Goal: Task Accomplishment & Management: Use online tool/utility

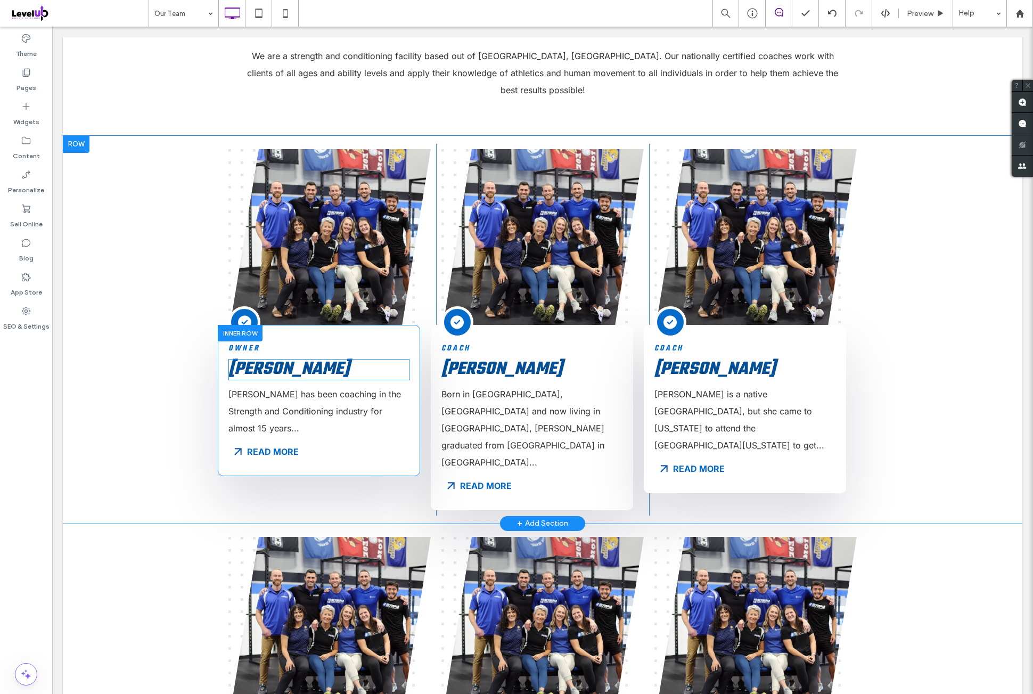
scroll to position [444, 0]
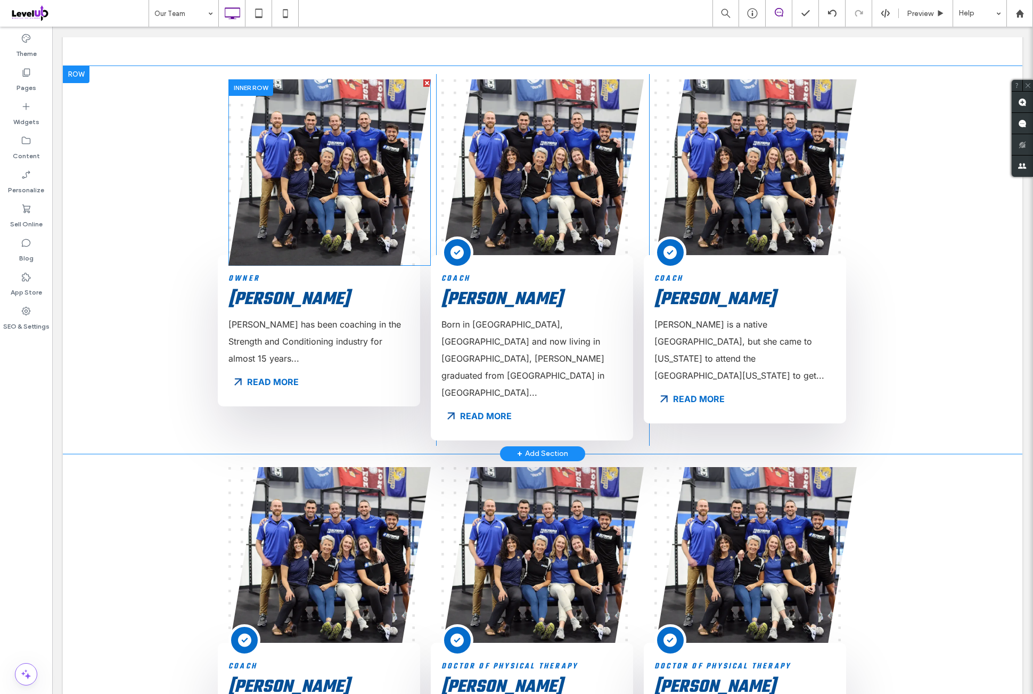
click at [343, 155] on link at bounding box center [329, 172] width 202 height 186
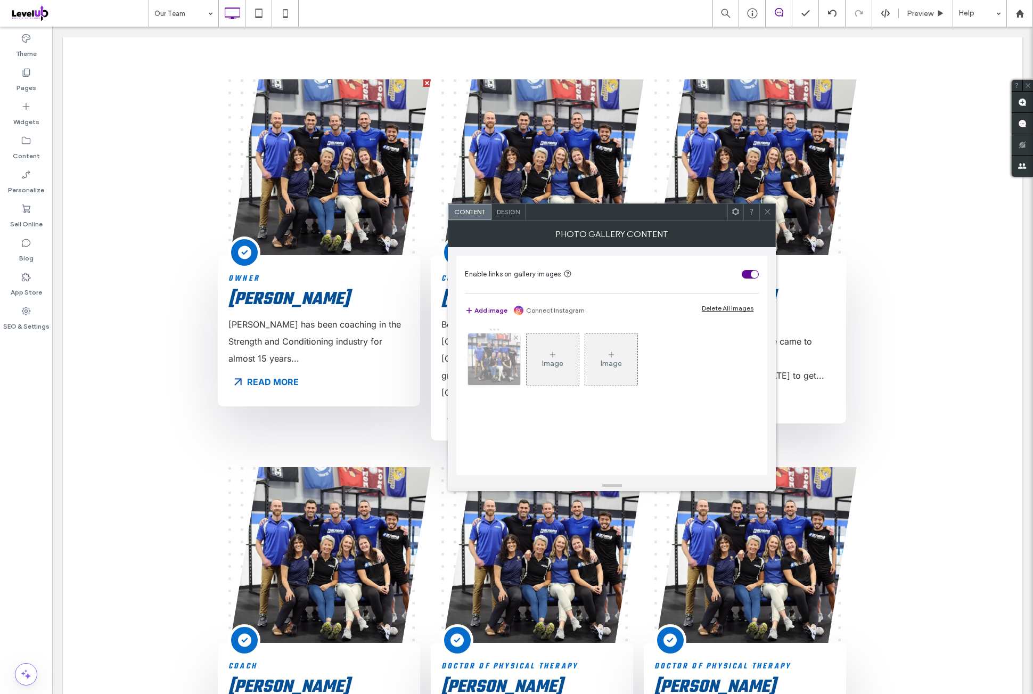
click at [490, 357] on img at bounding box center [494, 359] width 78 height 52
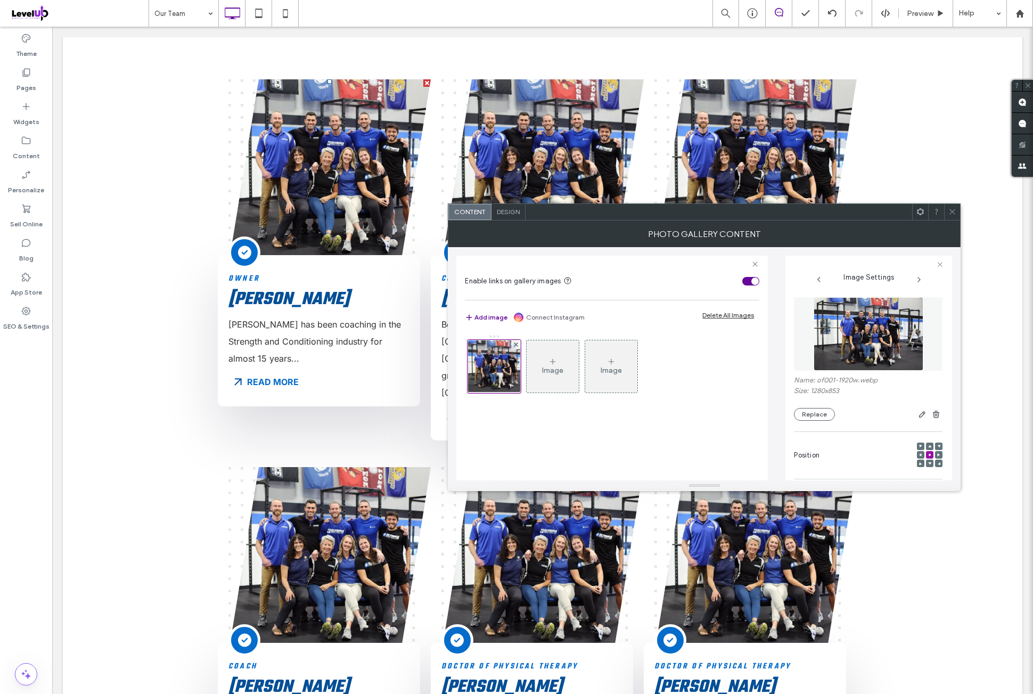
click at [857, 341] on img at bounding box center [869, 333] width 110 height 73
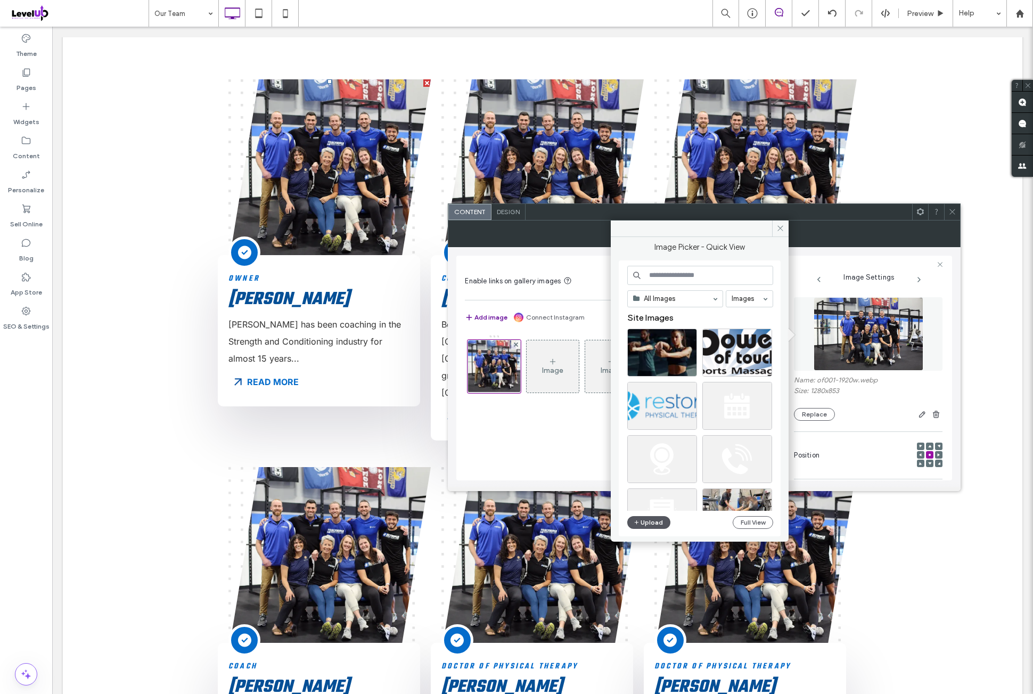
click at [652, 521] on button "Upload" at bounding box center [649, 522] width 44 height 13
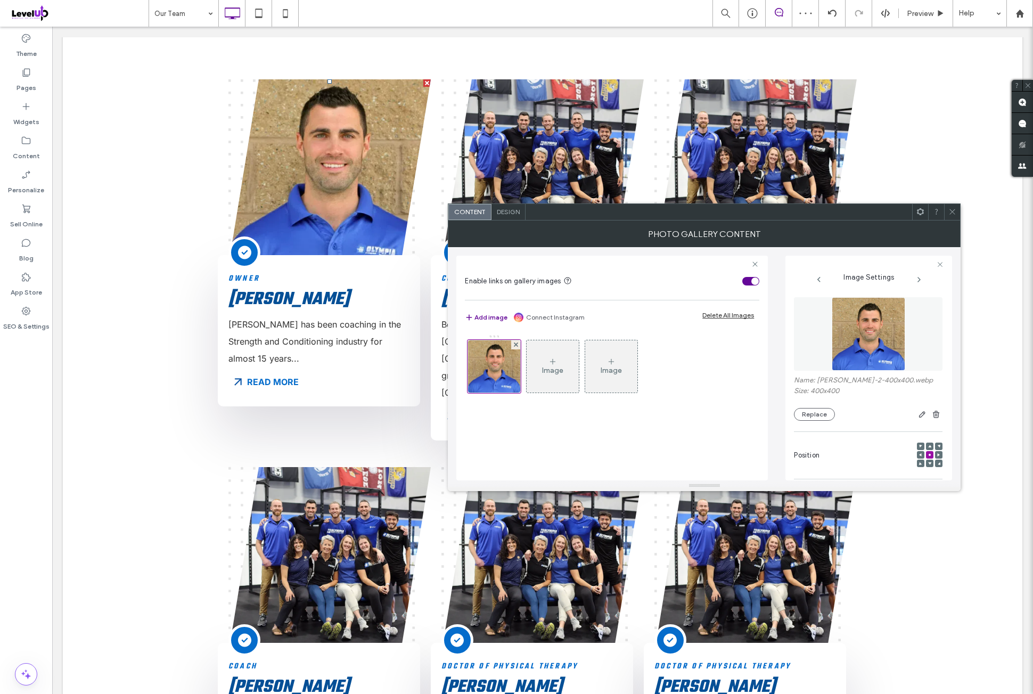
click at [950, 213] on icon at bounding box center [952, 212] width 8 height 8
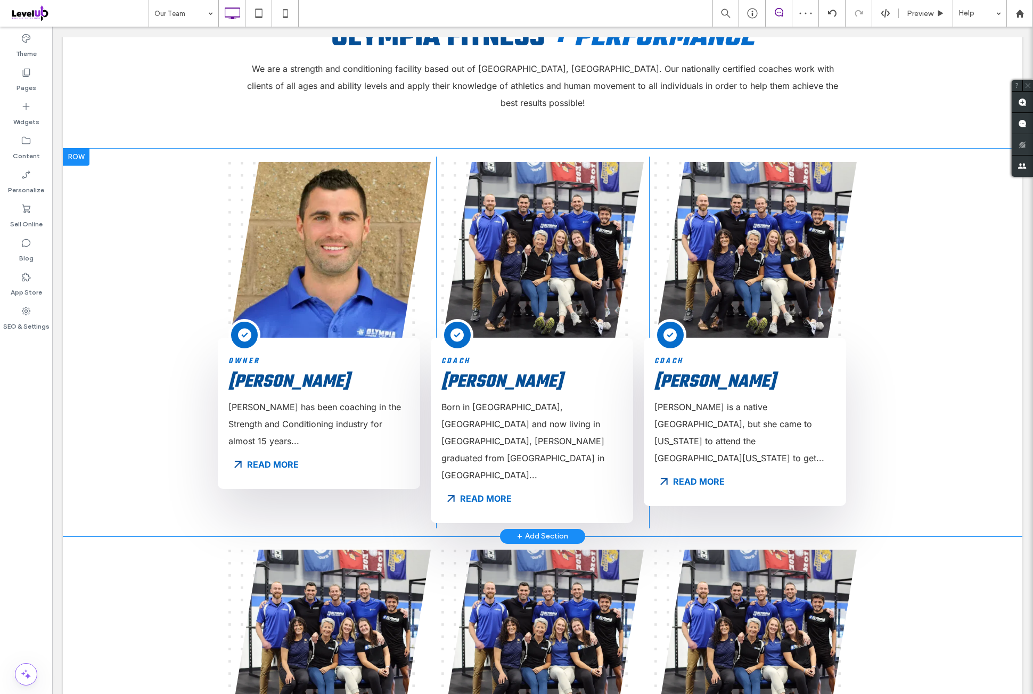
scroll to position [355, 0]
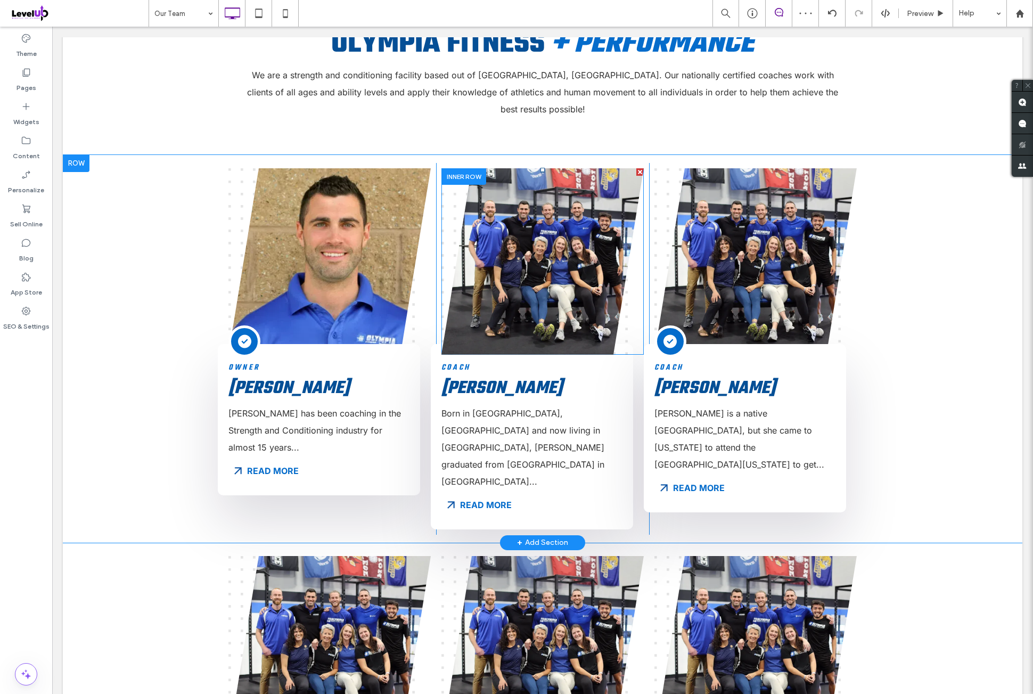
click at [545, 263] on link at bounding box center [542, 261] width 202 height 186
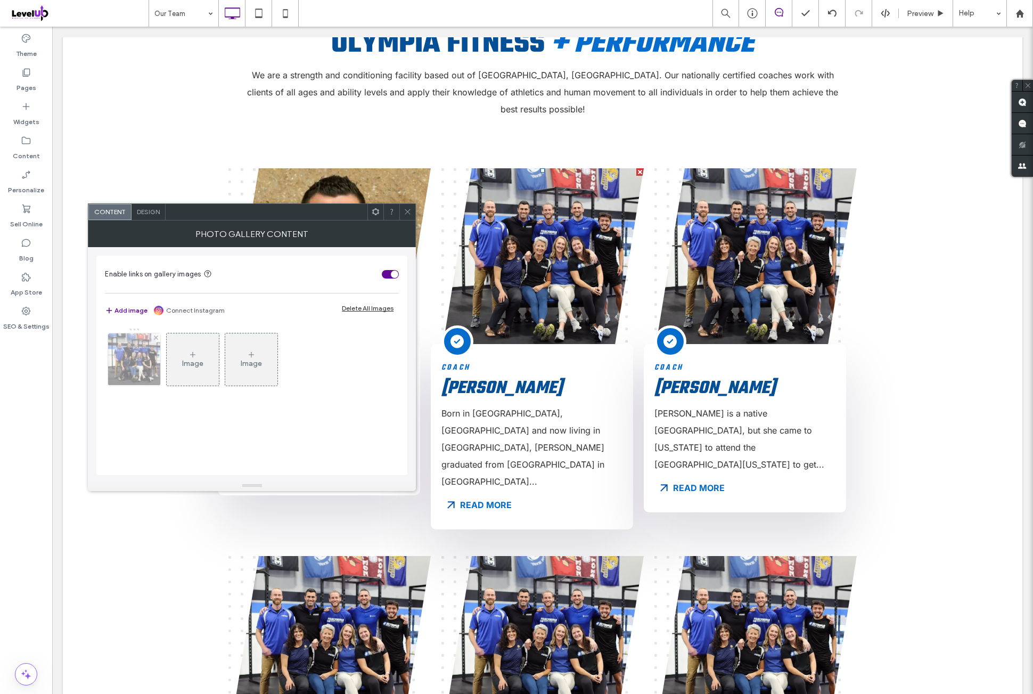
click at [144, 365] on img at bounding box center [134, 359] width 78 height 52
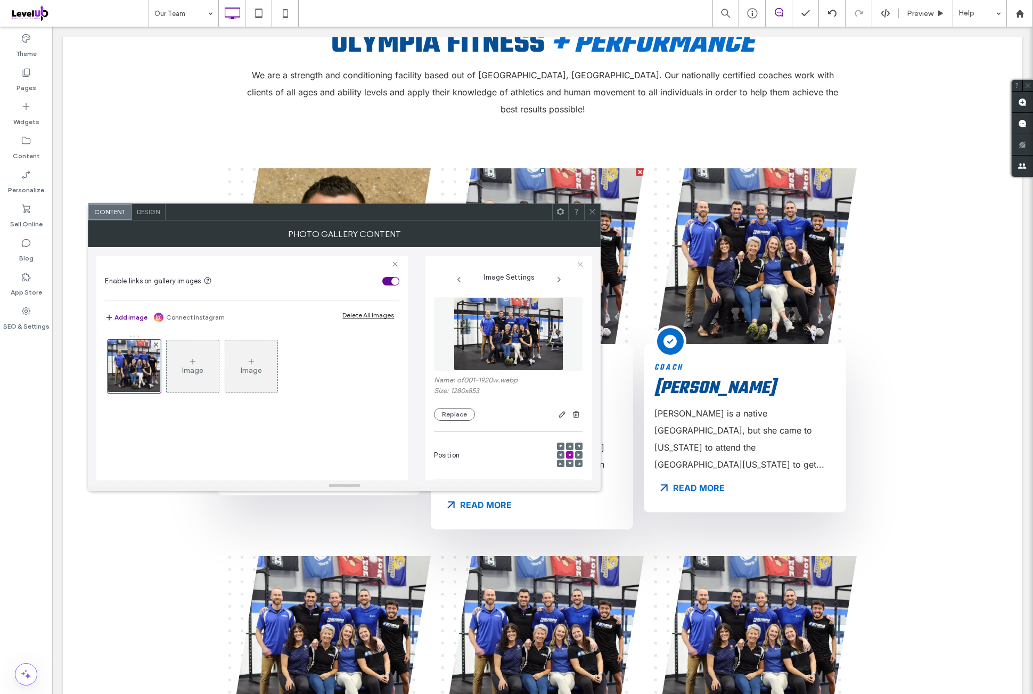
click at [485, 339] on img at bounding box center [509, 333] width 110 height 73
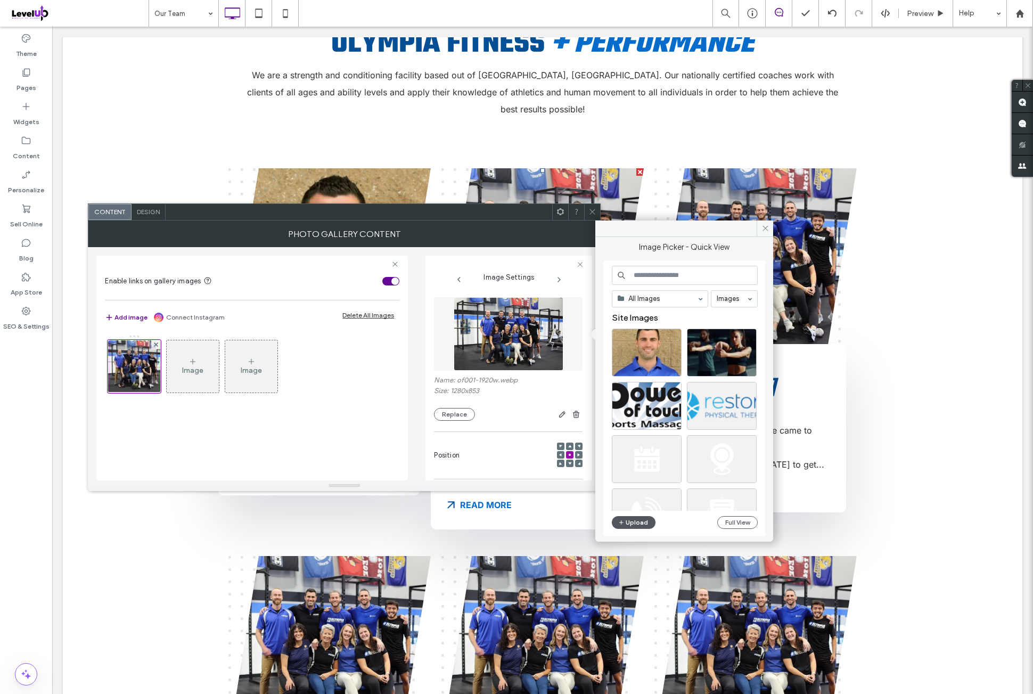
click at [634, 518] on button "Upload" at bounding box center [634, 522] width 44 height 13
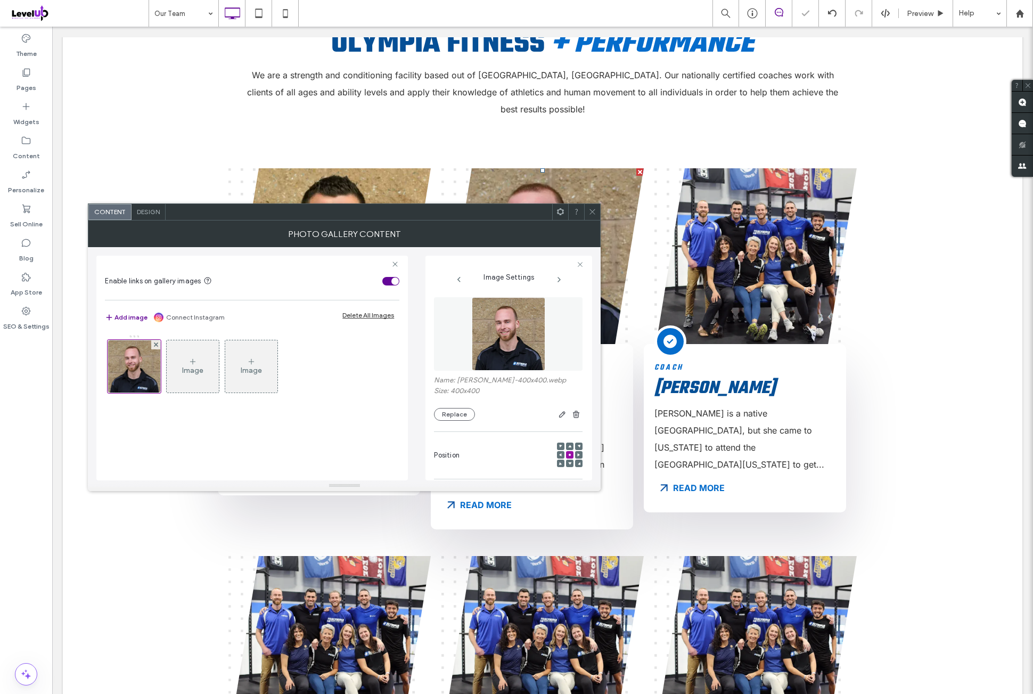
click at [589, 209] on icon at bounding box center [592, 212] width 8 height 8
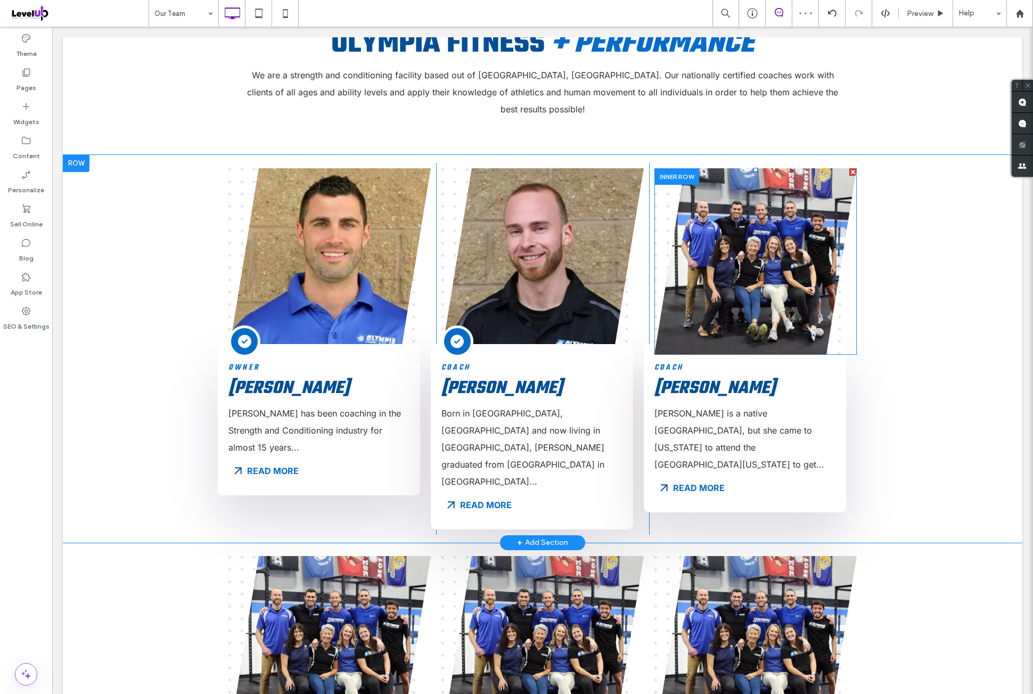
click at [780, 260] on link at bounding box center [755, 261] width 202 height 186
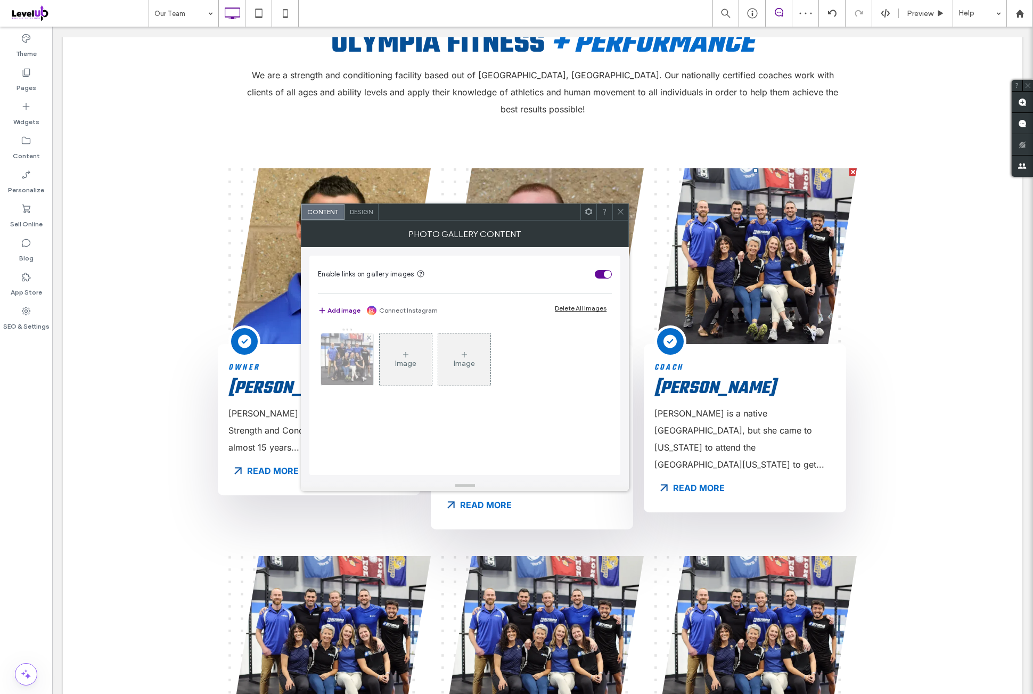
drag, startPoint x: 357, startPoint y: 355, endPoint x: 621, endPoint y: 349, distance: 264.7
click at [357, 355] on img at bounding box center [347, 359] width 78 height 52
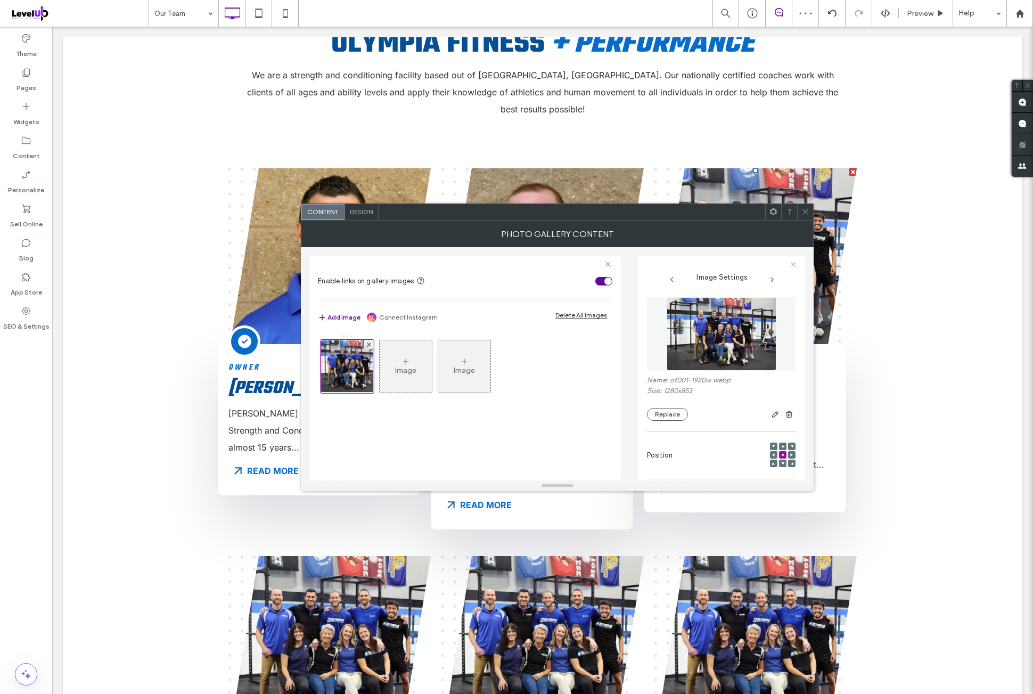
drag, startPoint x: 726, startPoint y: 324, endPoint x: 777, endPoint y: 395, distance: 87.3
click at [727, 324] on img at bounding box center [722, 333] width 110 height 73
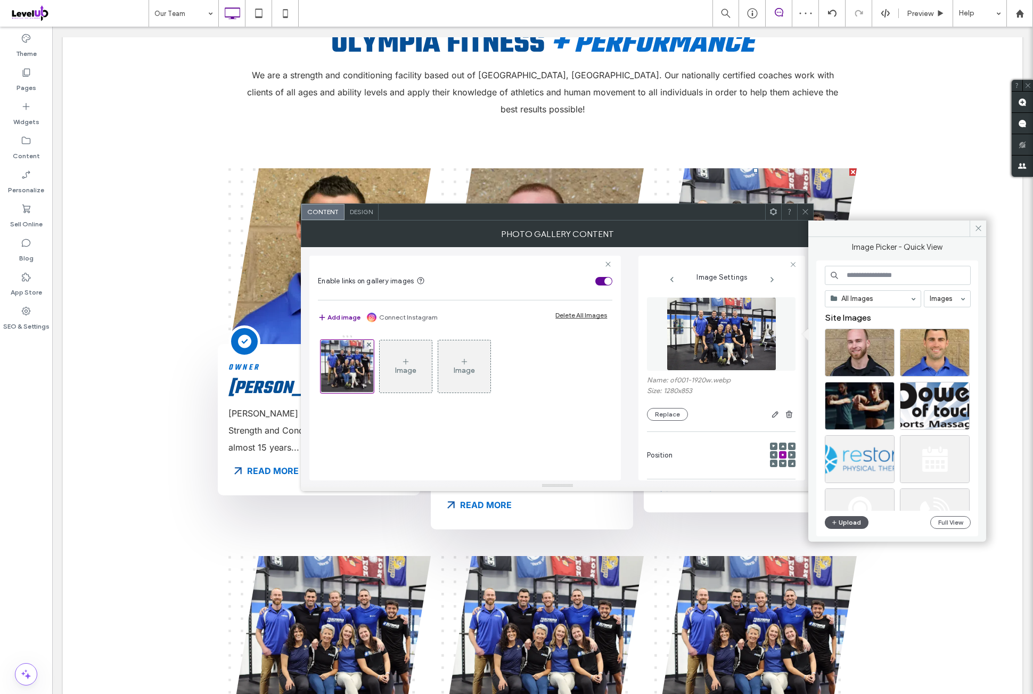
click at [846, 516] on button "Upload" at bounding box center [847, 522] width 44 height 13
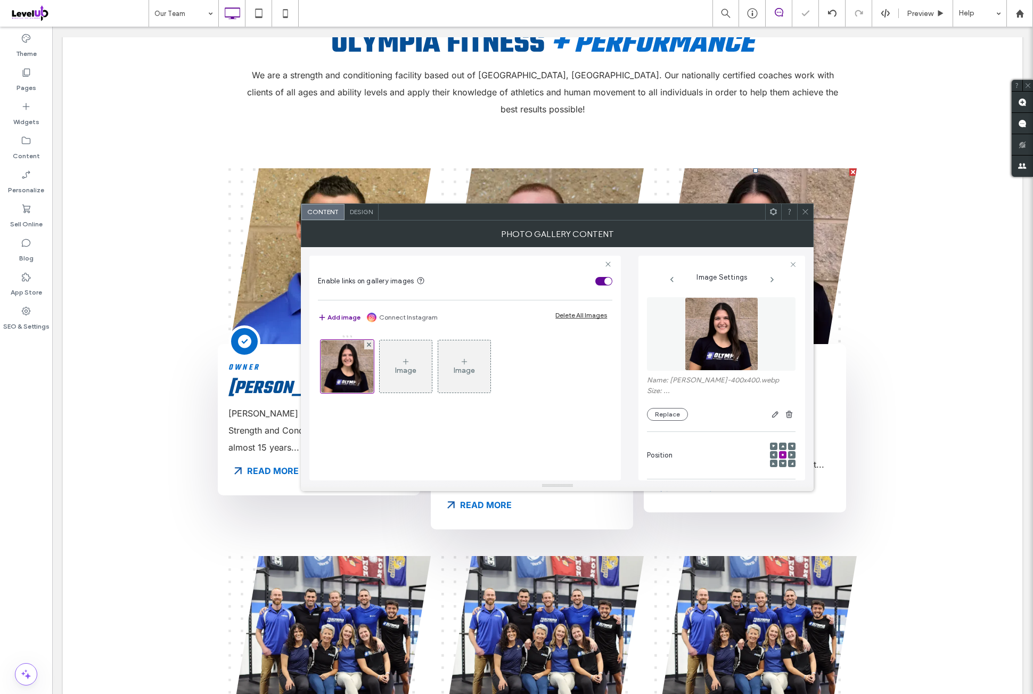
click at [802, 216] on span at bounding box center [805, 212] width 8 height 16
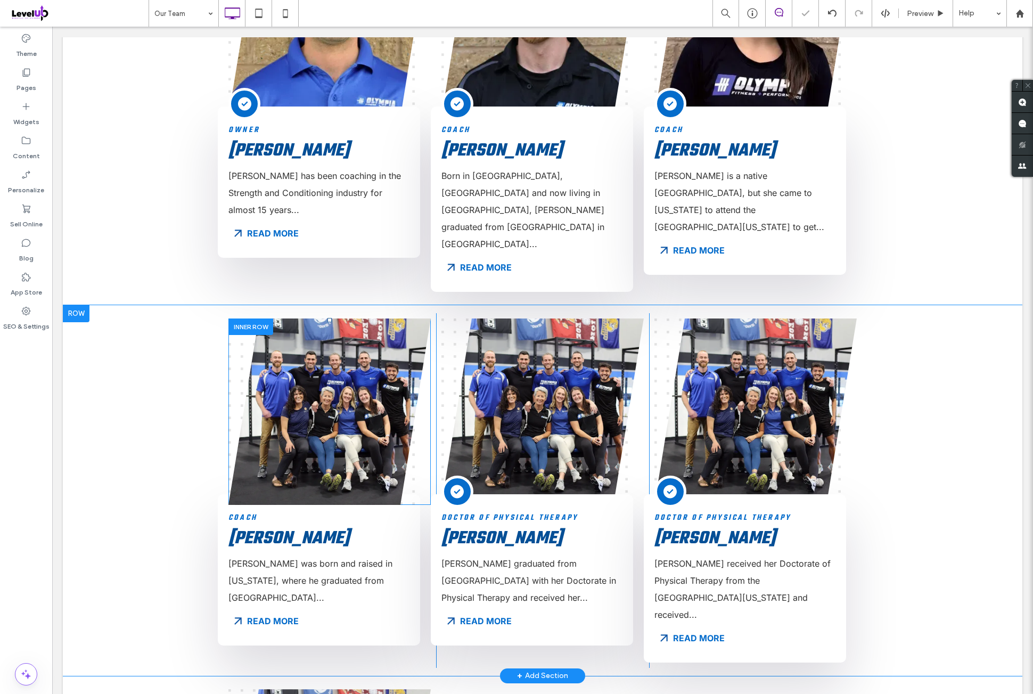
scroll to position [621, 0]
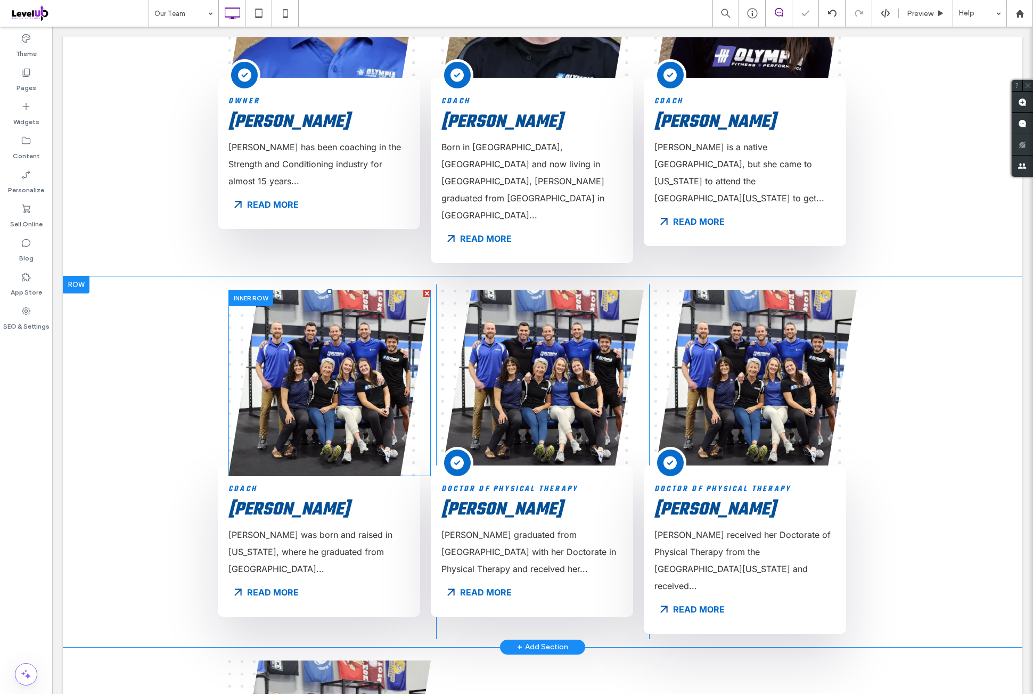
click at [319, 340] on link at bounding box center [329, 383] width 202 height 186
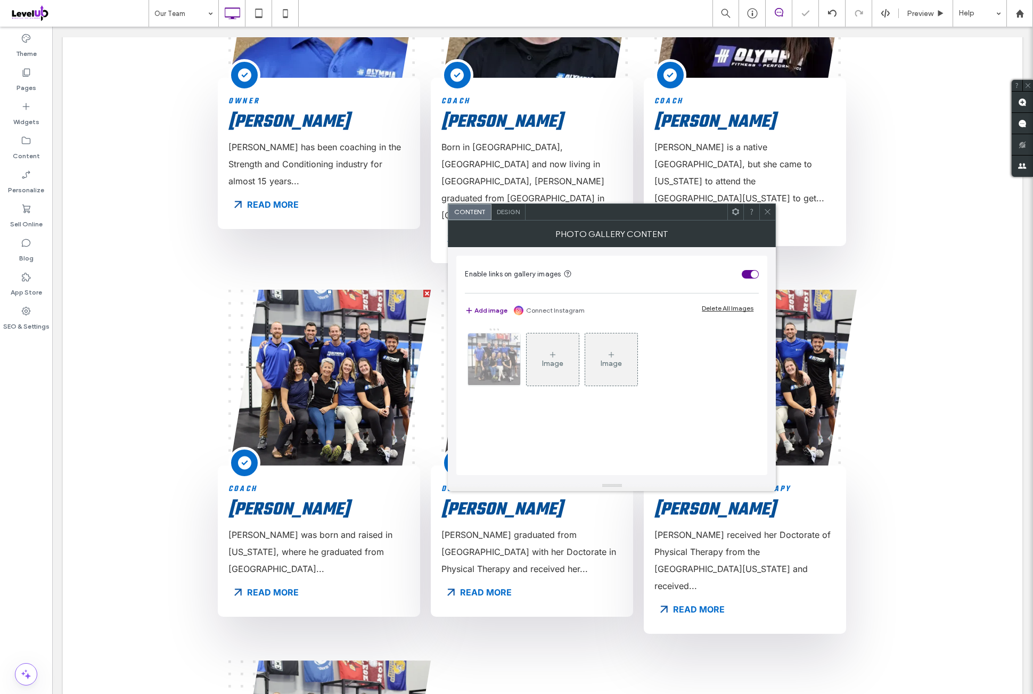
click at [511, 369] on img at bounding box center [494, 359] width 78 height 52
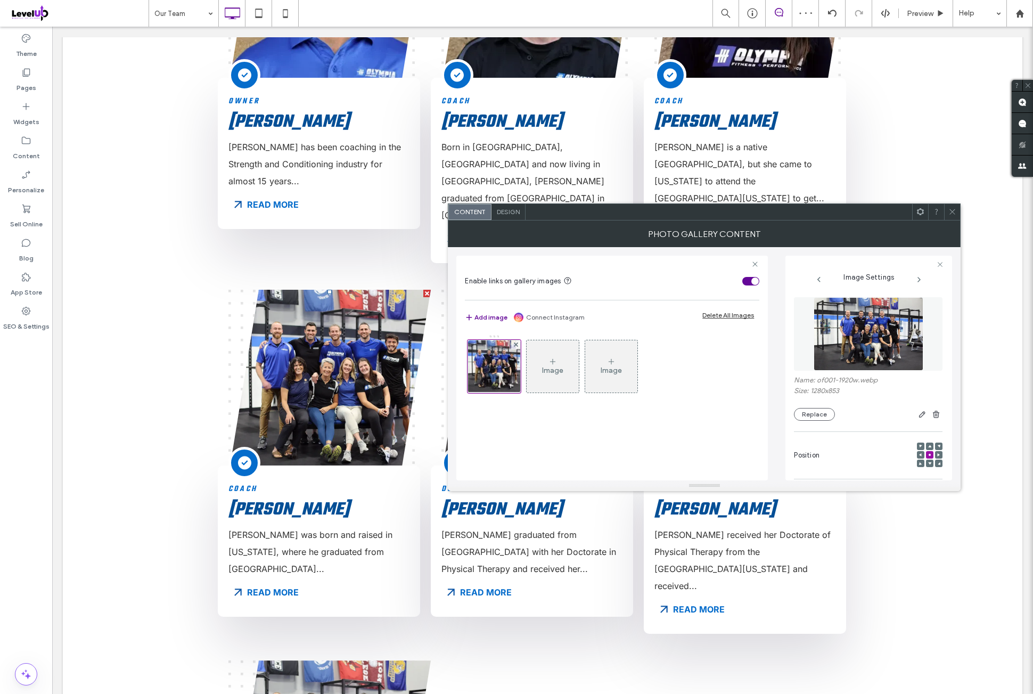
click at [862, 350] on img at bounding box center [869, 333] width 110 height 73
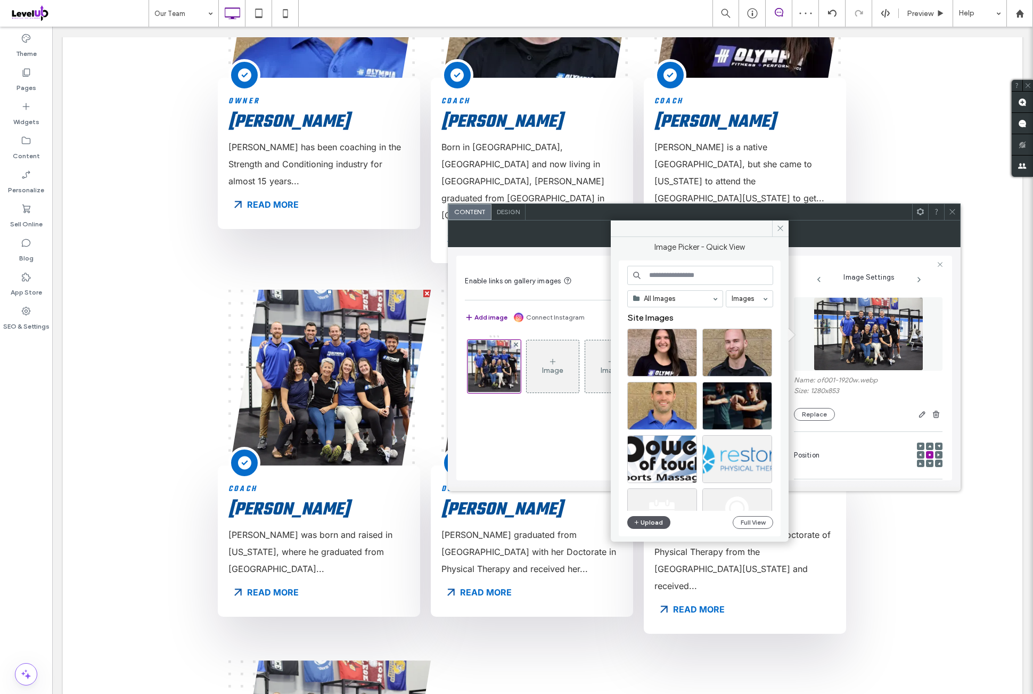
click at [651, 522] on button "Upload" at bounding box center [649, 522] width 44 height 13
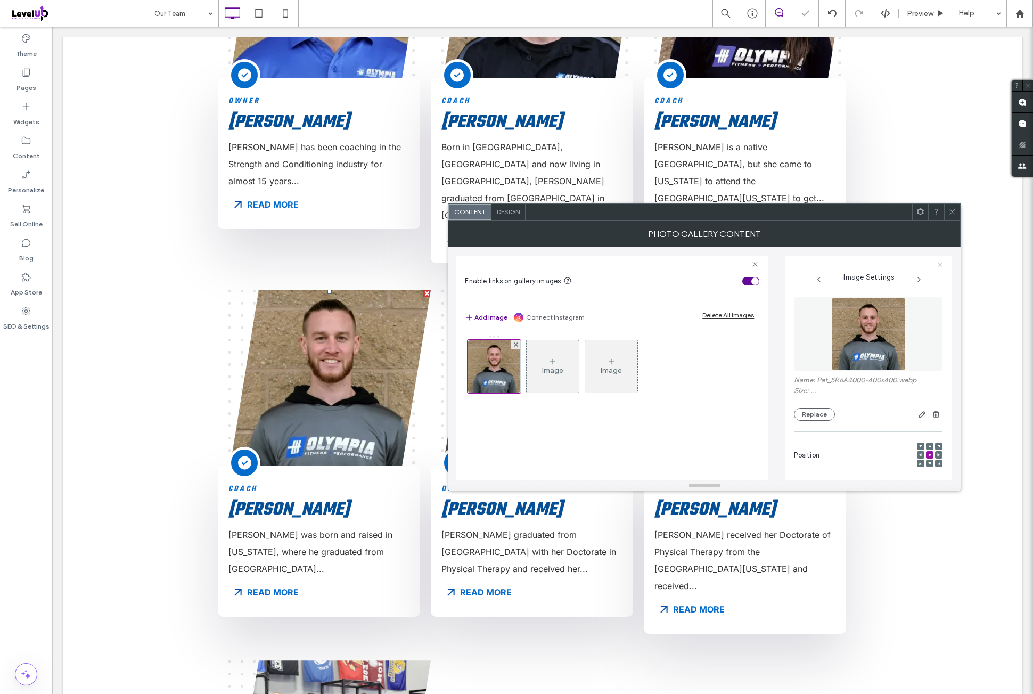
click at [952, 215] on span at bounding box center [952, 212] width 8 height 16
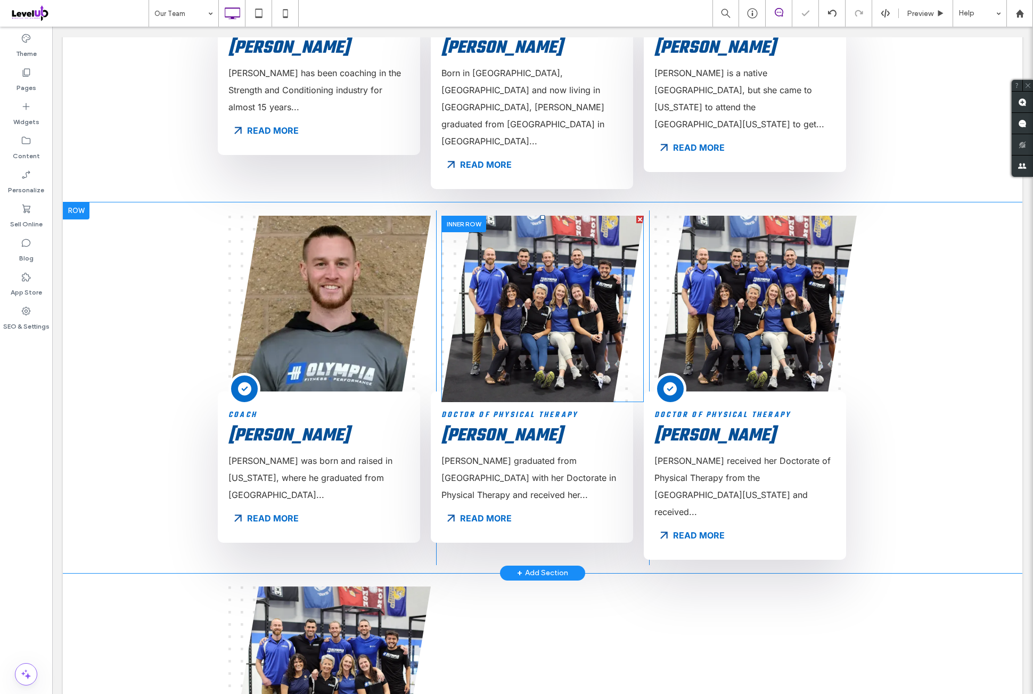
scroll to position [710, 0]
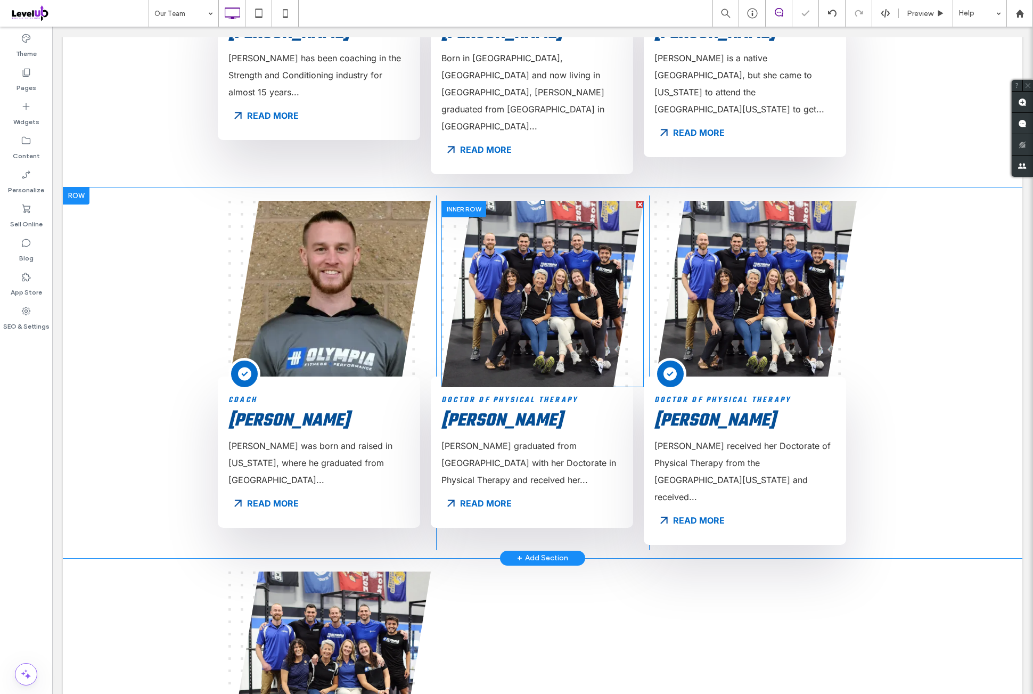
click at [539, 241] on link at bounding box center [542, 294] width 202 height 186
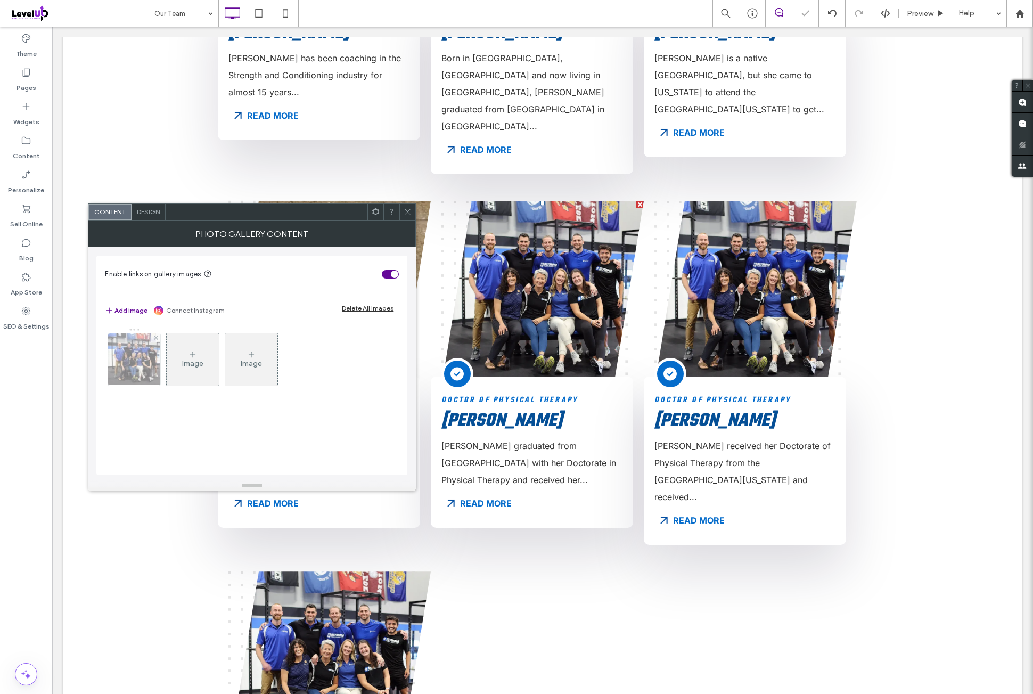
click at [147, 365] on img at bounding box center [134, 359] width 78 height 52
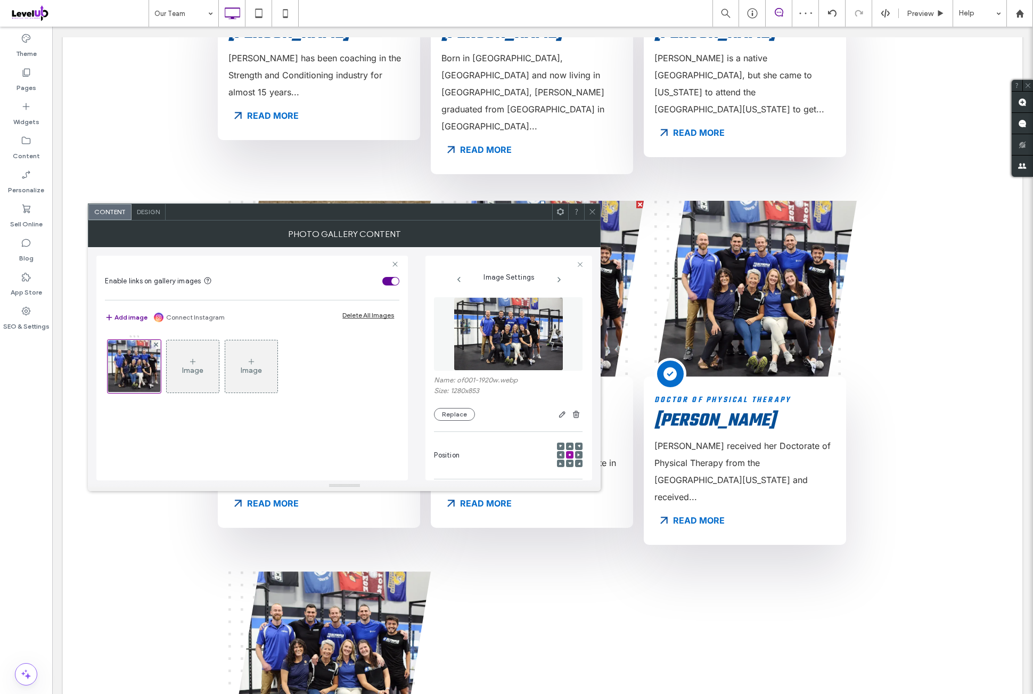
click at [536, 334] on img at bounding box center [509, 333] width 110 height 73
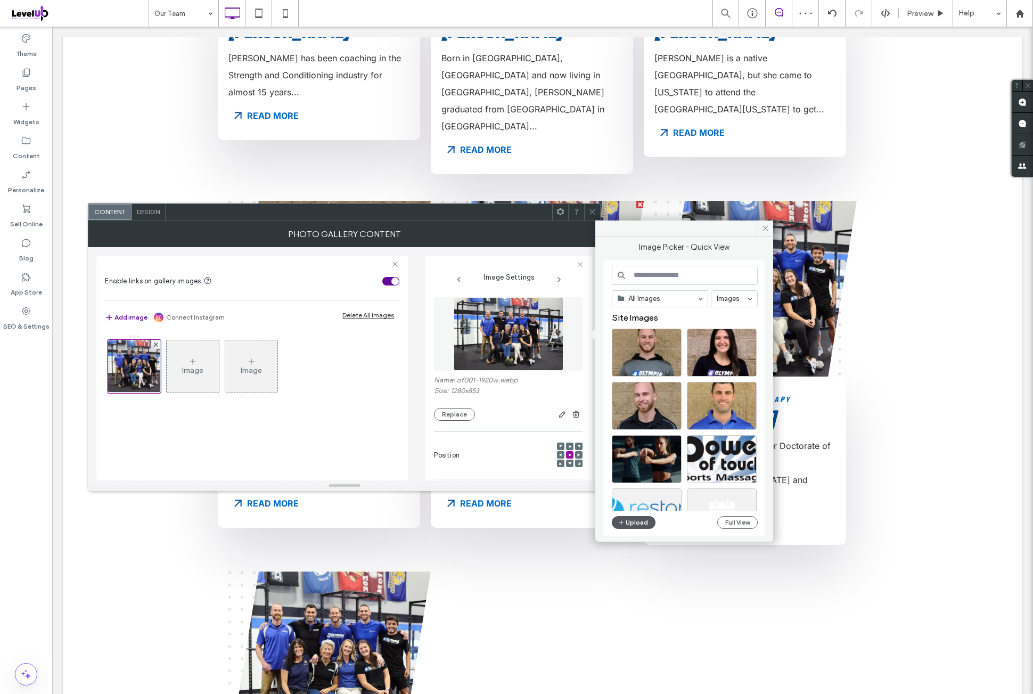
click at [628, 521] on button "Upload" at bounding box center [634, 522] width 44 height 13
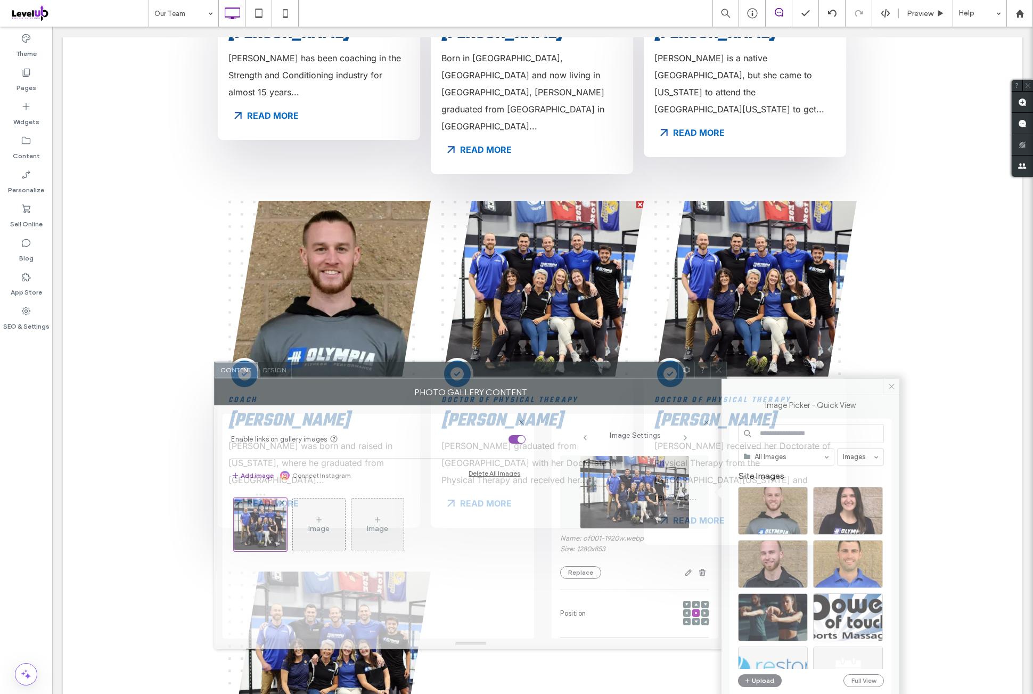
drag, startPoint x: 473, startPoint y: 230, endPoint x: 543, endPoint y: 236, distance: 70.5
click at [543, 362] on div at bounding box center [485, 370] width 387 height 16
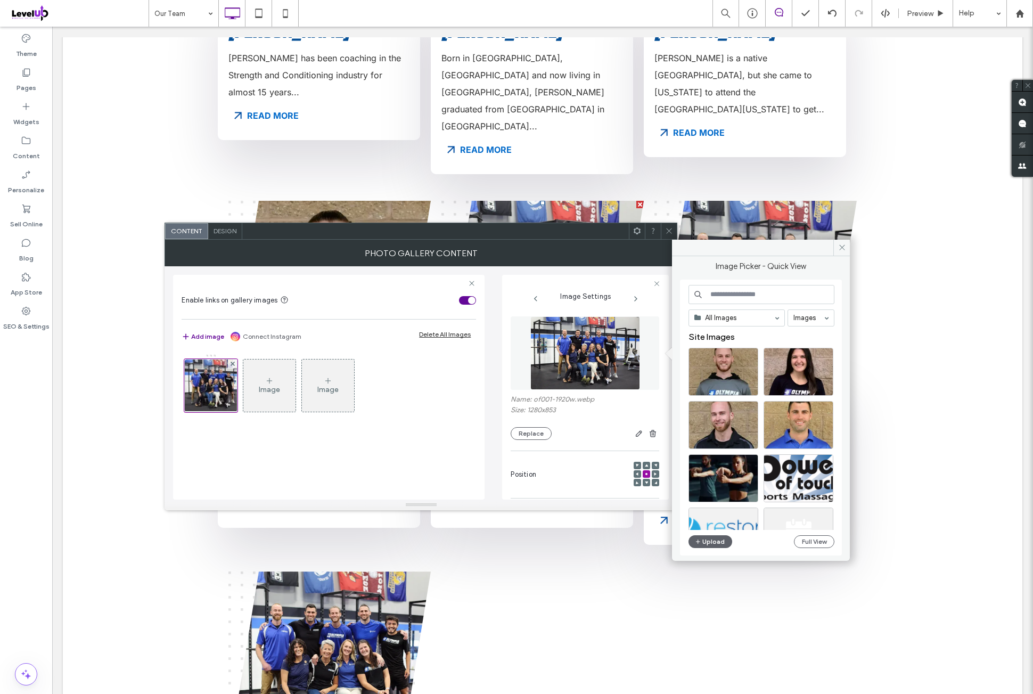
click at [704, 548] on div "All Images Images Site Images Upload Full View" at bounding box center [762, 418] width 146 height 266
click at [704, 547] on button "Upload" at bounding box center [711, 541] width 44 height 13
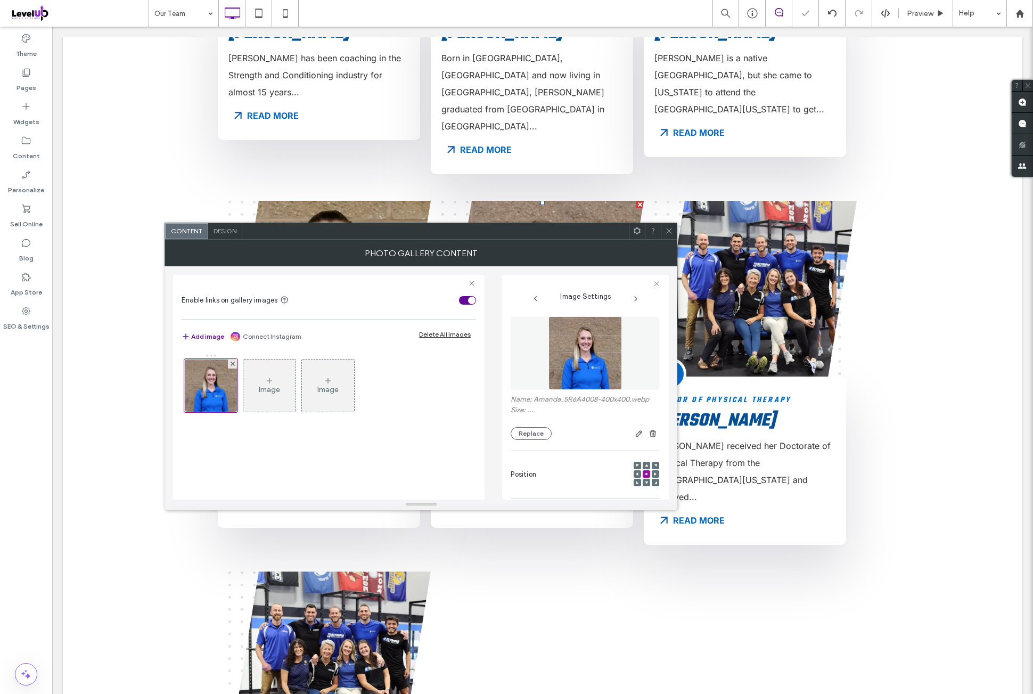
click at [667, 230] on icon at bounding box center [669, 231] width 8 height 8
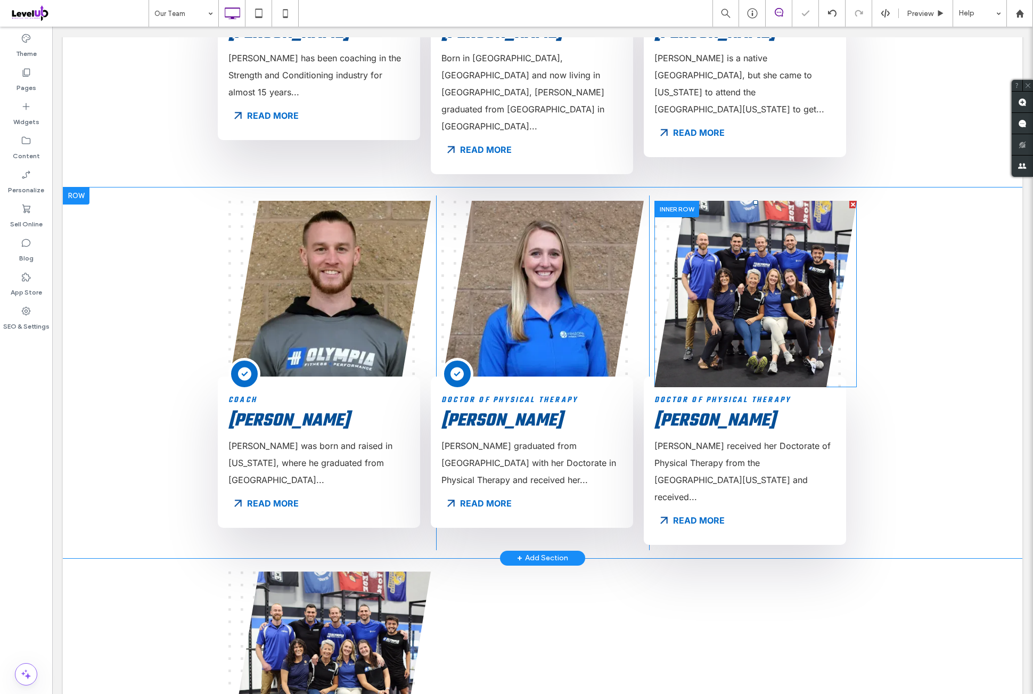
click at [717, 228] on link at bounding box center [755, 294] width 202 height 186
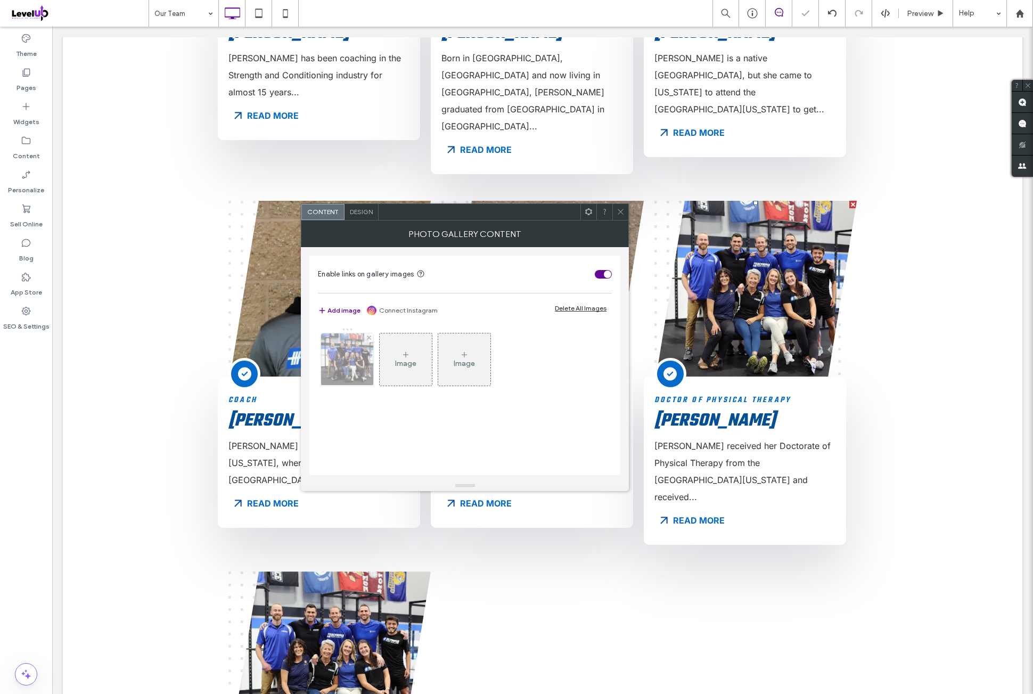
click at [341, 354] on img at bounding box center [347, 359] width 78 height 52
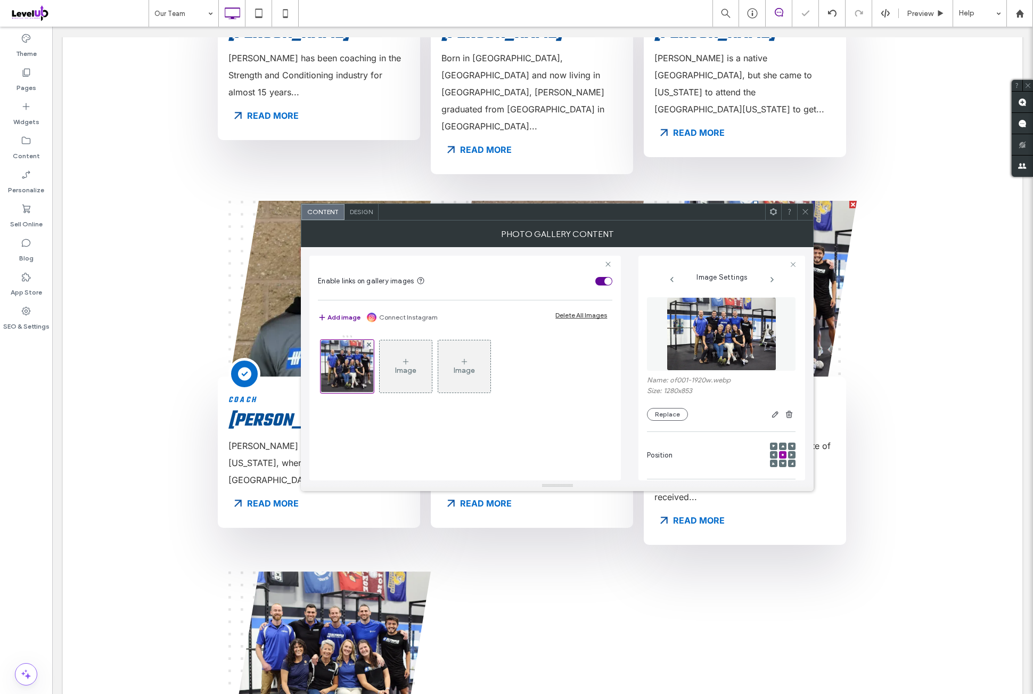
click at [700, 330] on img at bounding box center [722, 333] width 110 height 73
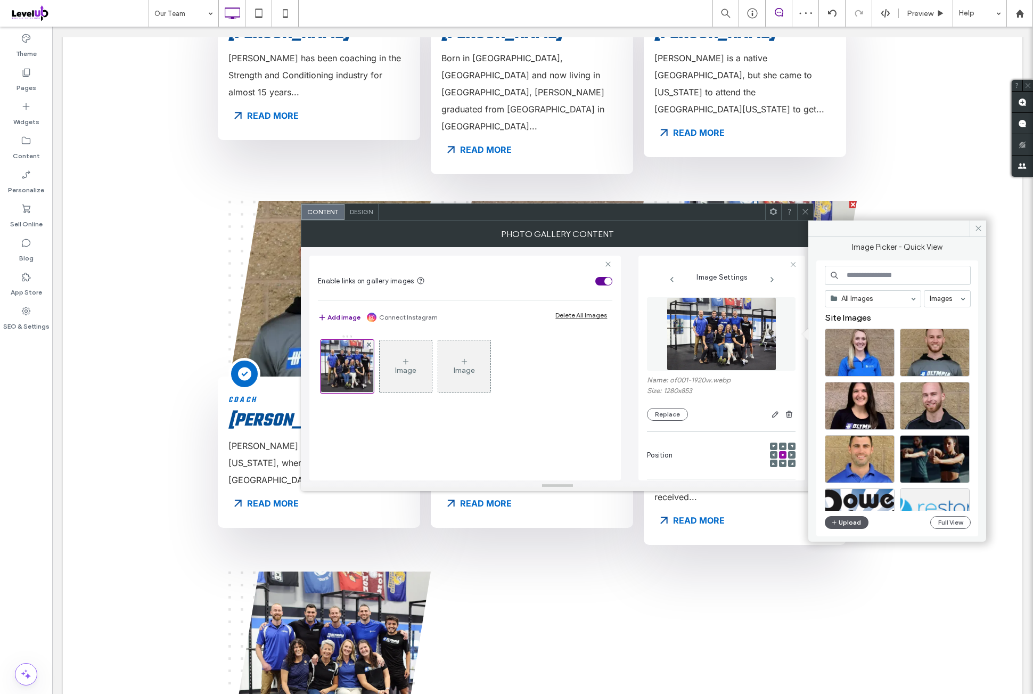
click at [845, 528] on div "All Images Images Site Images Upload Full View" at bounding box center [898, 399] width 146 height 266
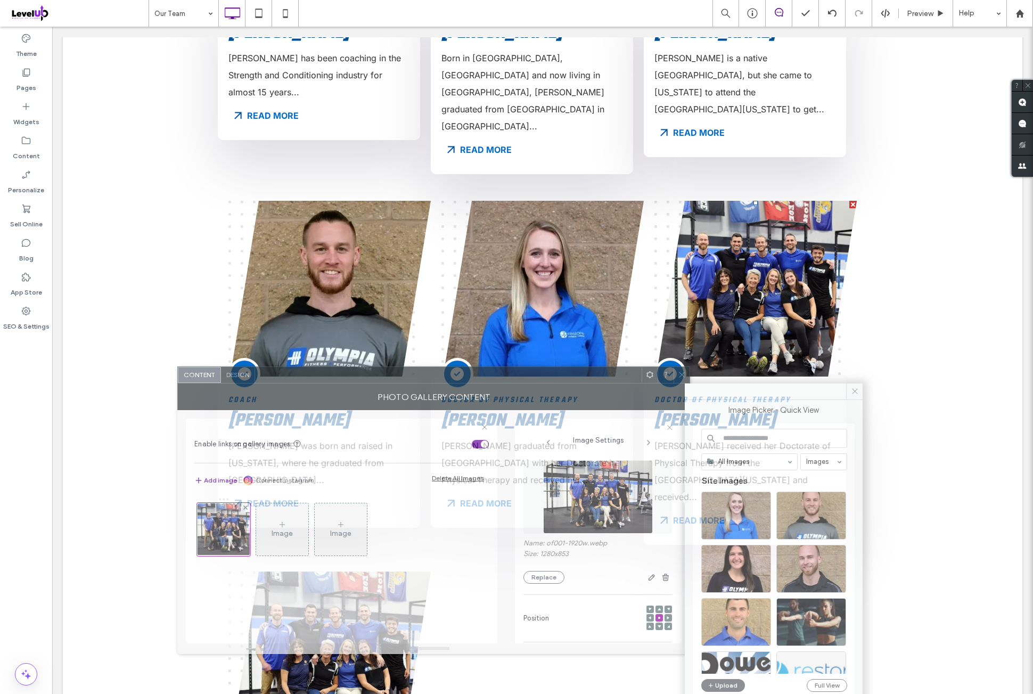
drag, startPoint x: 716, startPoint y: 210, endPoint x: 594, endPoint y: 282, distance: 141.7
click at [588, 367] on div at bounding box center [448, 375] width 387 height 16
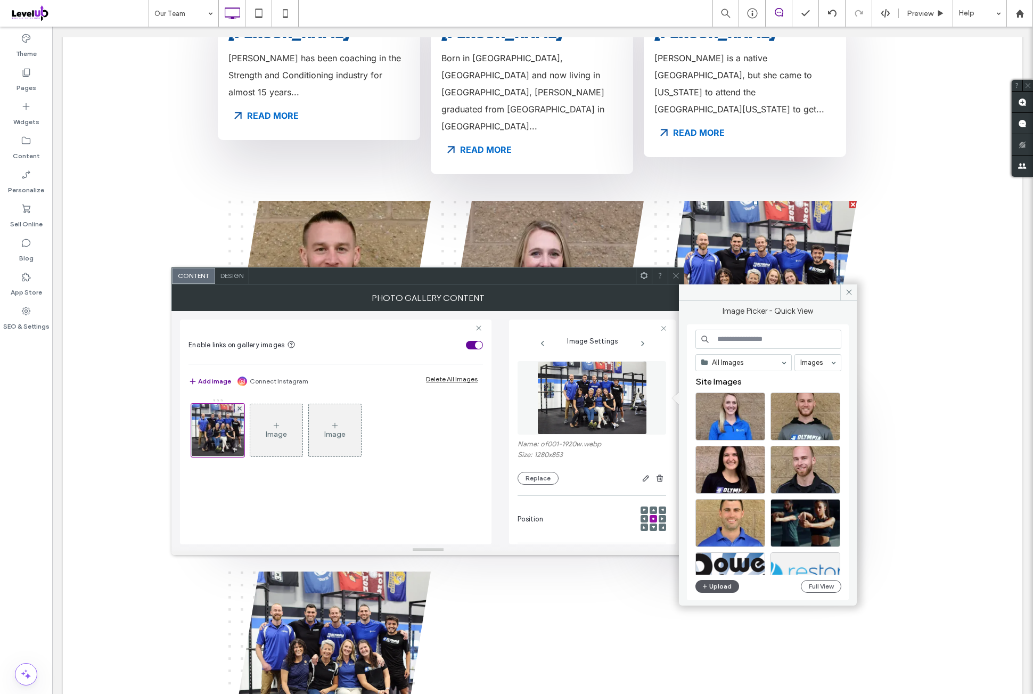
click at [727, 589] on button "Upload" at bounding box center [717, 586] width 44 height 13
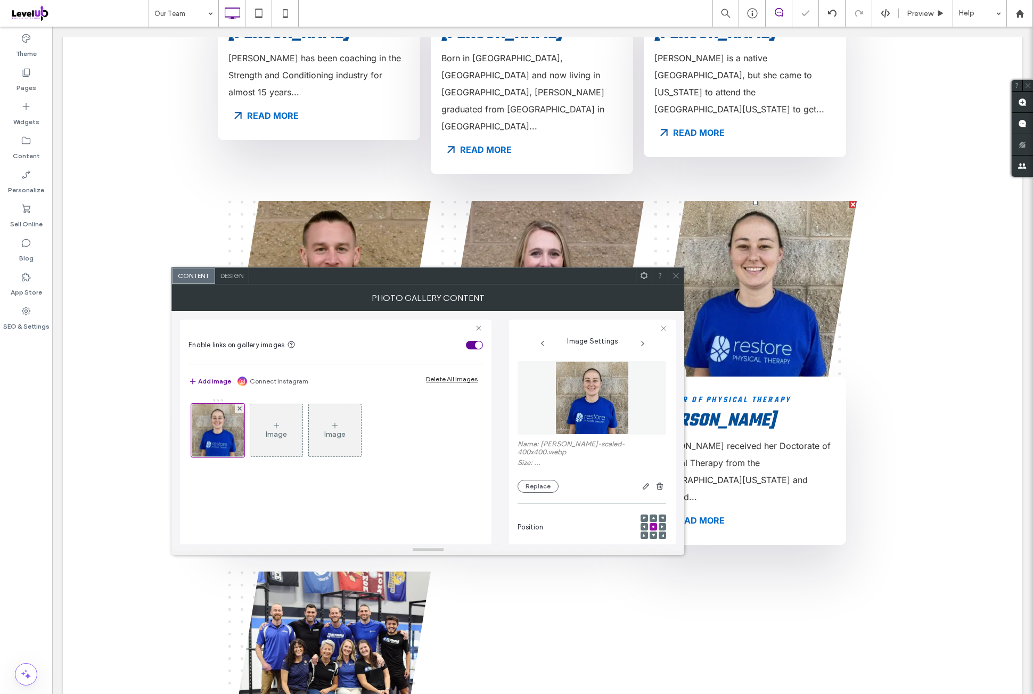
click at [675, 274] on icon at bounding box center [676, 276] width 8 height 8
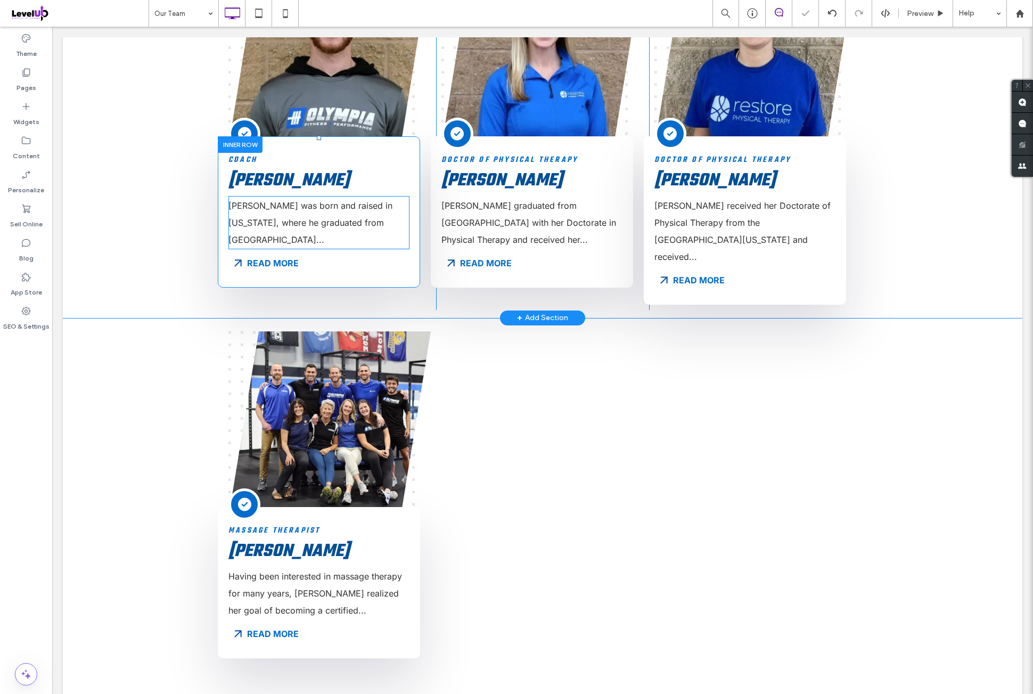
scroll to position [976, 0]
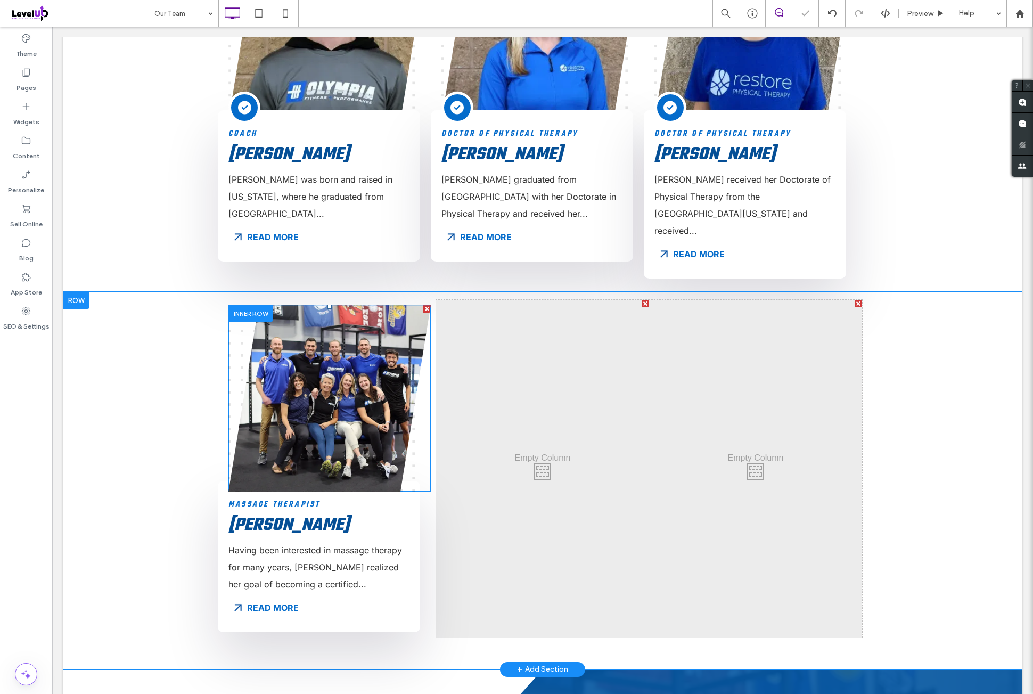
click at [322, 355] on link at bounding box center [329, 398] width 202 height 186
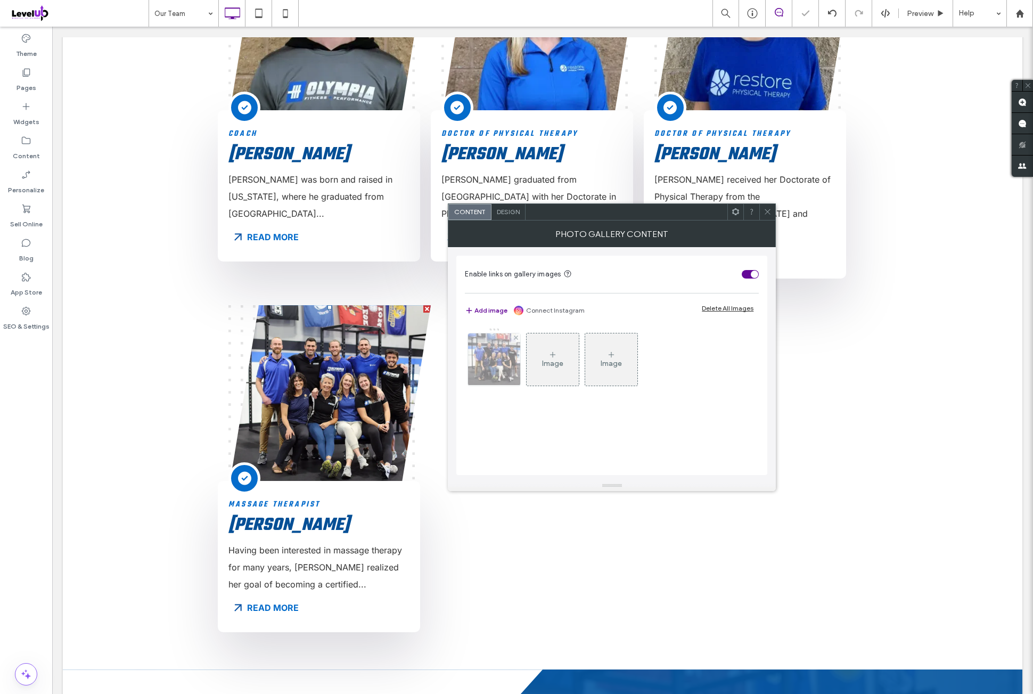
click at [492, 373] on img at bounding box center [494, 359] width 78 height 52
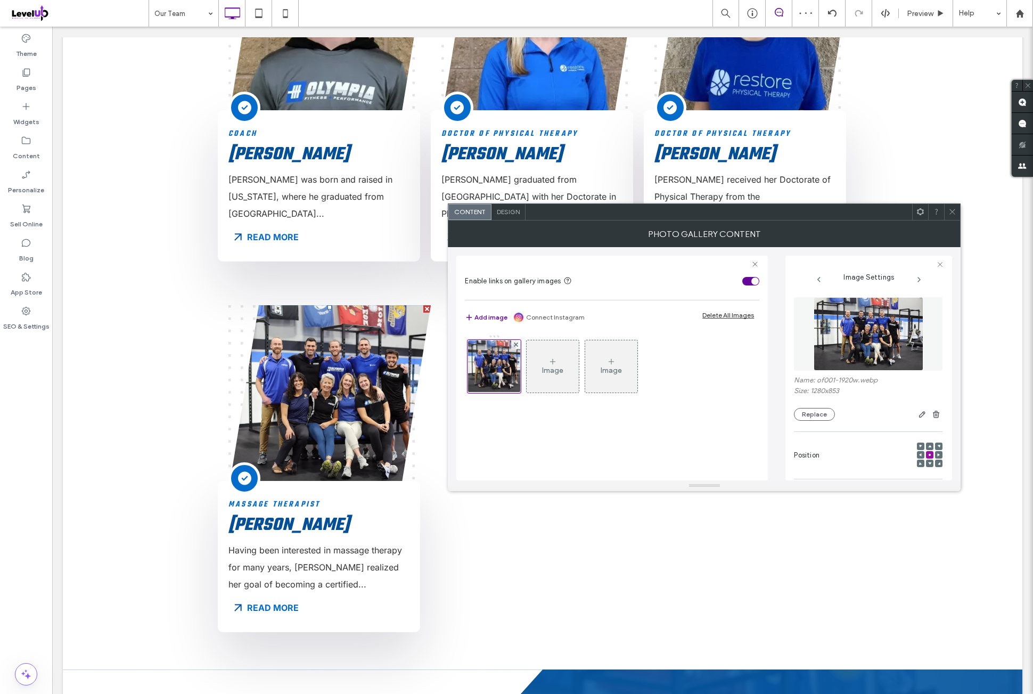
click at [840, 352] on img at bounding box center [869, 333] width 110 height 73
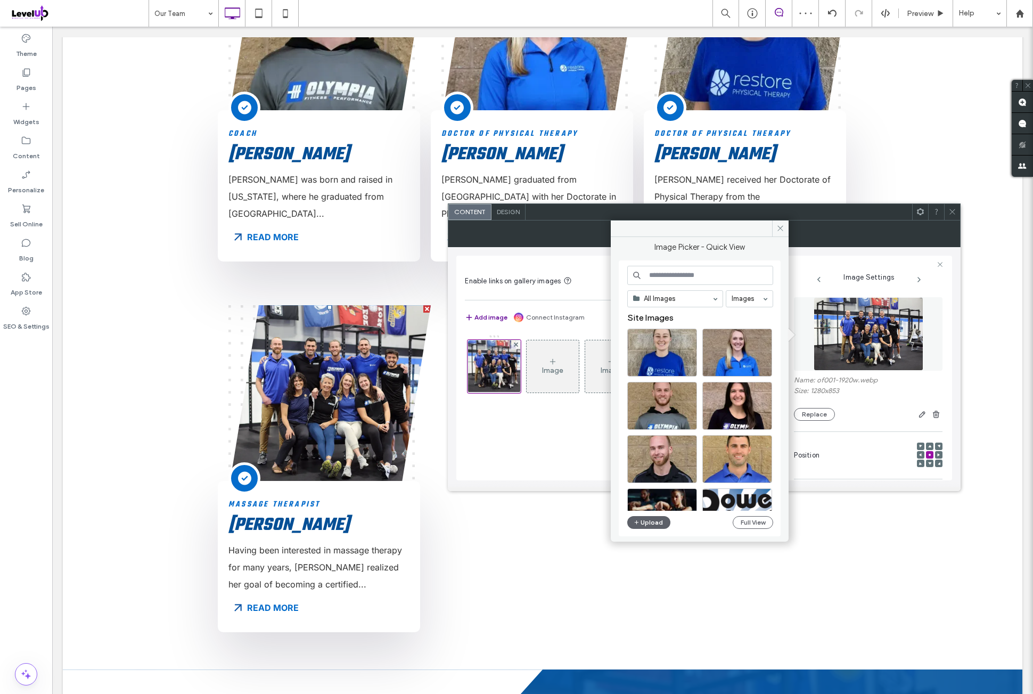
click at [669, 528] on div "Upload Full View" at bounding box center [700, 522] width 146 height 13
click at [664, 525] on button "Upload" at bounding box center [649, 522] width 44 height 13
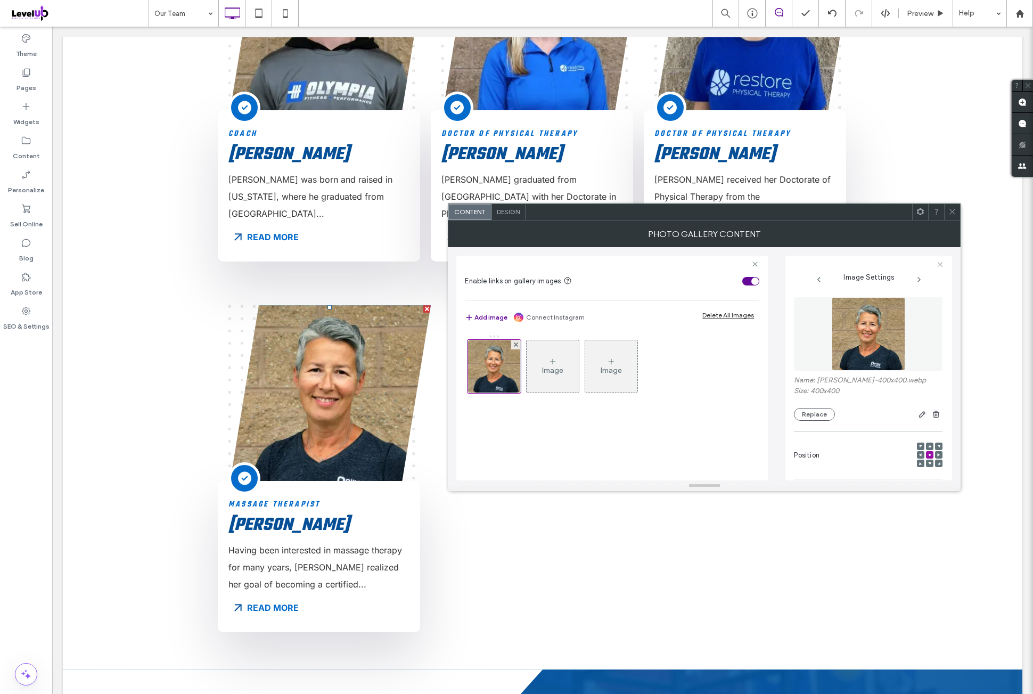
click at [951, 216] on span at bounding box center [952, 212] width 8 height 16
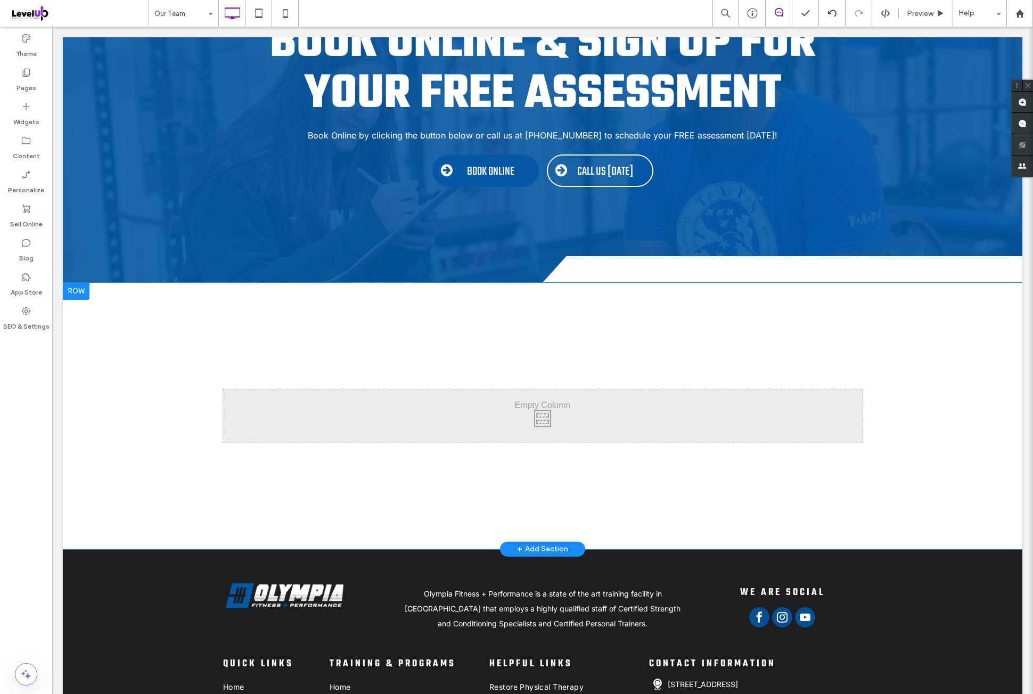
scroll to position [1775, 0]
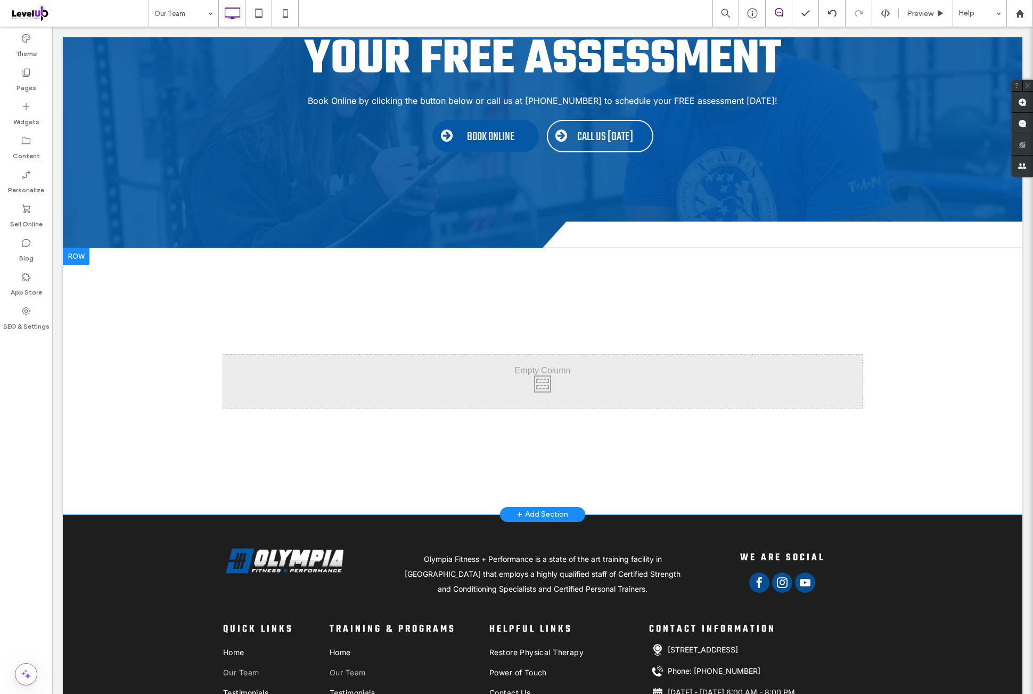
click at [79, 248] on div at bounding box center [76, 256] width 27 height 17
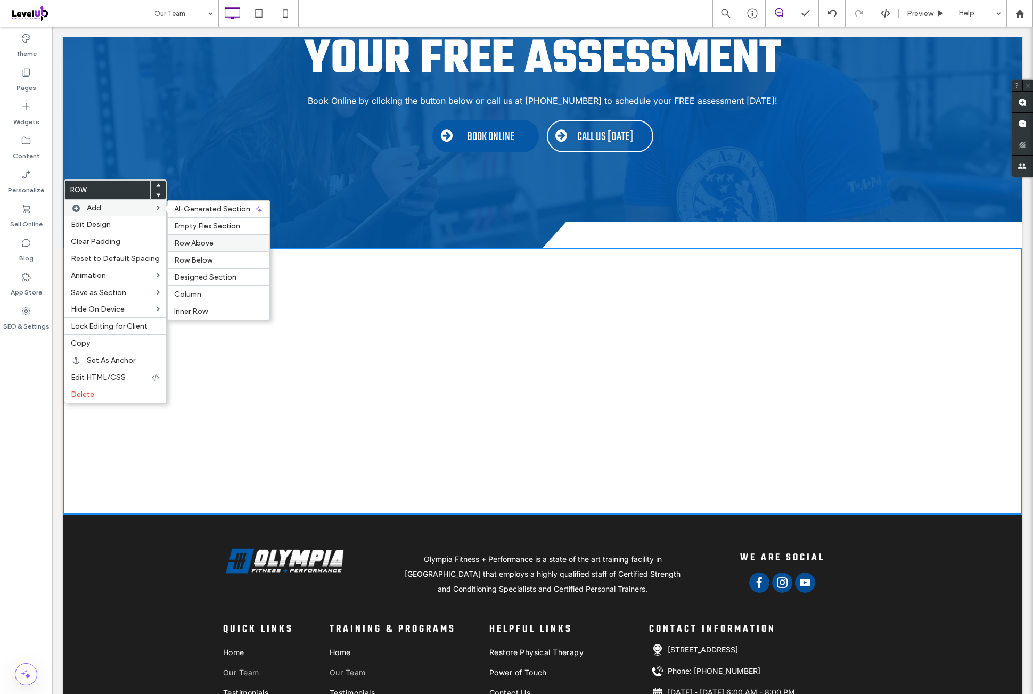
click at [222, 240] on label "Row Above" at bounding box center [218, 243] width 89 height 9
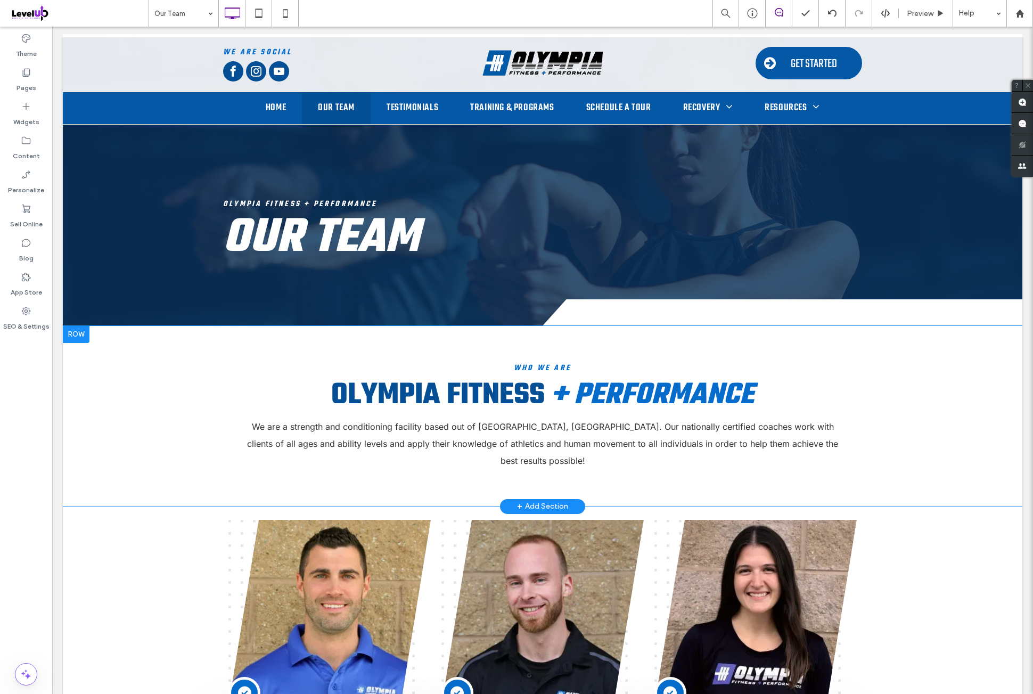
scroll to position [0, 0]
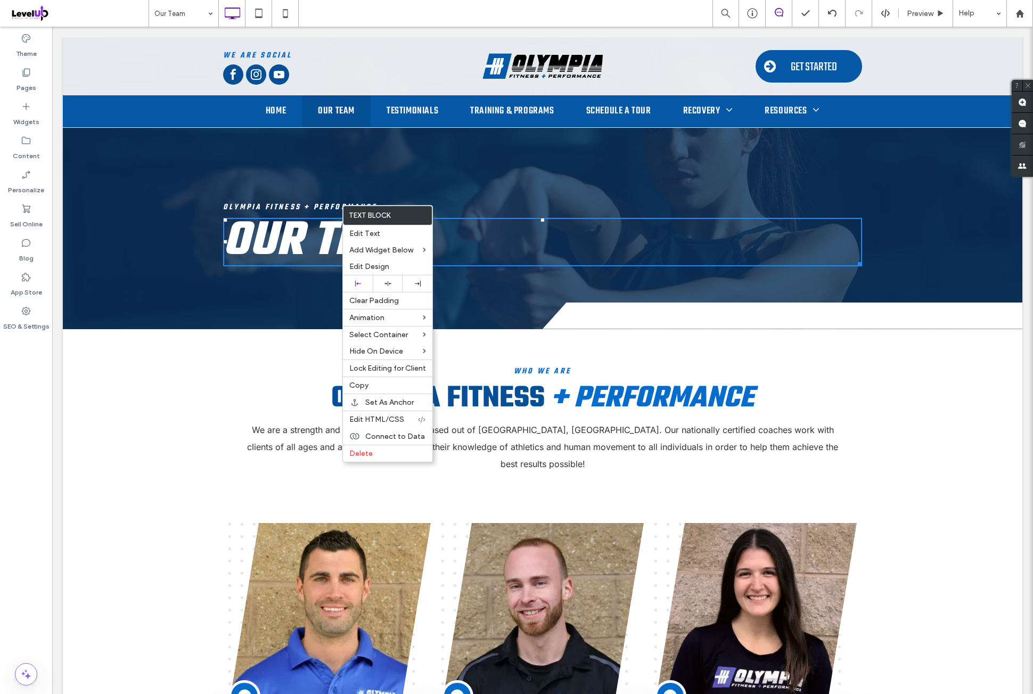
click at [321, 208] on span "Our Team" at bounding box center [321, 241] width 196 height 73
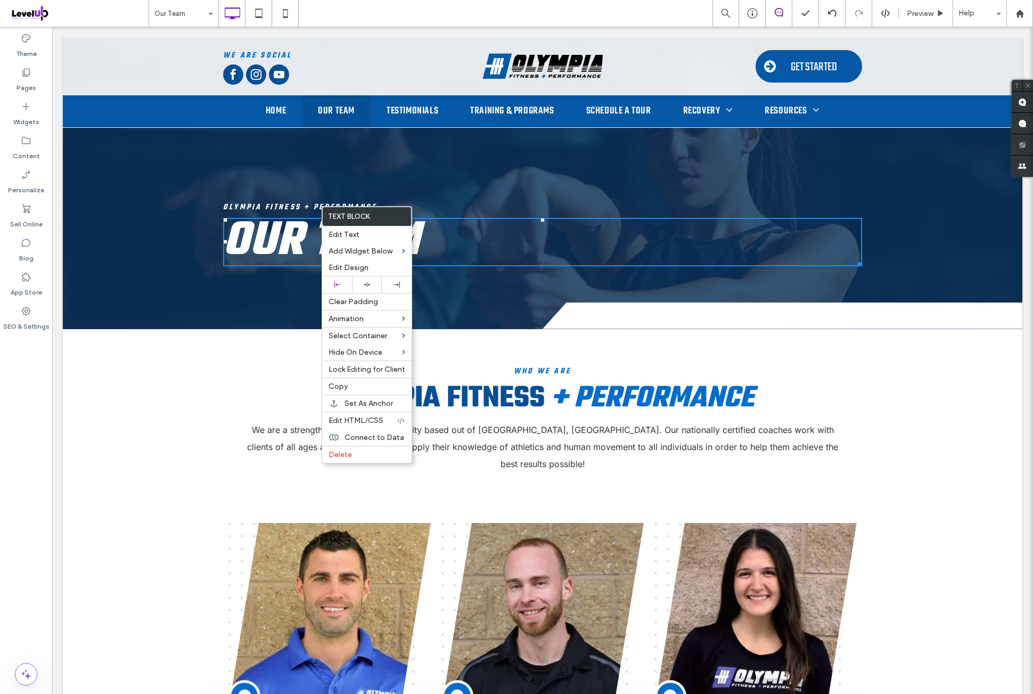
click at [320, 201] on span "Olympia Fitness + Performance" at bounding box center [300, 207] width 154 height 12
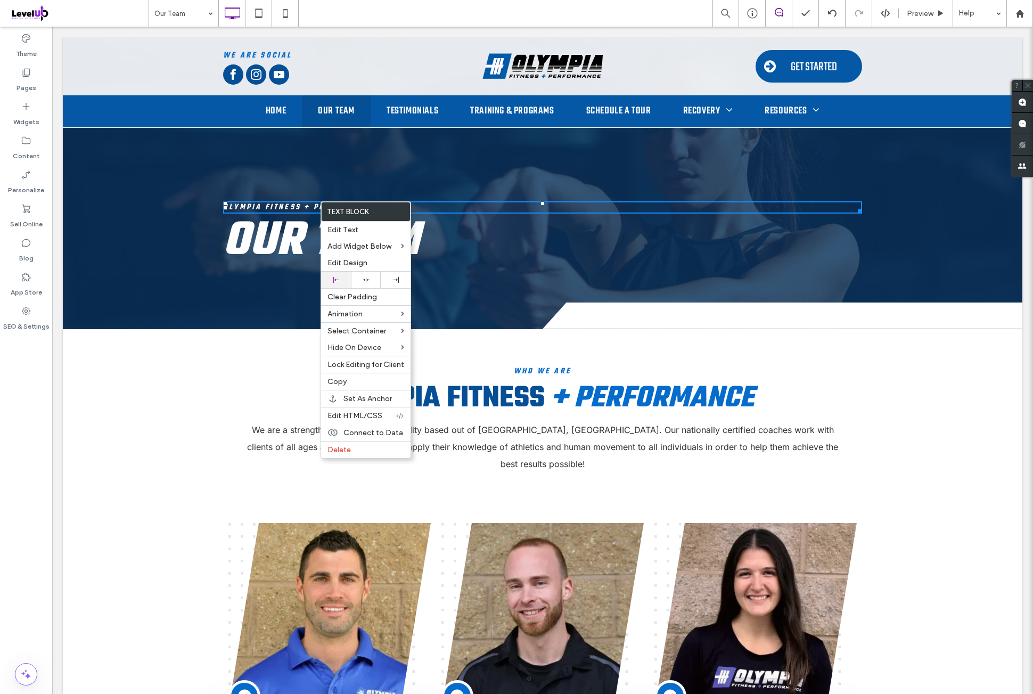
click at [345, 277] on div at bounding box center [335, 280] width 19 height 6
click at [478, 205] on h6 "Olympia Fitness + Performance" at bounding box center [542, 207] width 639 height 10
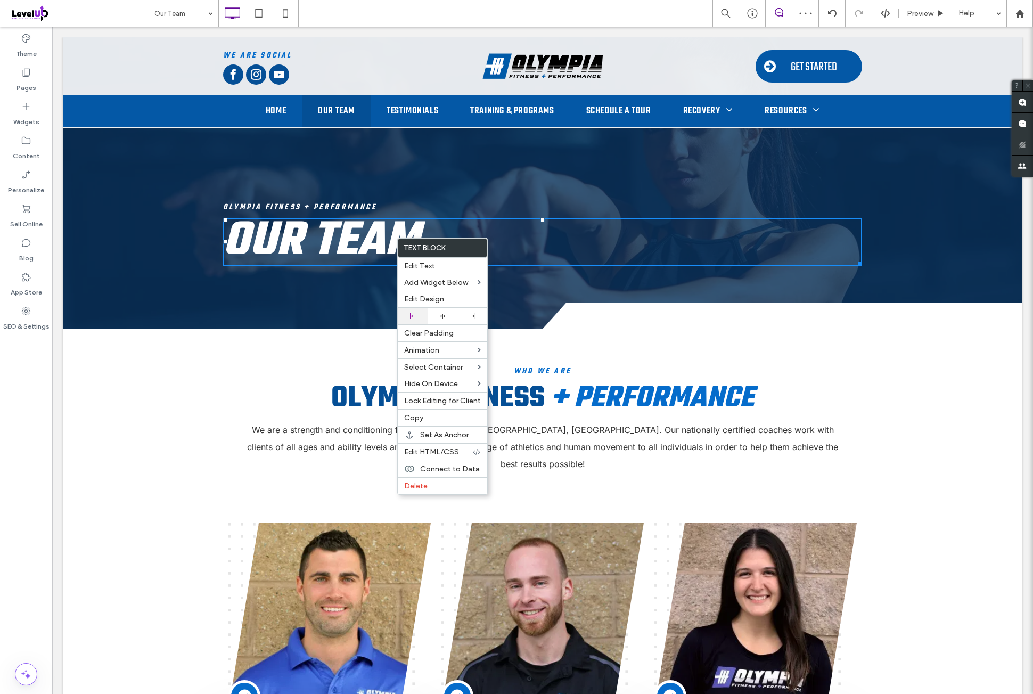
click at [417, 314] on div at bounding box center [412, 316] width 19 height 6
drag, startPoint x: 629, startPoint y: 267, endPoint x: 577, endPoint y: 240, distance: 58.8
click at [577, 240] on h1 "Our Team" at bounding box center [542, 242] width 639 height 46
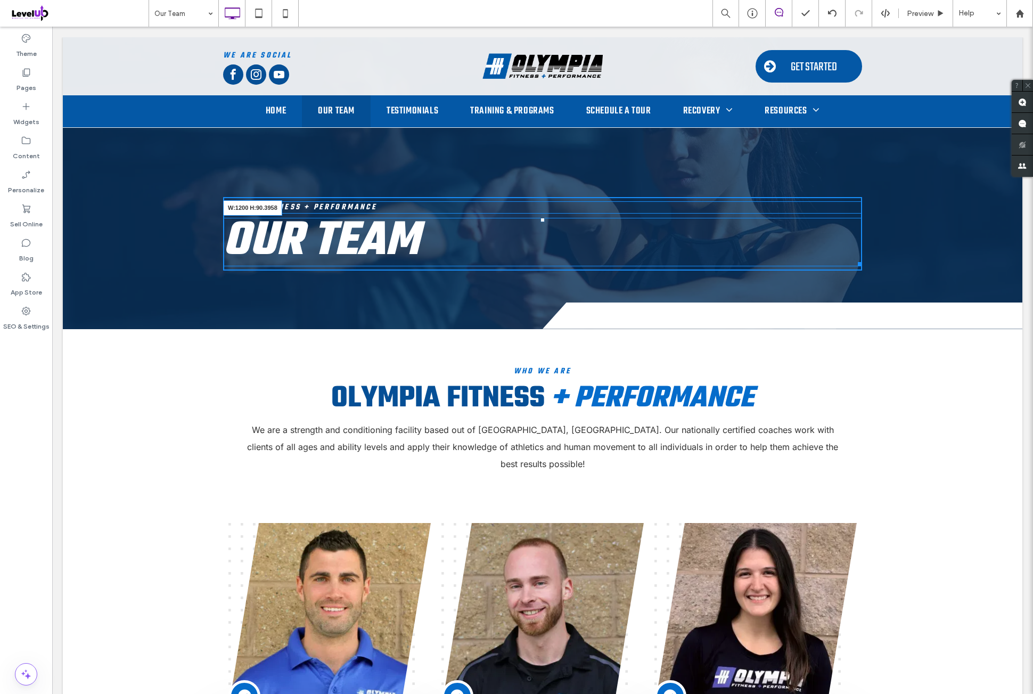
drag, startPoint x: 853, startPoint y: 260, endPoint x: 857, endPoint y: 250, distance: 11.0
click at [857, 250] on div "Our Team W:1200 H:90.3958" at bounding box center [542, 242] width 639 height 48
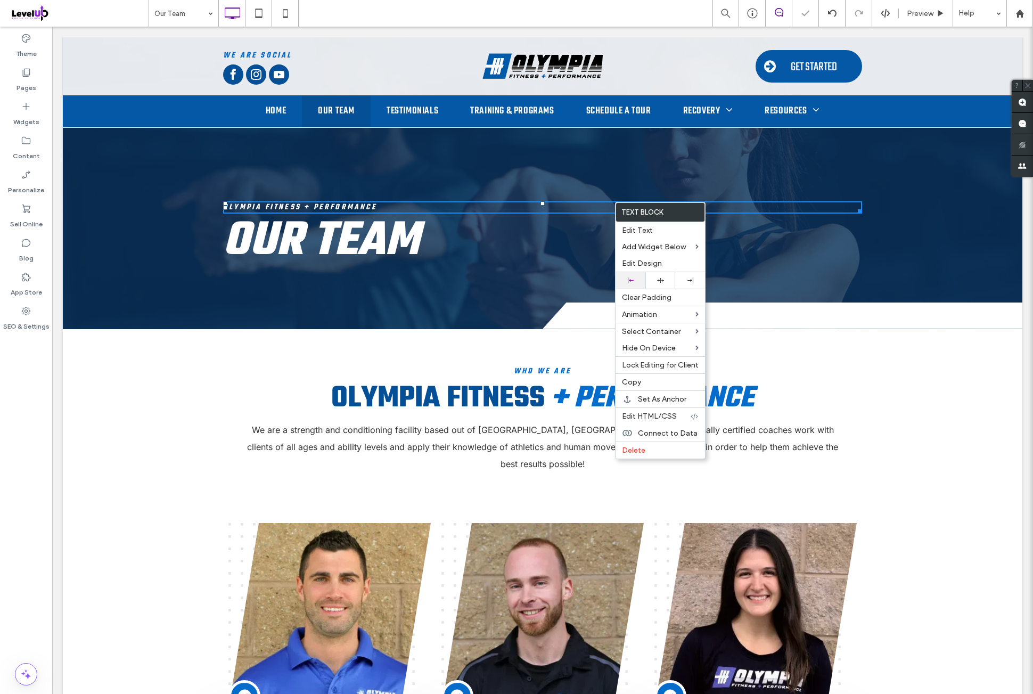
click at [638, 273] on div at bounding box center [631, 280] width 30 height 17
click at [743, 207] on h6 "Olympia Fitness + Performance" at bounding box center [542, 207] width 639 height 10
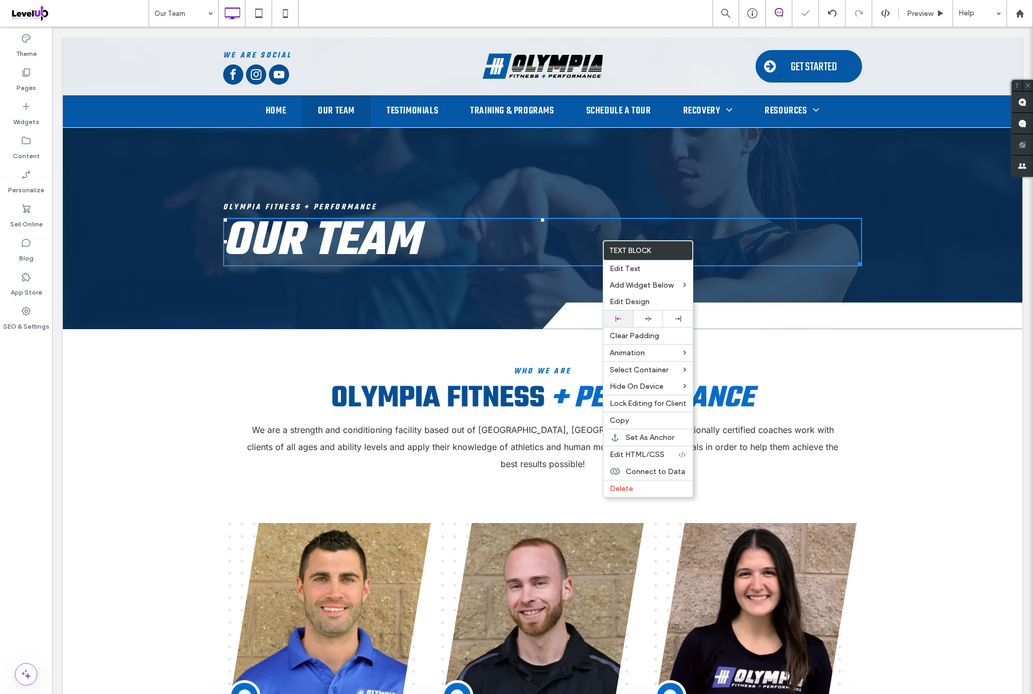
click at [625, 316] on div at bounding box center [618, 319] width 19 height 6
click at [752, 250] on h1 "Our Team" at bounding box center [542, 242] width 639 height 46
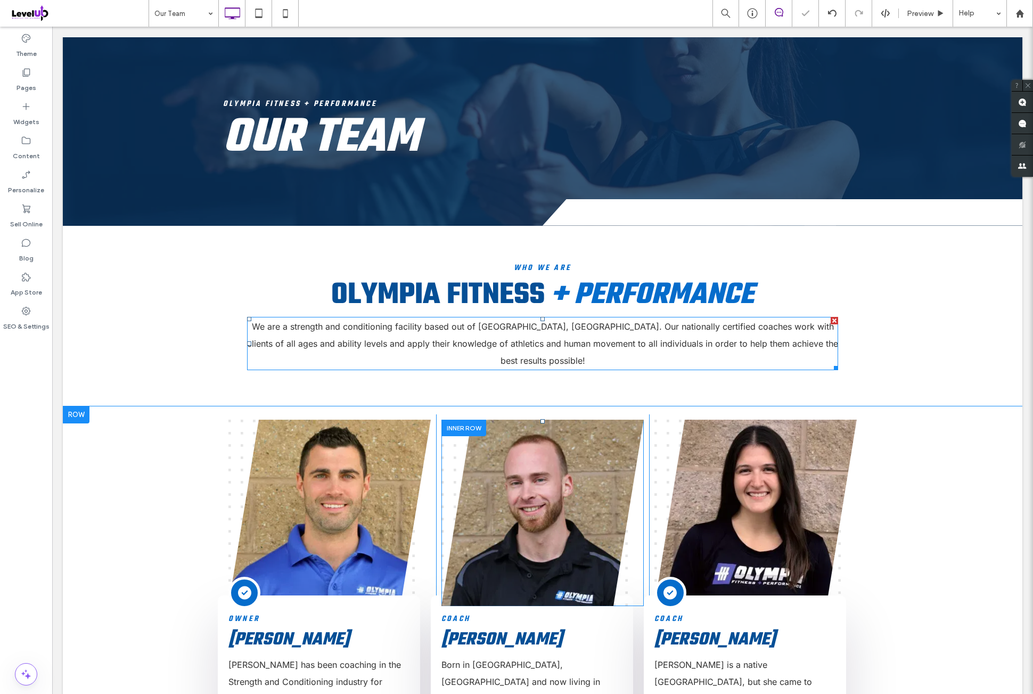
scroll to position [177, 0]
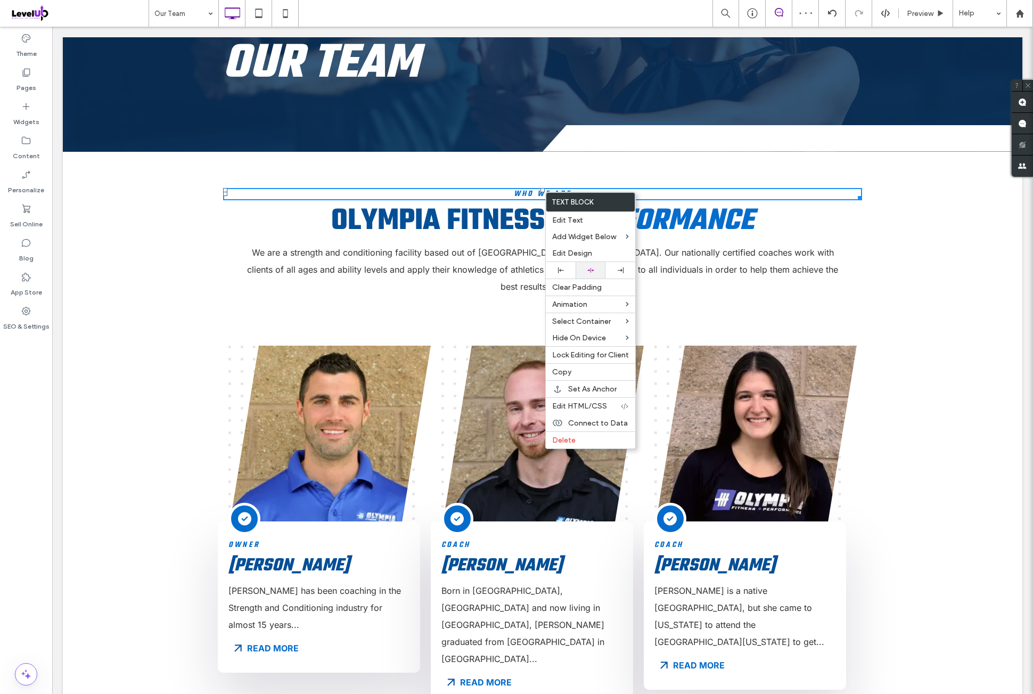
click at [599, 264] on div at bounding box center [591, 270] width 30 height 17
click at [692, 193] on h6 "Who We Are" at bounding box center [542, 194] width 639 height 10
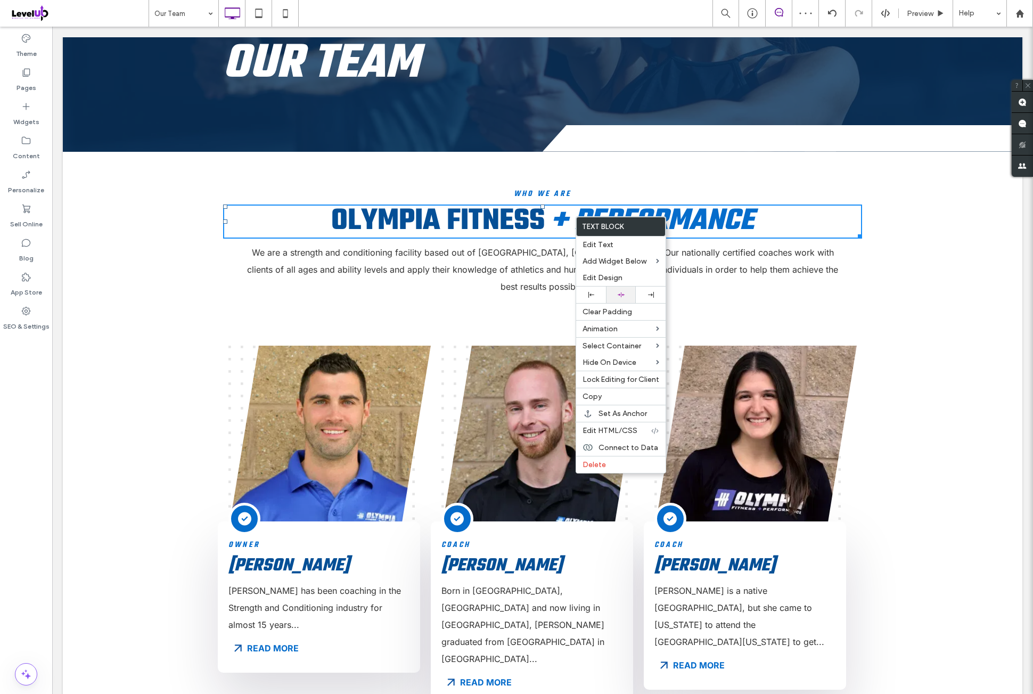
click at [628, 290] on div at bounding box center [621, 294] width 30 height 17
click at [763, 217] on h2 "Olympia Fitness + Performance" at bounding box center [542, 222] width 639 height 32
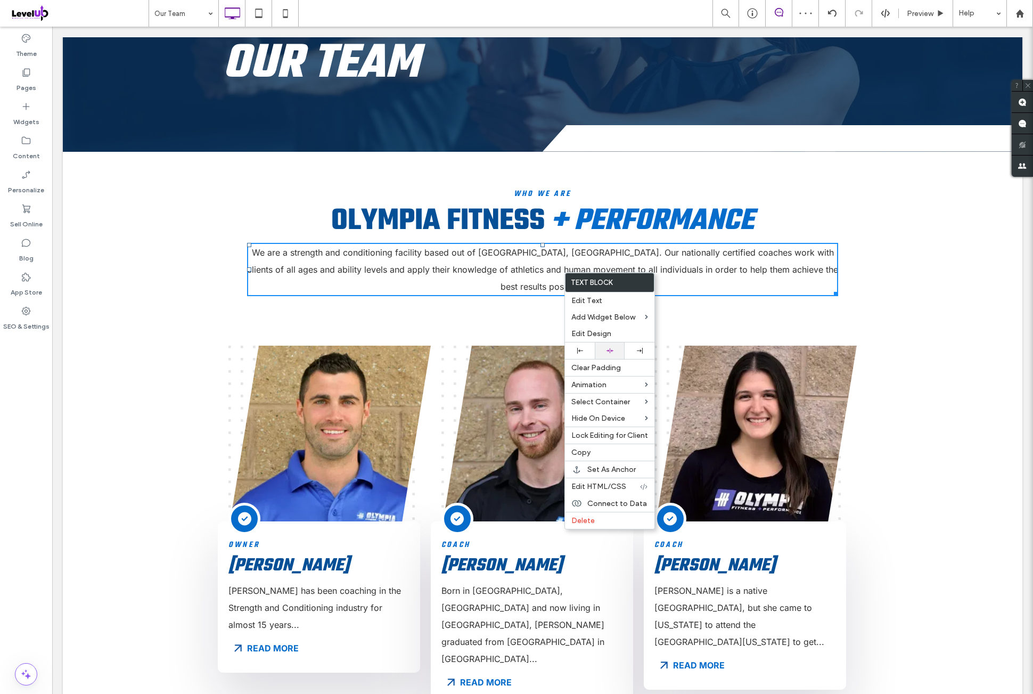
click at [616, 347] on div at bounding box center [609, 350] width 19 height 7
drag, startPoint x: 723, startPoint y: 264, endPoint x: 775, endPoint y: 291, distance: 58.8
click at [723, 264] on span "We are a strength and conditioning facility based out of [GEOGRAPHIC_DATA], [GE…" at bounding box center [542, 269] width 591 height 45
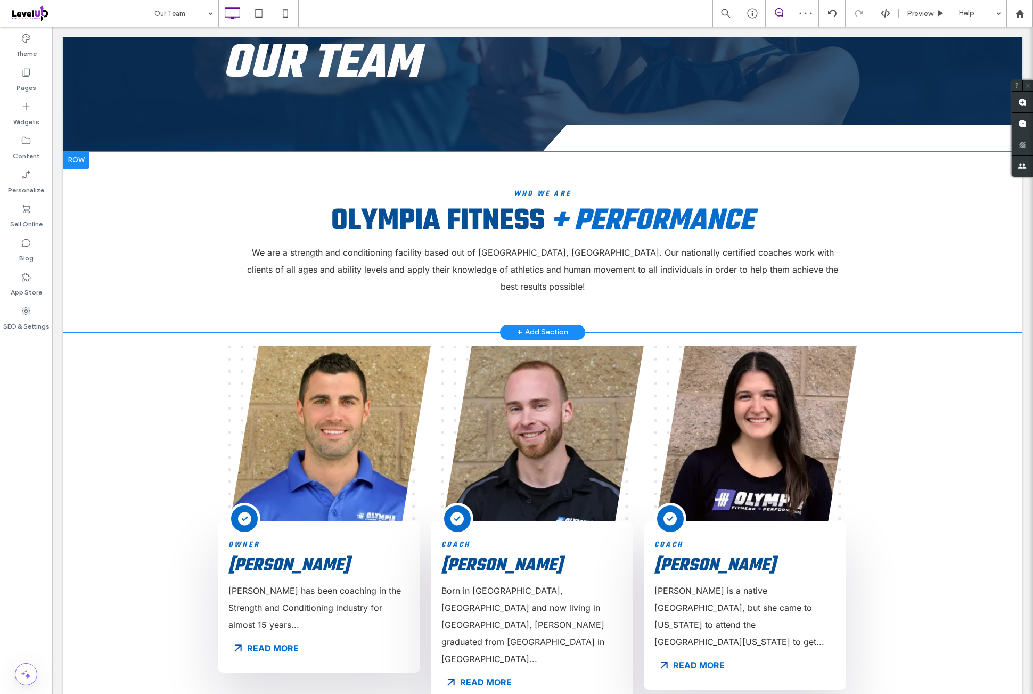
click at [573, 160] on div "Who We Are Olympia Fitness + Performance We are a strength and conditioning fac…" at bounding box center [543, 242] width 960 height 181
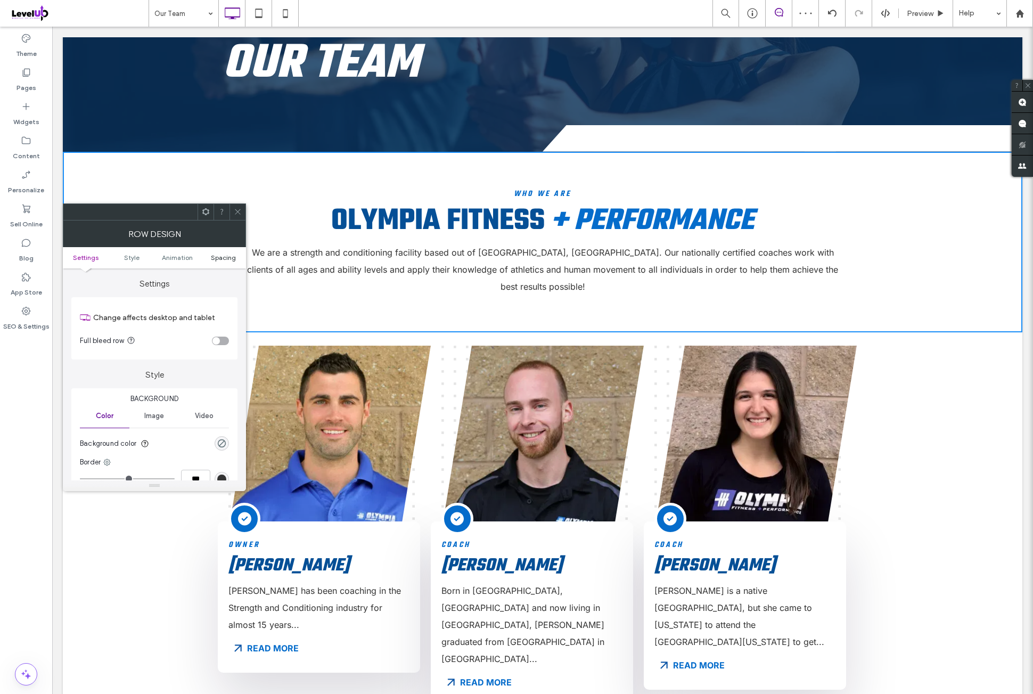
click at [229, 256] on span "Spacing" at bounding box center [223, 257] width 25 height 8
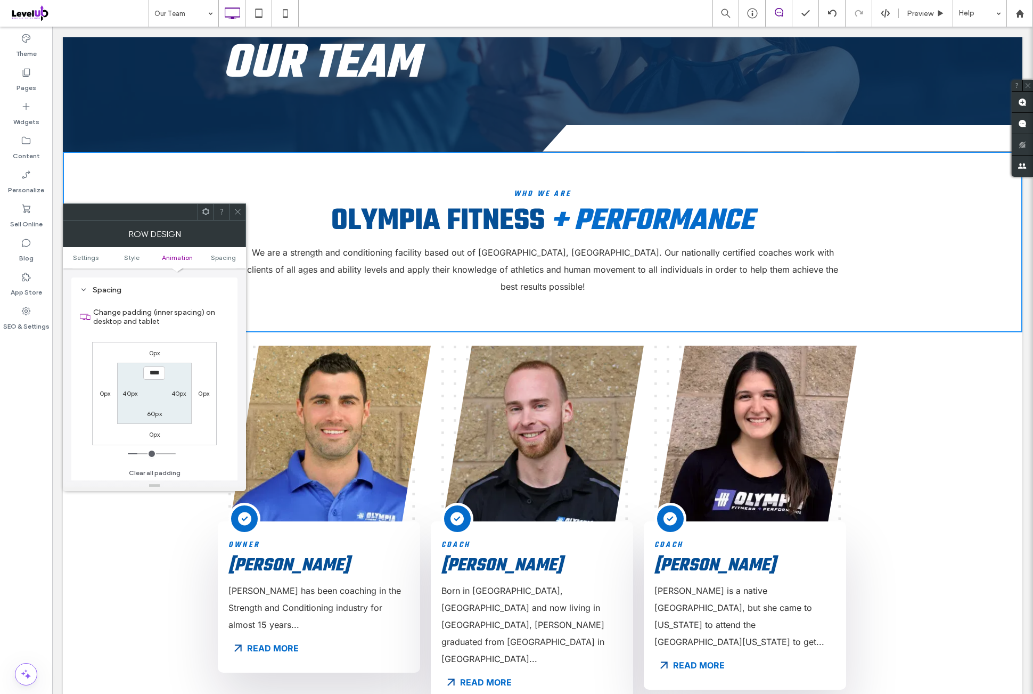
scroll to position [301, 0]
type input "**"
type input "****"
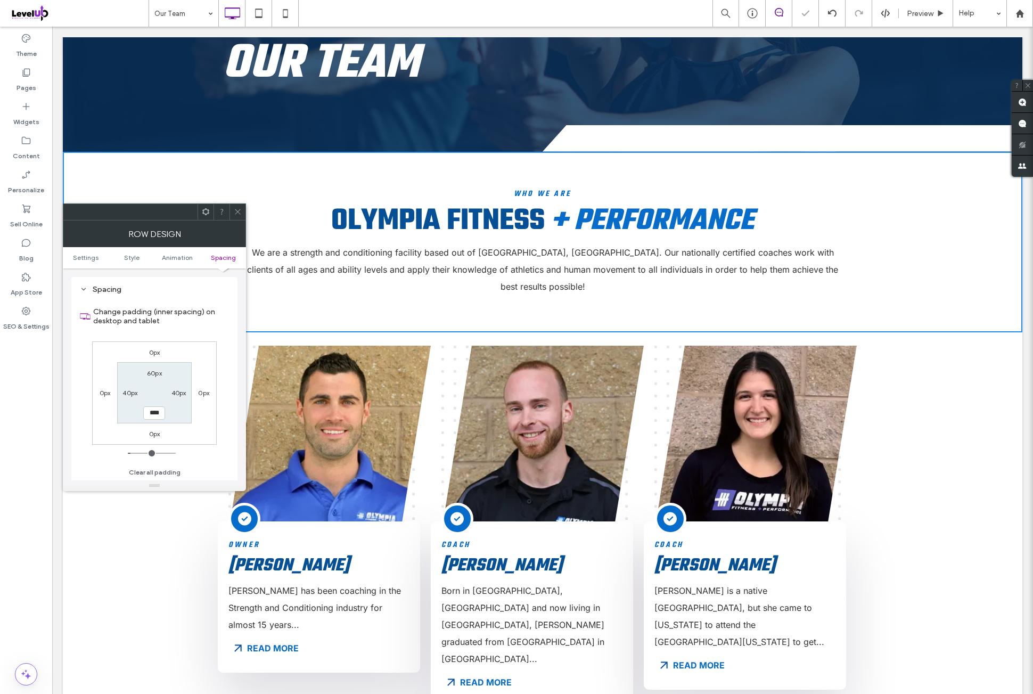
click at [202, 350] on div "0px 0px 0px 0px 60px 40px **** 40px" at bounding box center [154, 392] width 125 height 103
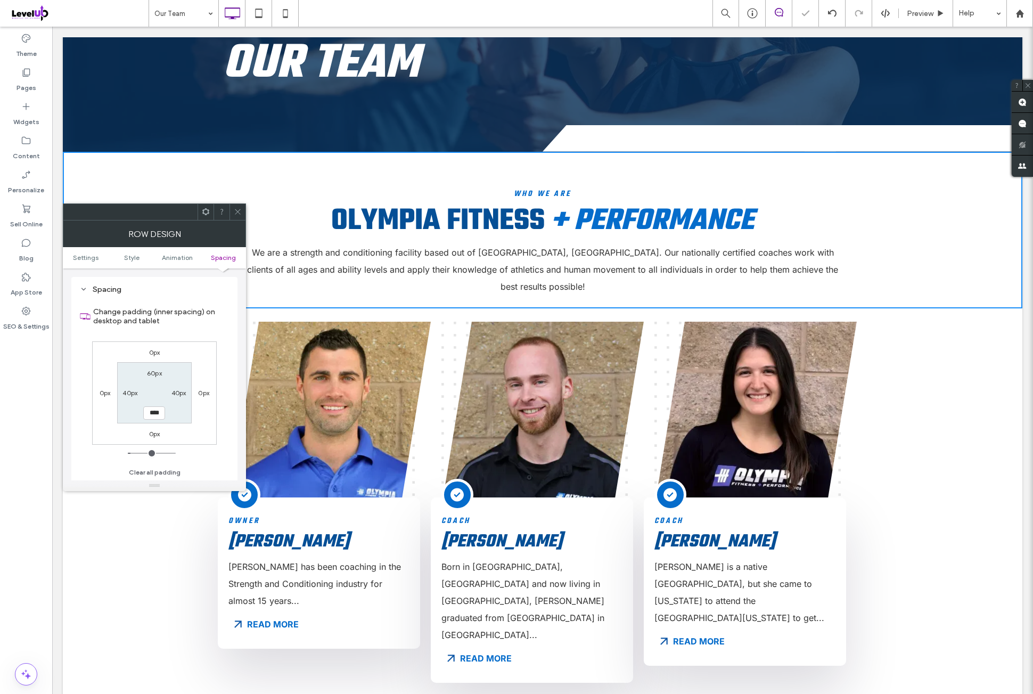
click at [236, 209] on icon at bounding box center [238, 212] width 8 height 8
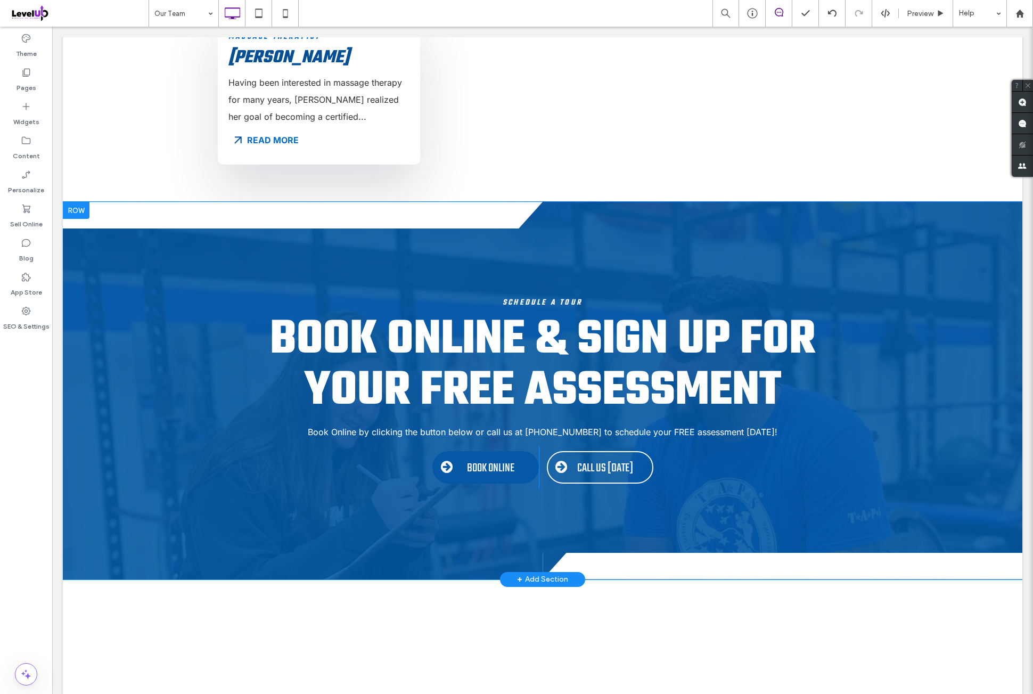
scroll to position [1686, 0]
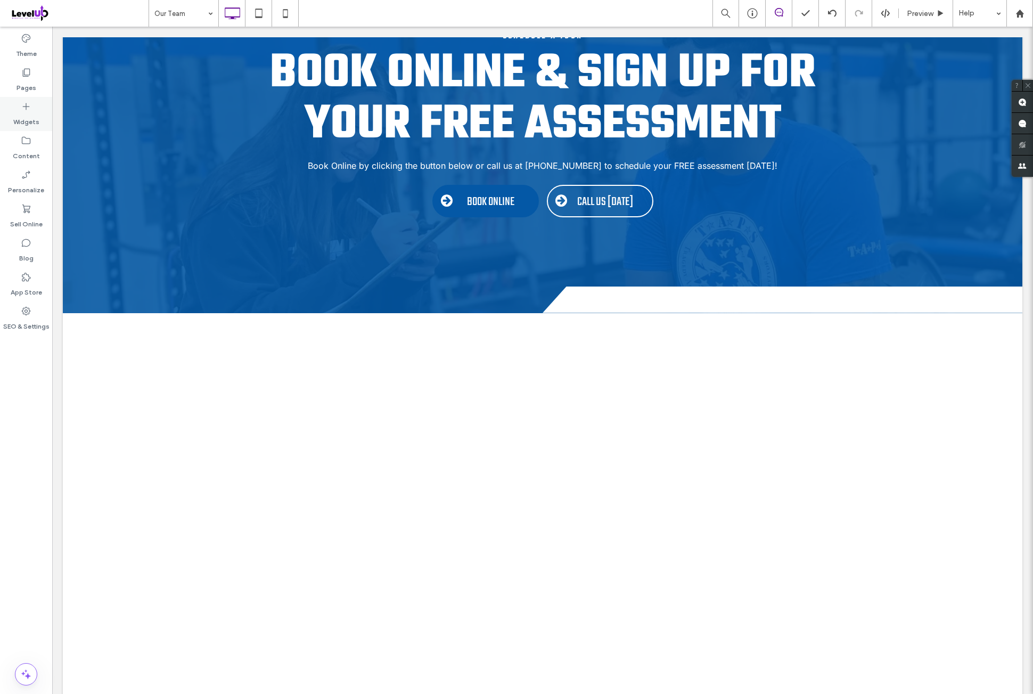
drag, startPoint x: 38, startPoint y: 118, endPoint x: 48, endPoint y: 218, distance: 100.6
click at [38, 118] on label "Widgets" at bounding box center [26, 119] width 26 height 15
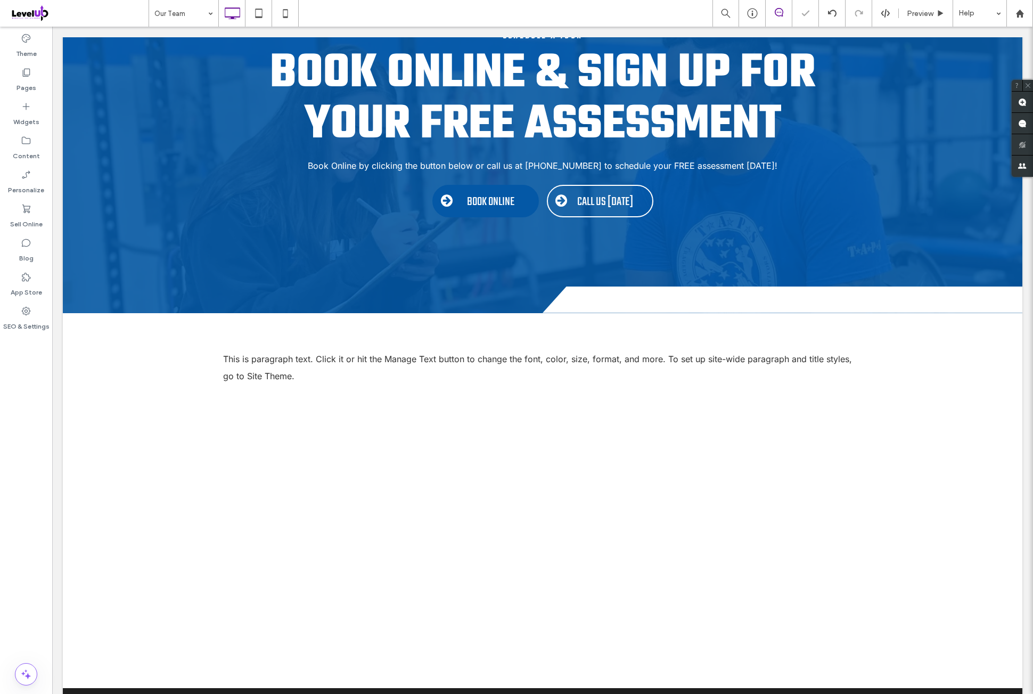
type input "*****"
type input "**"
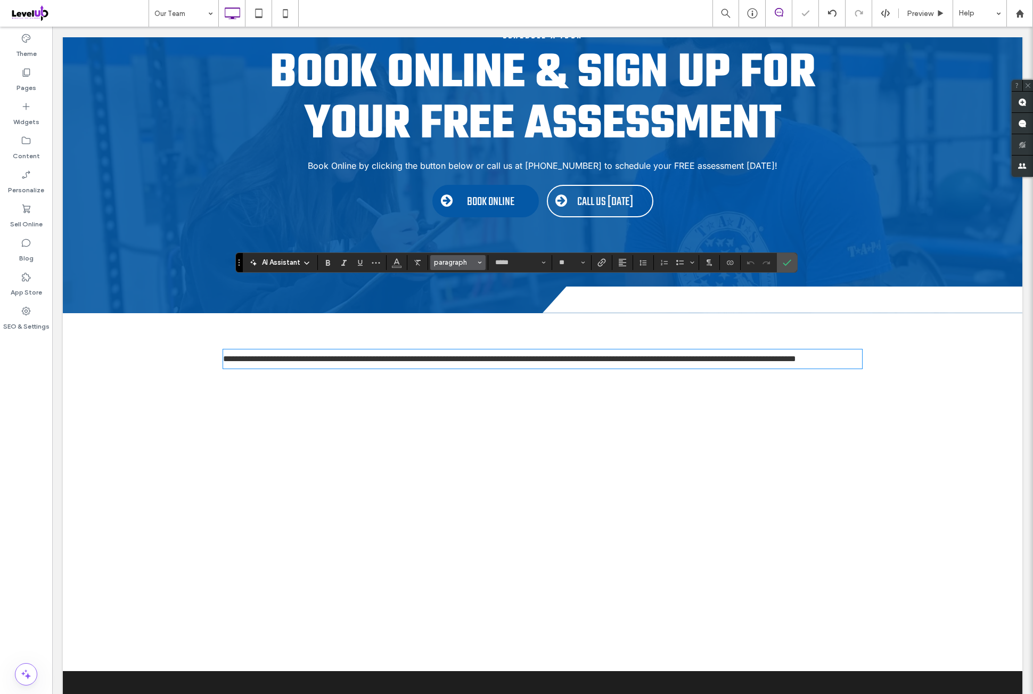
click at [466, 261] on span "paragraph" at bounding box center [455, 262] width 42 height 8
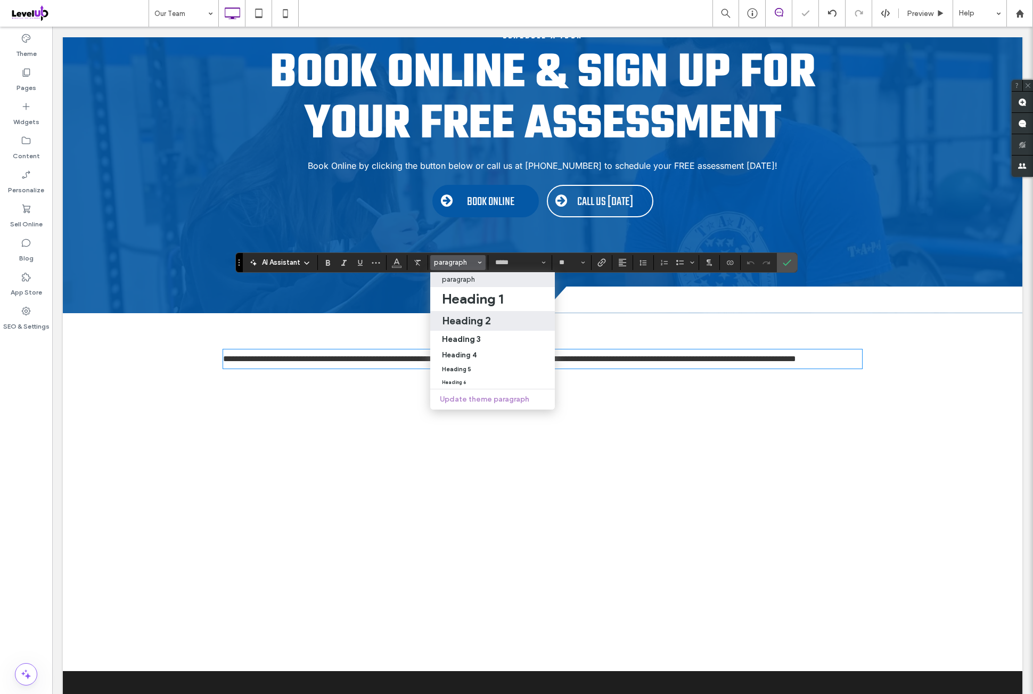
click at [491, 321] on div "Heading 2" at bounding box center [492, 320] width 101 height 13
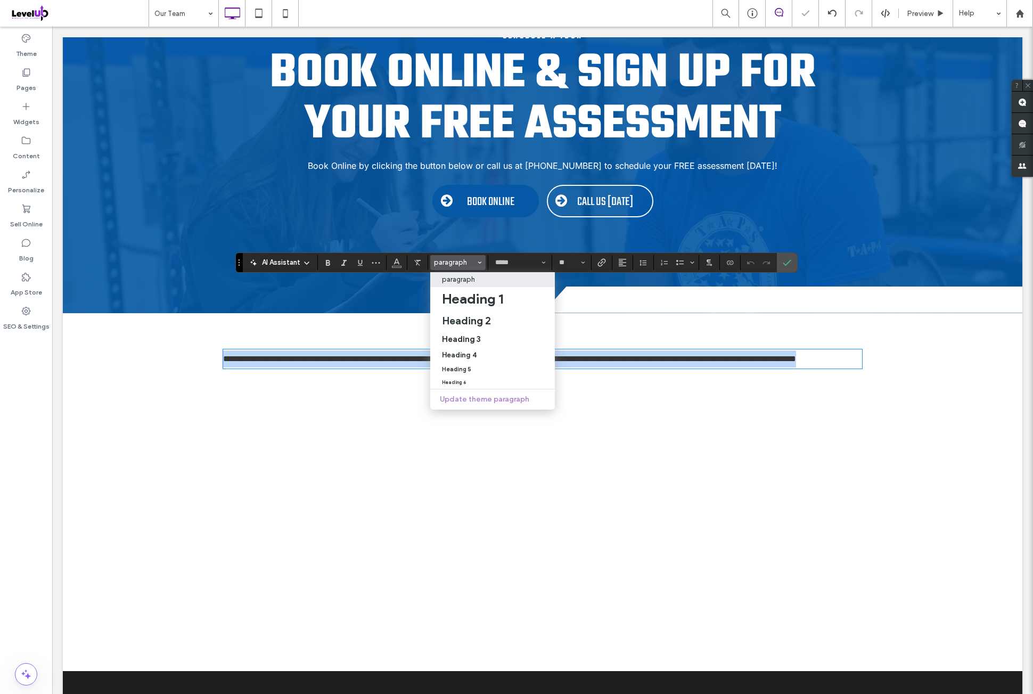
type input "****"
type input "**"
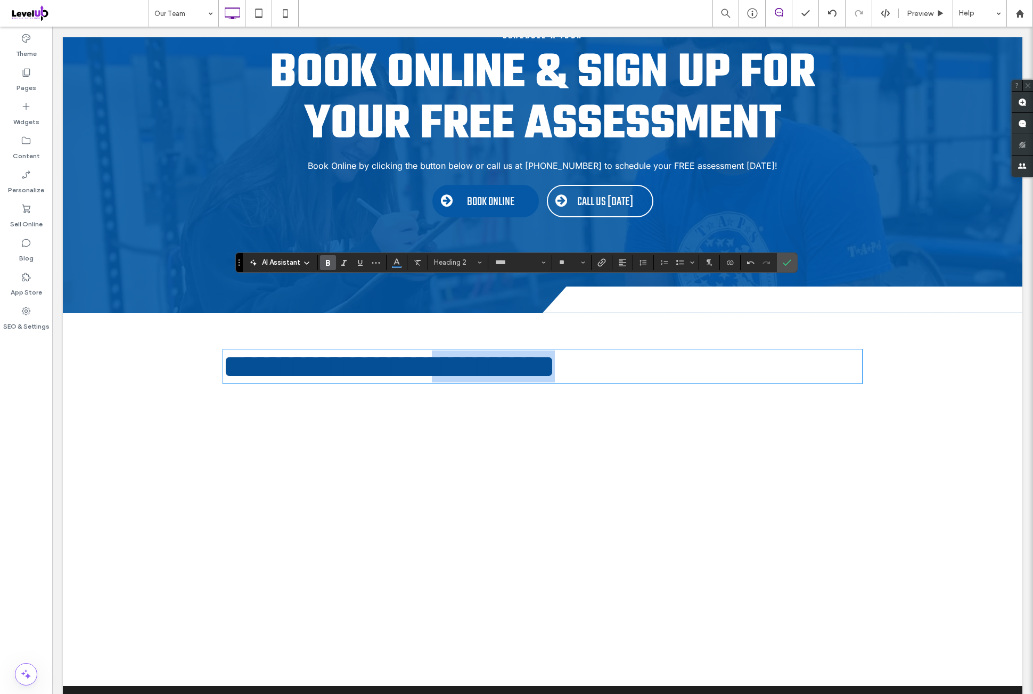
drag, startPoint x: 466, startPoint y: 290, endPoint x: 636, endPoint y: 300, distance: 170.2
click at [636, 350] on h2 "**********" at bounding box center [542, 366] width 639 height 32
drag, startPoint x: 340, startPoint y: 258, endPoint x: 351, endPoint y: 267, distance: 14.1
click at [340, 259] on icon "Italic" at bounding box center [344, 262] width 9 height 9
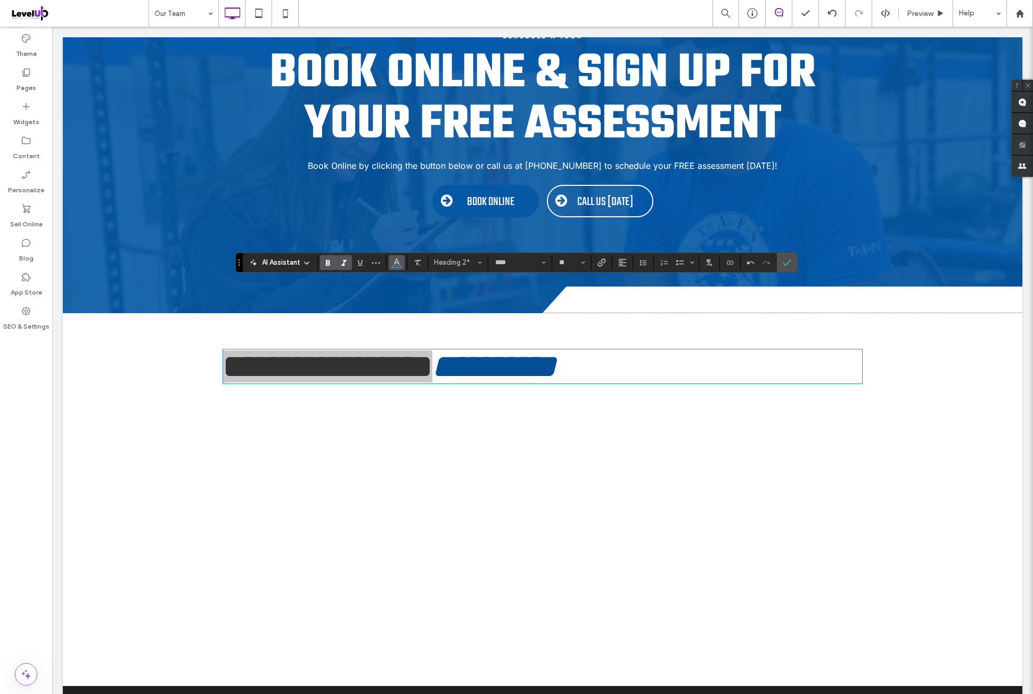
click at [392, 261] on icon "Color" at bounding box center [396, 261] width 9 height 9
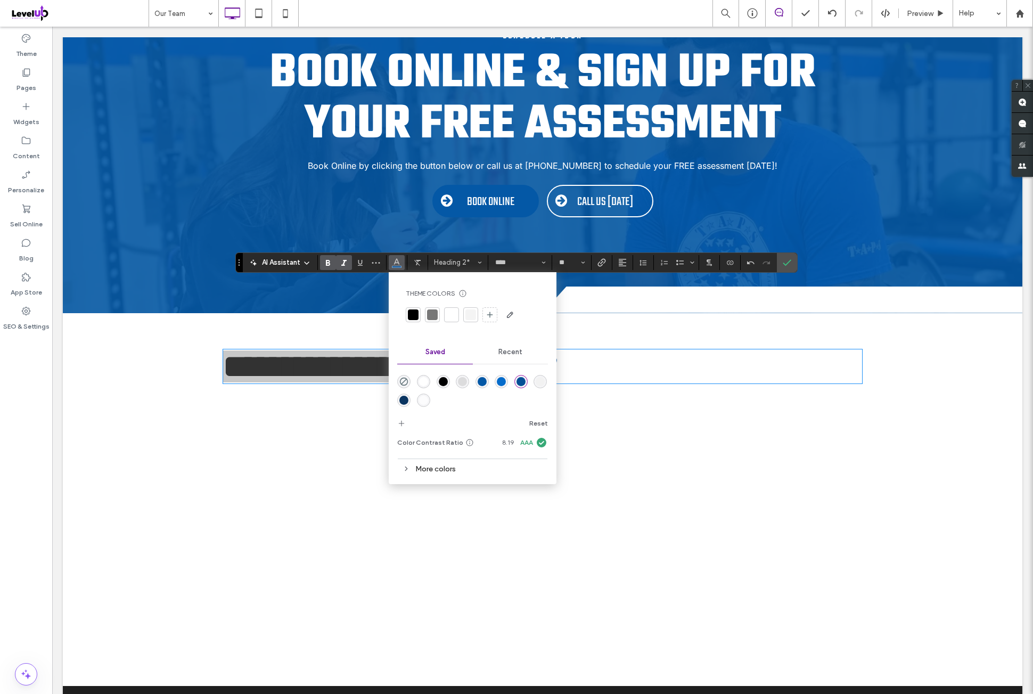
click at [502, 380] on div "rgba(5,108,203,1)" at bounding box center [501, 381] width 9 height 9
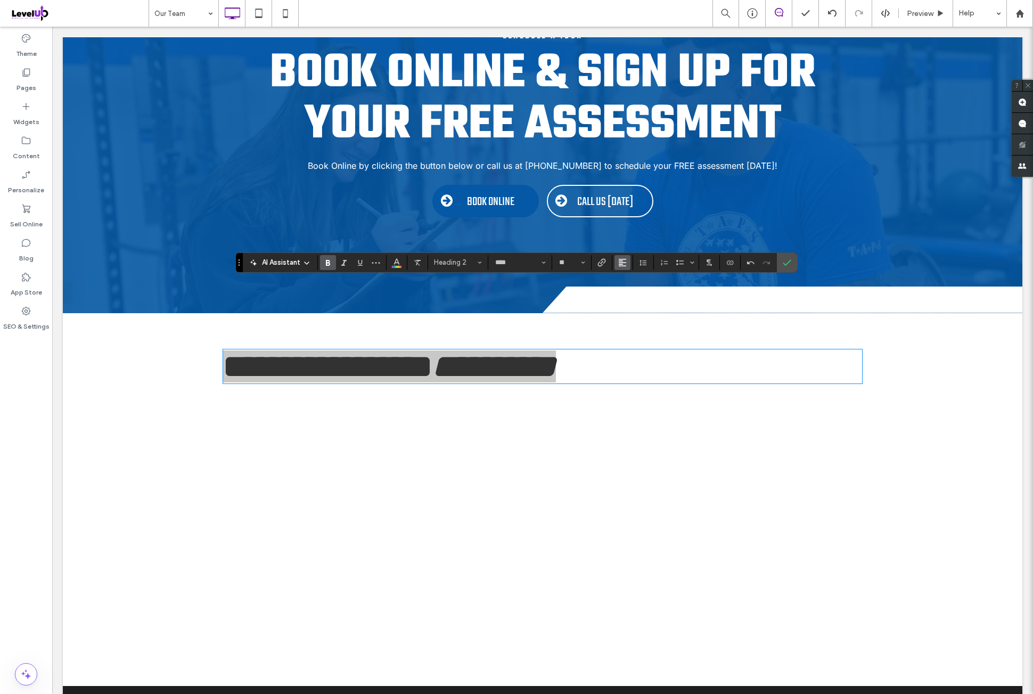
click at [626, 268] on section at bounding box center [622, 262] width 21 height 15
click at [625, 266] on button "Alignment" at bounding box center [623, 262] width 16 height 15
click at [641, 298] on label "ui.textEditor.alignment.center" at bounding box center [633, 295] width 37 height 15
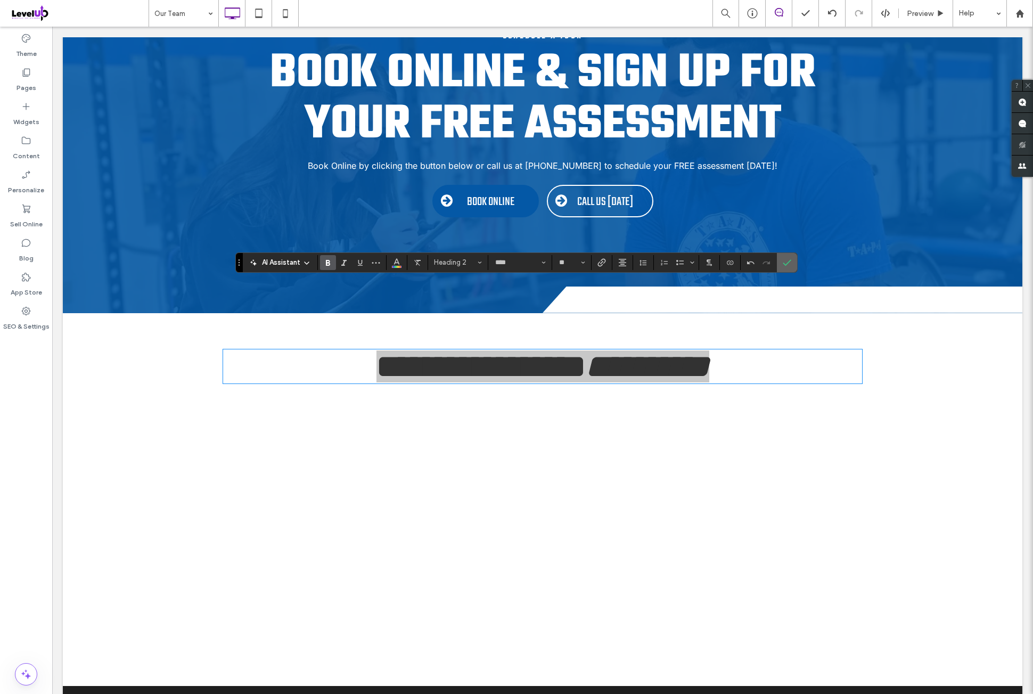
click at [779, 265] on label "Confirm" at bounding box center [787, 262] width 16 height 19
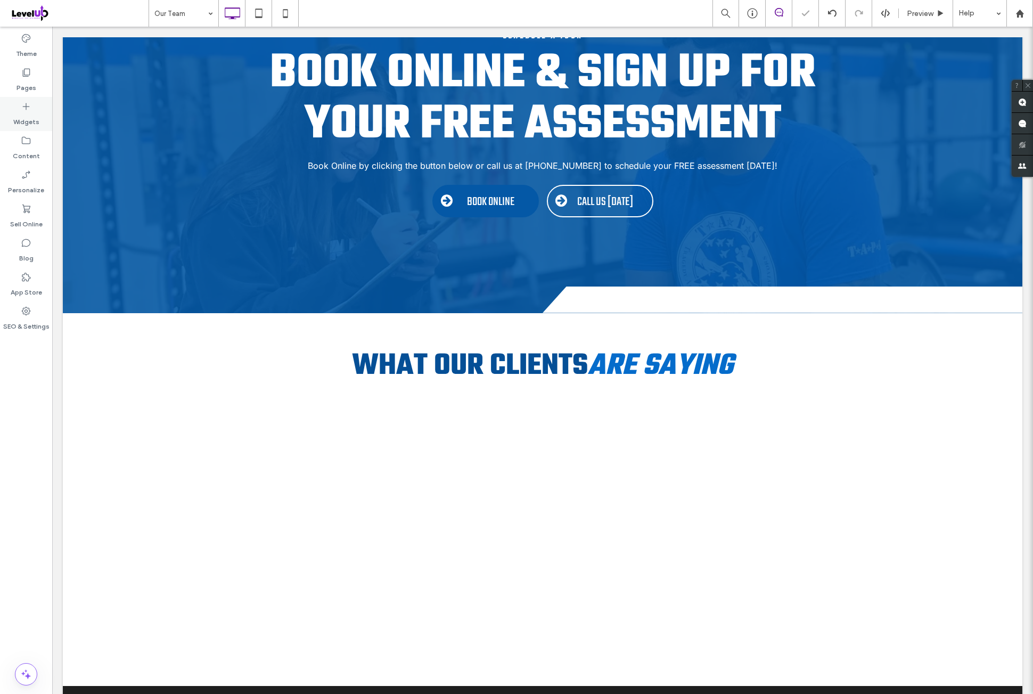
click at [22, 121] on label "Widgets" at bounding box center [26, 119] width 26 height 15
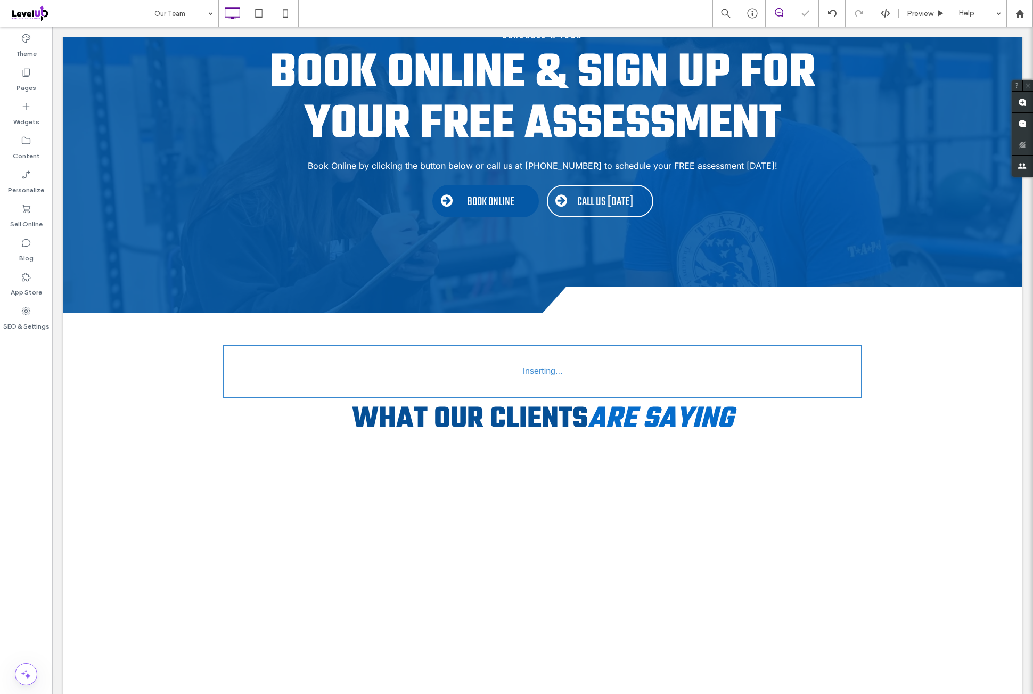
type input "*****"
type input "**"
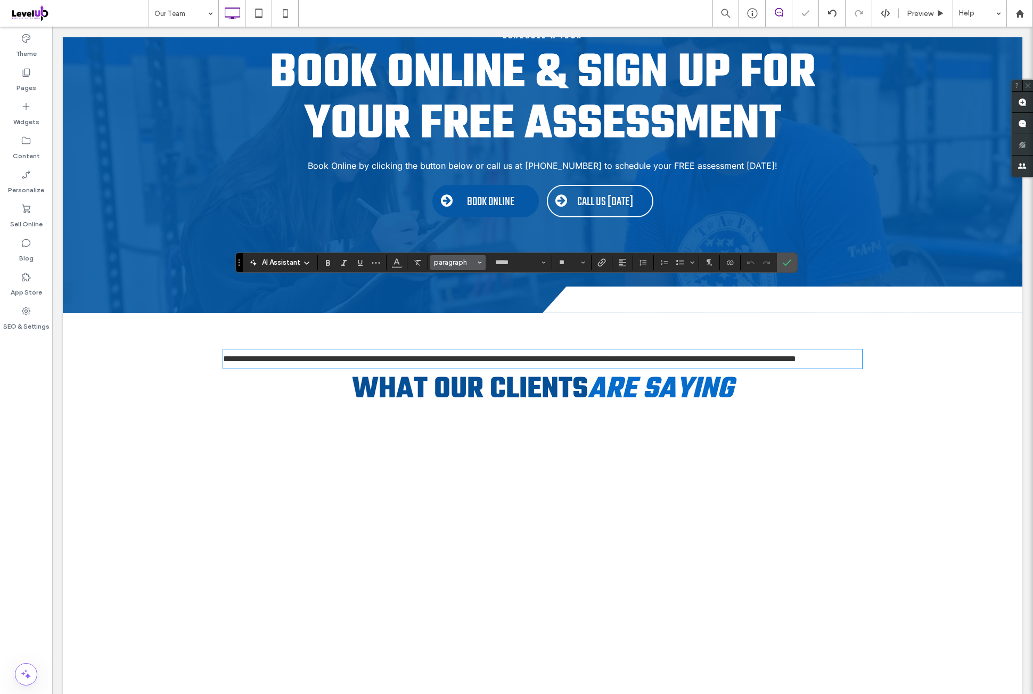
click at [452, 265] on span "paragraph" at bounding box center [455, 262] width 42 height 8
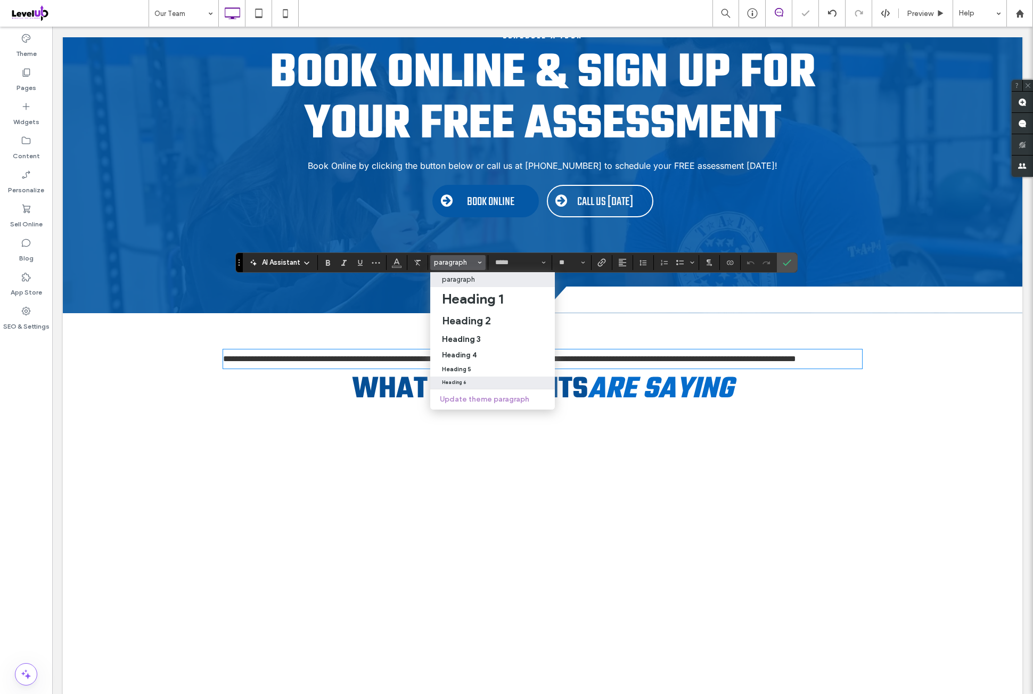
click at [472, 388] on label "Heading 6" at bounding box center [492, 382] width 125 height 12
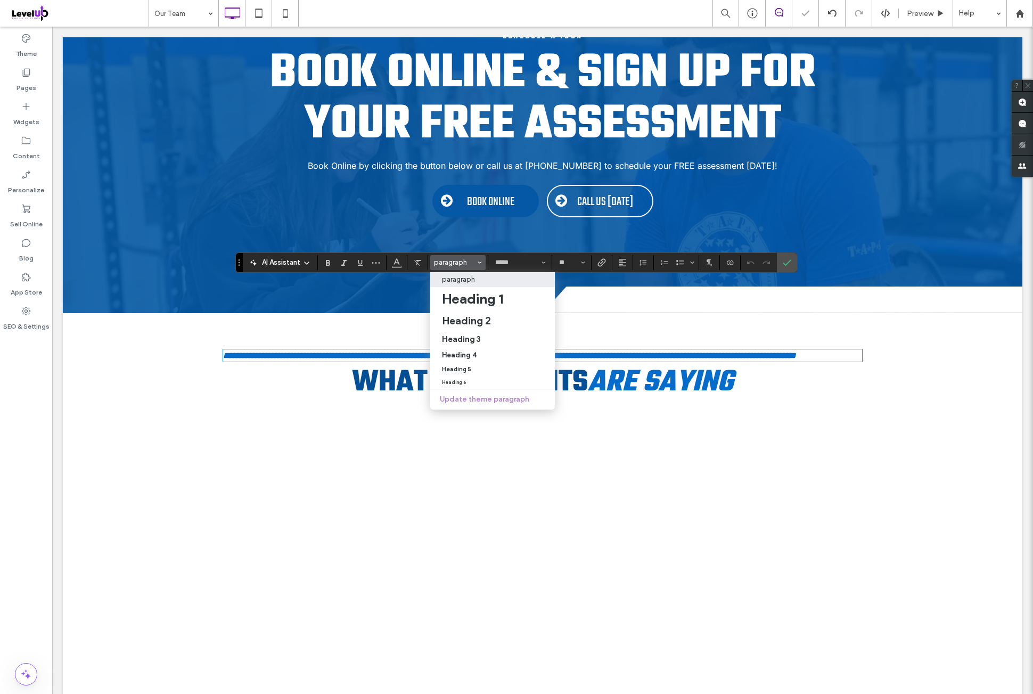
type input "****"
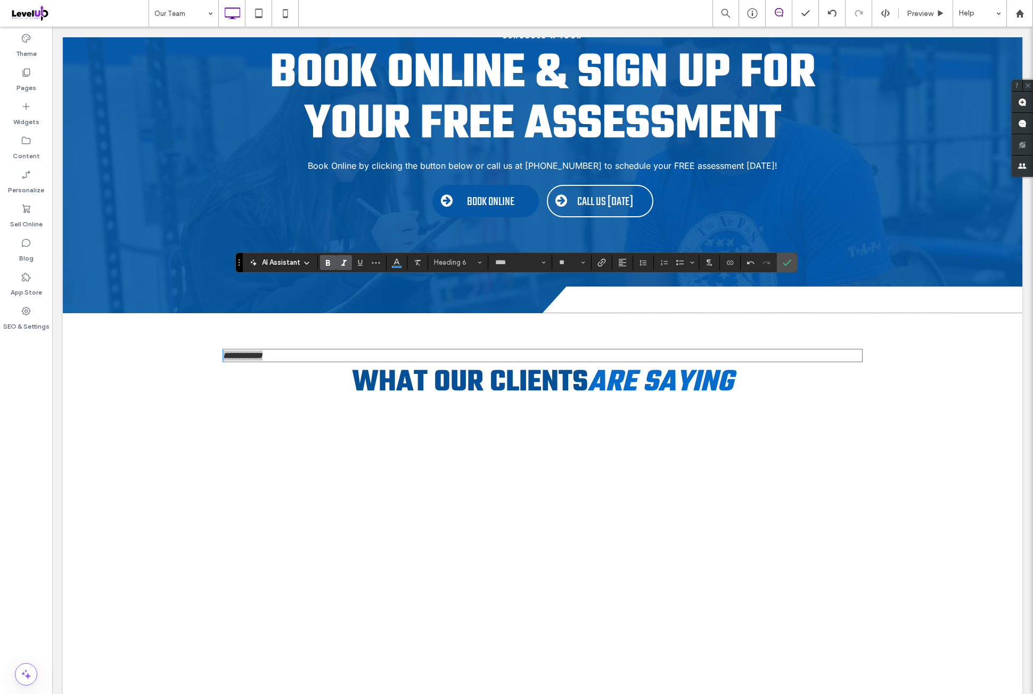
click at [628, 264] on section at bounding box center [622, 262] width 21 height 15
click at [621, 265] on icon "Alignment" at bounding box center [622, 262] width 9 height 9
click at [640, 299] on label "ui.textEditor.alignment.center" at bounding box center [633, 295] width 37 height 15
click at [780, 260] on section at bounding box center [787, 262] width 20 height 19
click at [779, 265] on label "Confirm" at bounding box center [787, 262] width 16 height 19
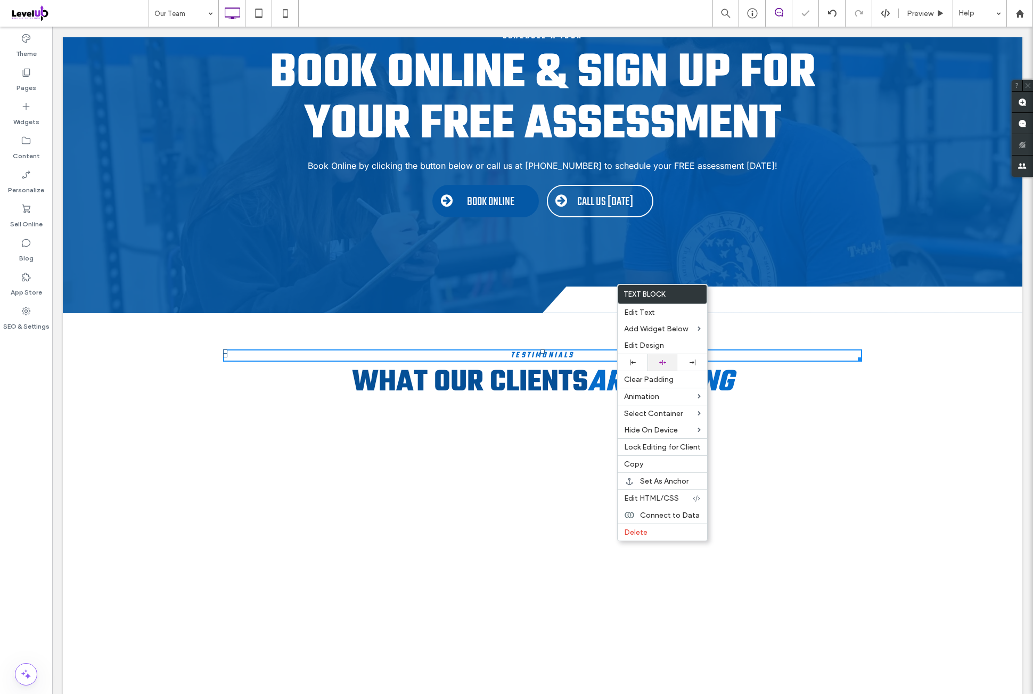
click at [668, 356] on div at bounding box center [663, 362] width 30 height 17
click at [791, 350] on h6 "Testimonials" at bounding box center [542, 355] width 639 height 10
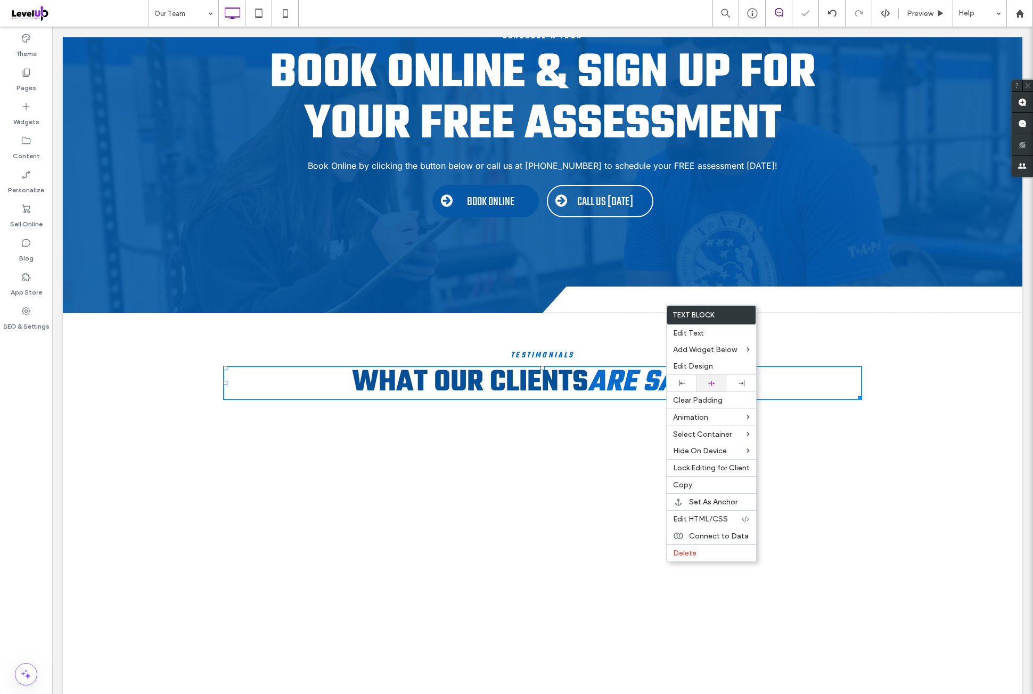
click at [718, 380] on div at bounding box center [711, 383] width 19 height 7
drag, startPoint x: 822, startPoint y: 317, endPoint x: 765, endPoint y: 284, distance: 65.6
click at [822, 317] on div at bounding box center [516, 347] width 1033 height 694
click at [817, 367] on h2 "What Our Clients Are Saying" at bounding box center [542, 383] width 639 height 32
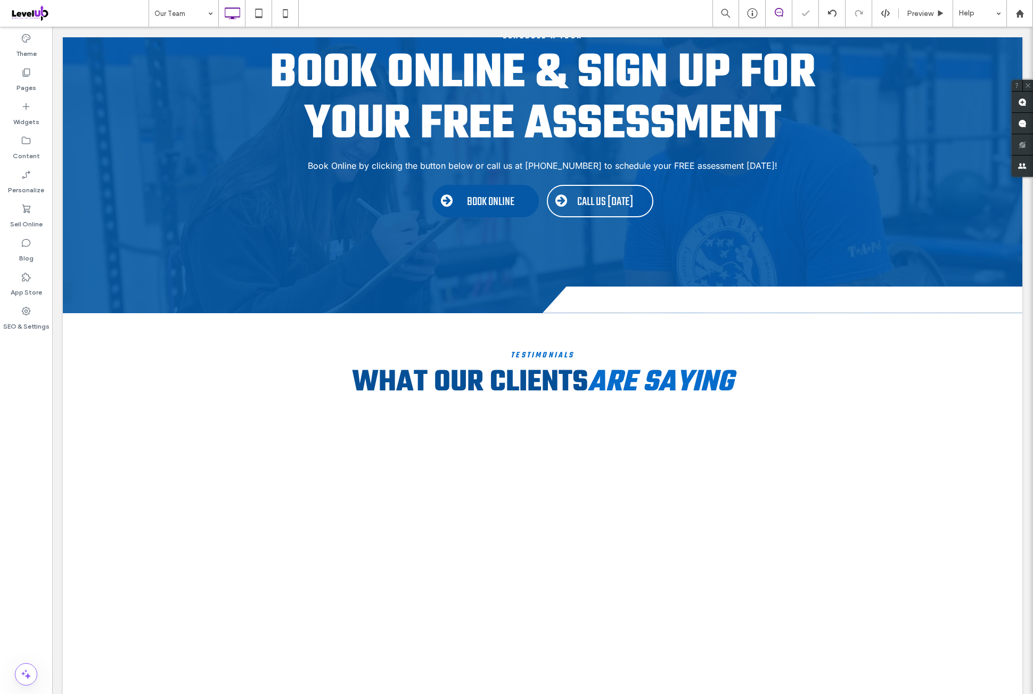
click at [24, 429] on div "Theme Pages Widgets Content Personalize Sell Online Blog App Store SEO & Settin…" at bounding box center [26, 360] width 52 height 667
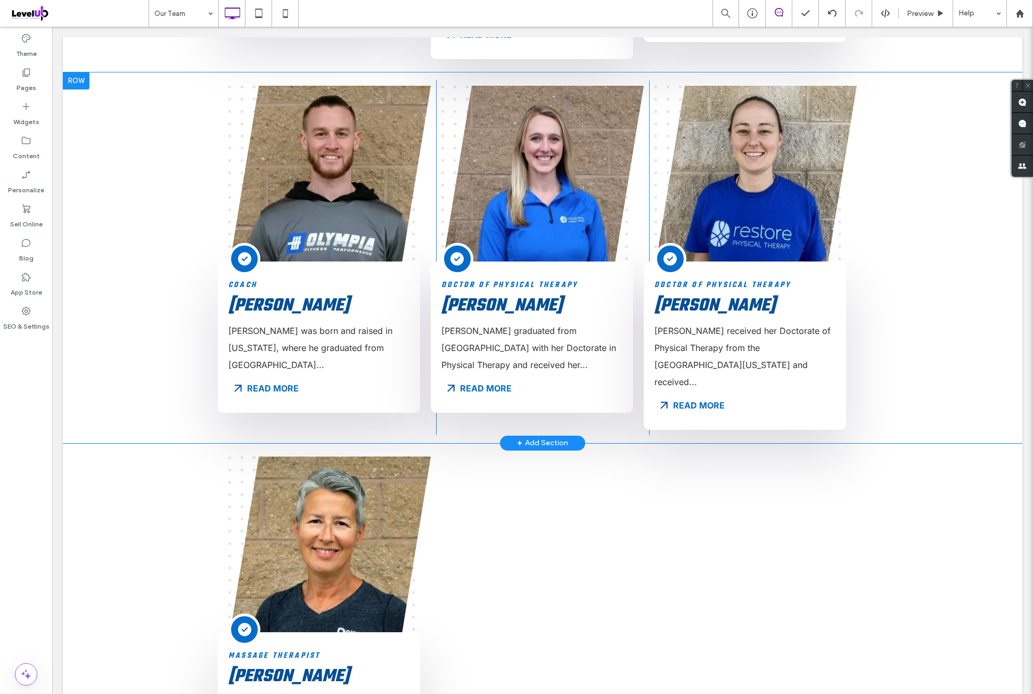
scroll to position [621, 0]
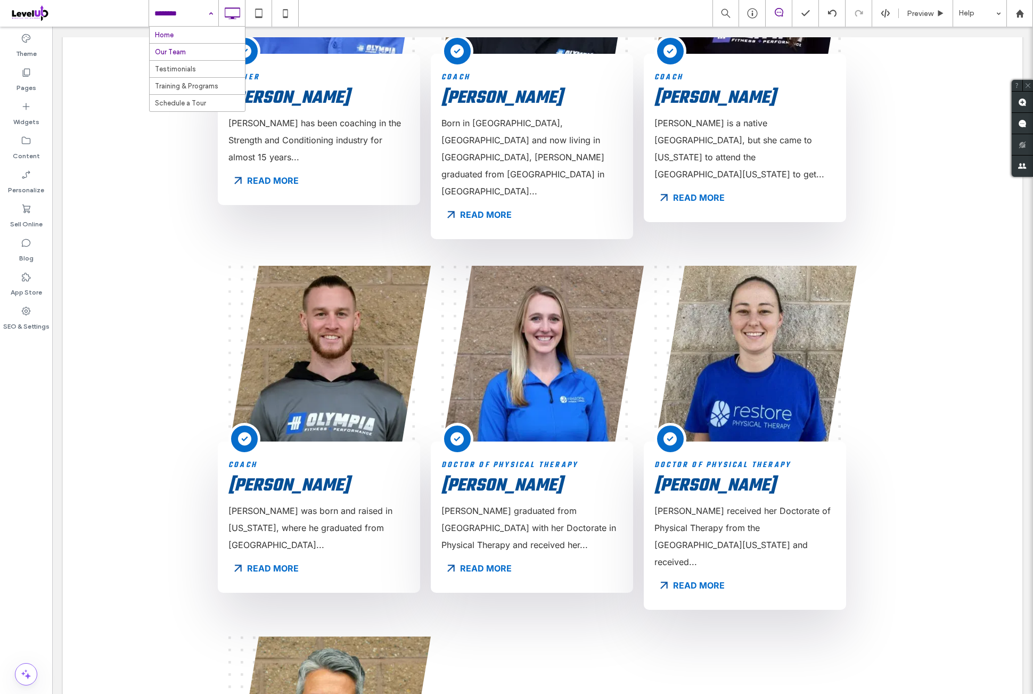
drag, startPoint x: 173, startPoint y: 17, endPoint x: 179, endPoint y: 41, distance: 25.2
click at [292, 17] on icon at bounding box center [285, 13] width 21 height 21
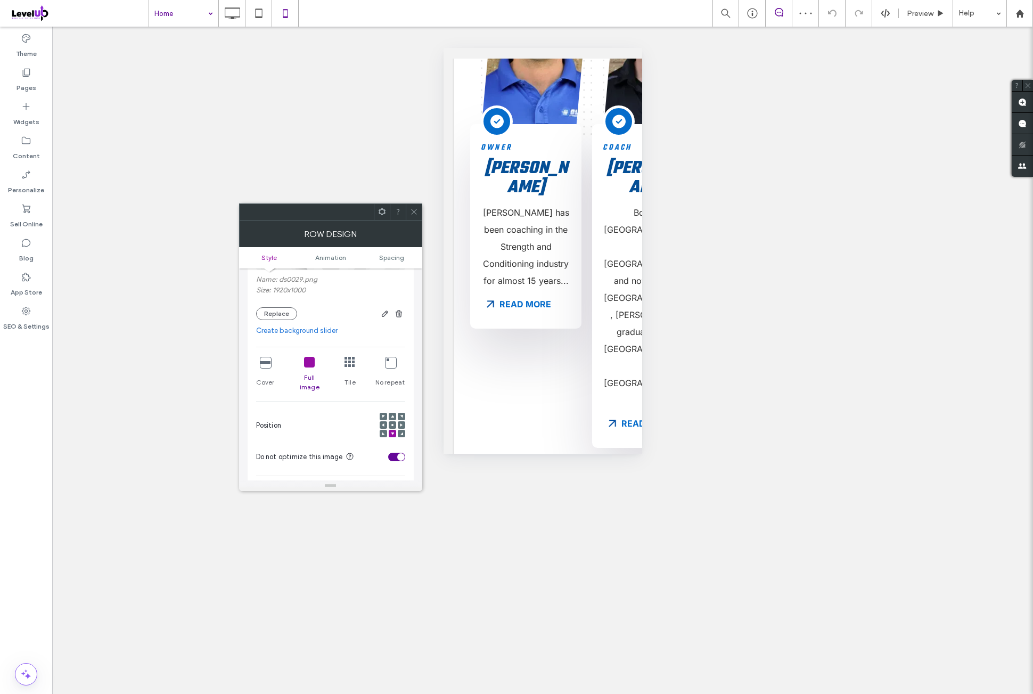
scroll to position [177, 0]
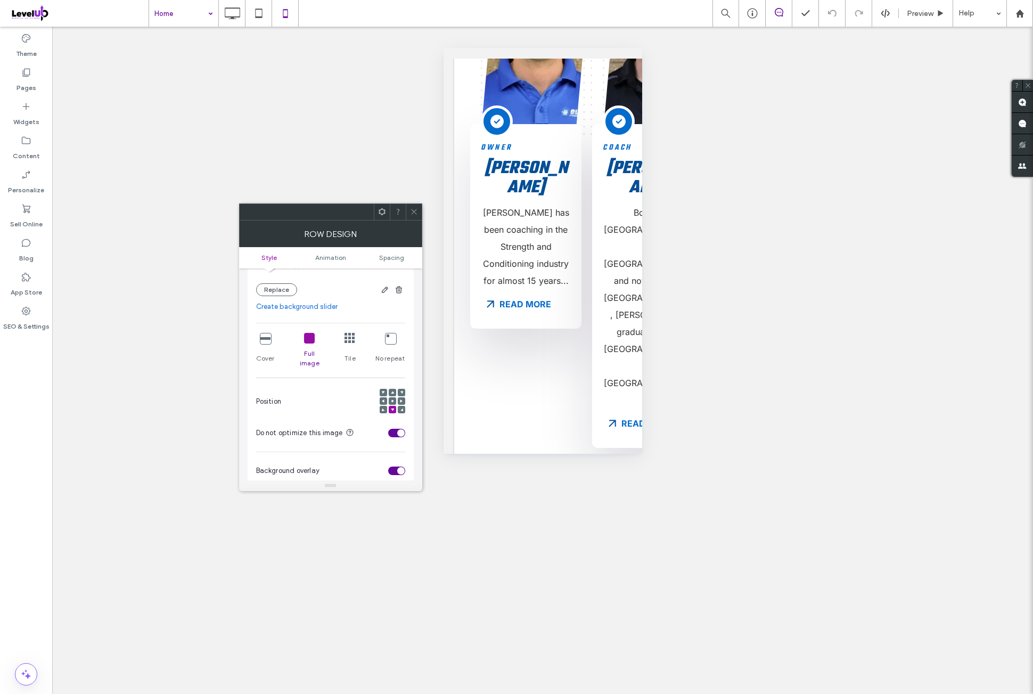
click at [341, 383] on div "Position" at bounding box center [330, 401] width 149 height 36
click at [415, 214] on icon at bounding box center [414, 212] width 8 height 8
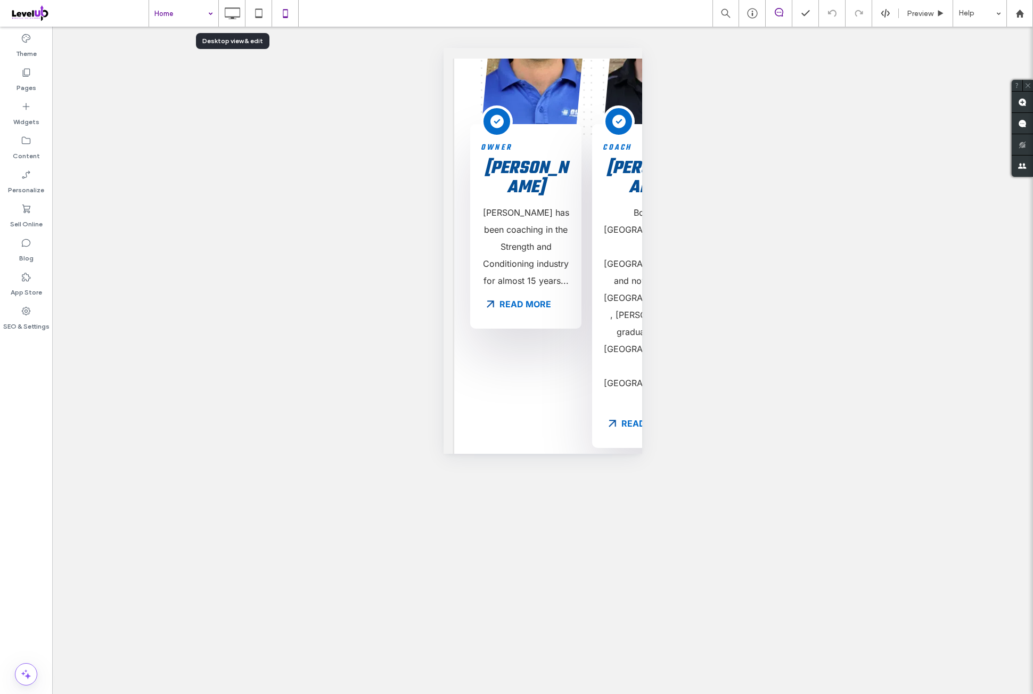
drag, startPoint x: 240, startPoint y: 19, endPoint x: 308, endPoint y: 32, distance: 69.0
click at [240, 19] on icon at bounding box center [232, 13] width 21 height 21
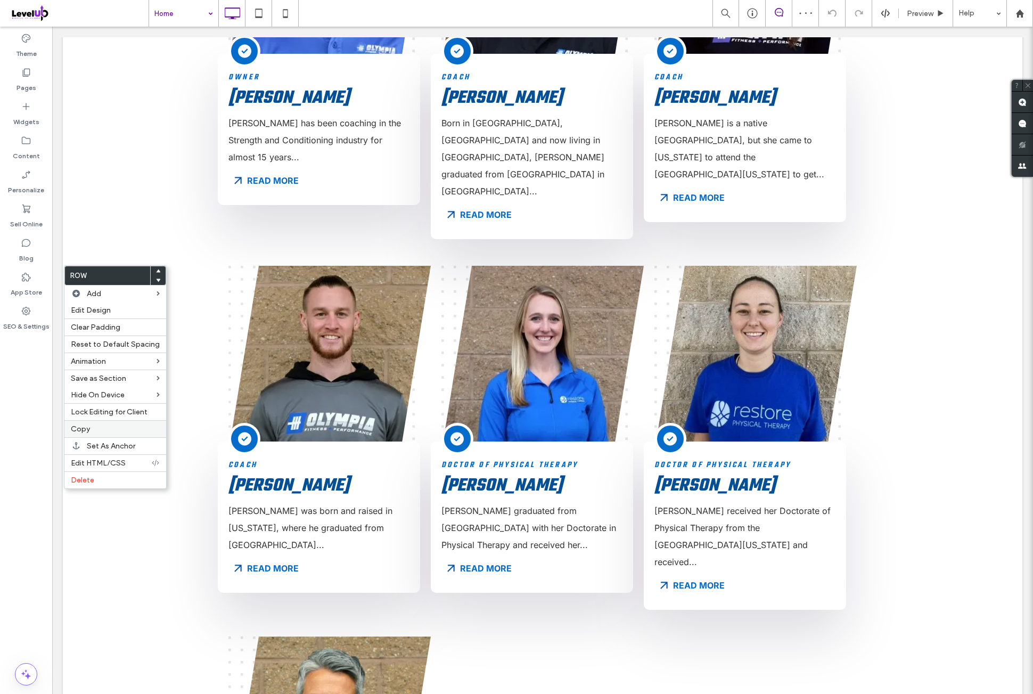
click at [109, 427] on label "Copy" at bounding box center [115, 428] width 89 height 9
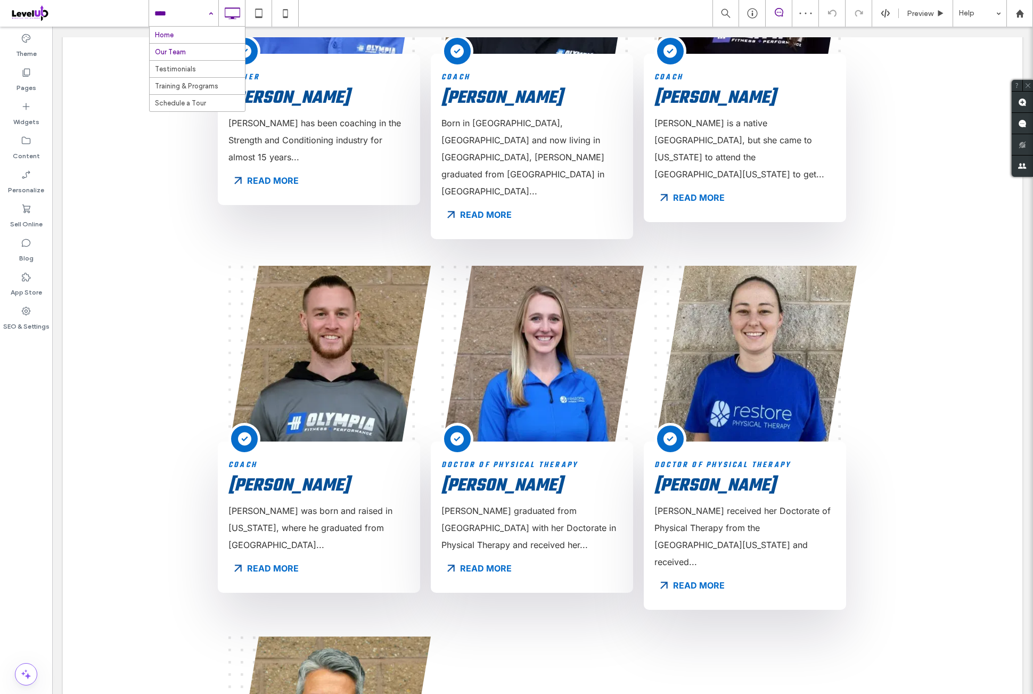
drag, startPoint x: 189, startPoint y: 17, endPoint x: 183, endPoint y: 50, distance: 34.0
drag, startPoint x: 194, startPoint y: 55, endPoint x: 170, endPoint y: 105, distance: 55.3
click at [26, 435] on div at bounding box center [516, 347] width 1033 height 694
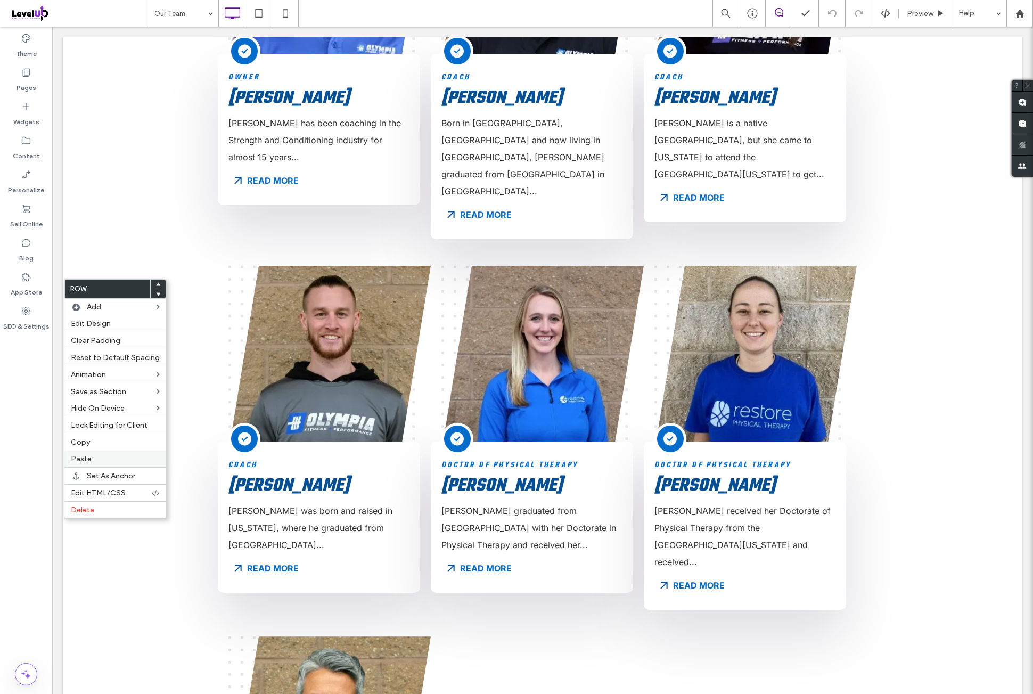
click at [101, 456] on label "Paste" at bounding box center [115, 458] width 89 height 9
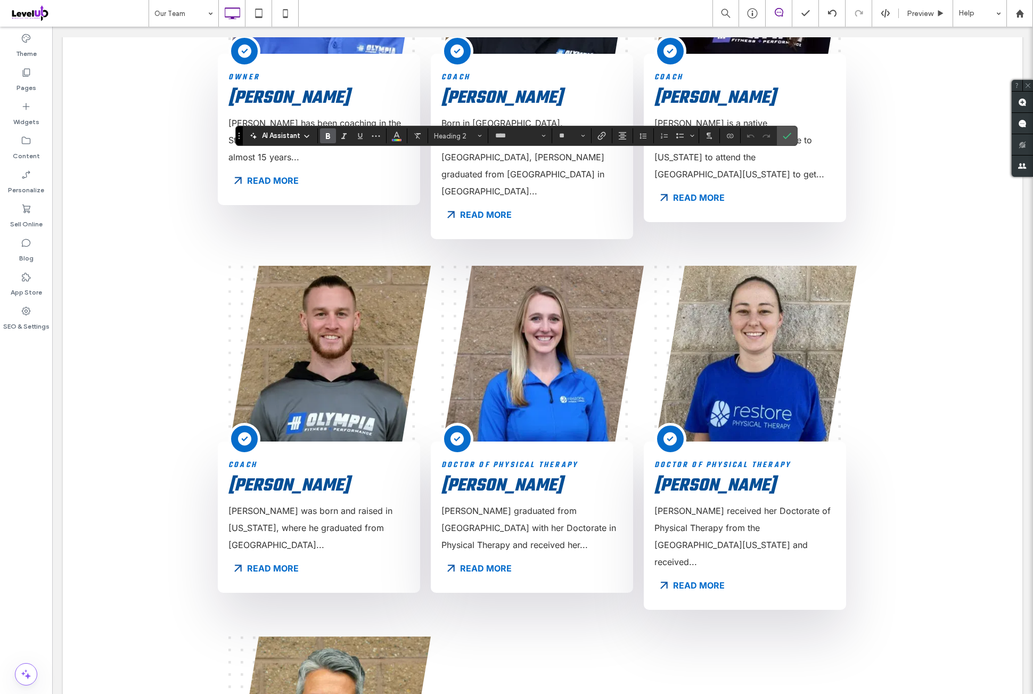
type input "*****"
type input "**"
type input "****"
type input "**"
click at [347, 136] on icon "Italic" at bounding box center [344, 136] width 9 height 9
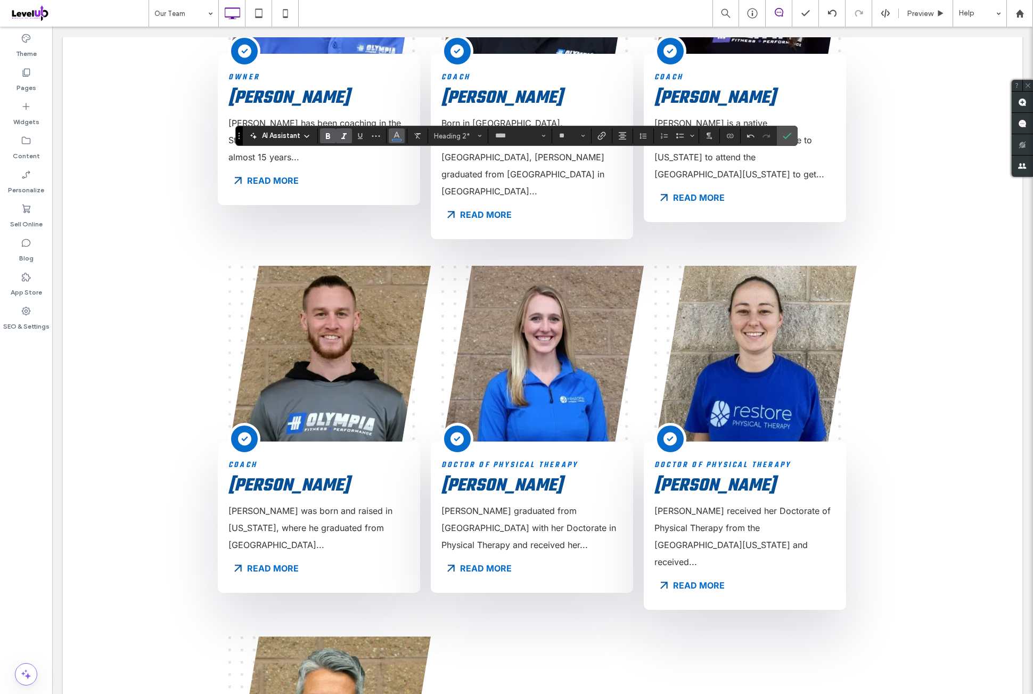
click at [400, 136] on button "Color" at bounding box center [397, 135] width 16 height 15
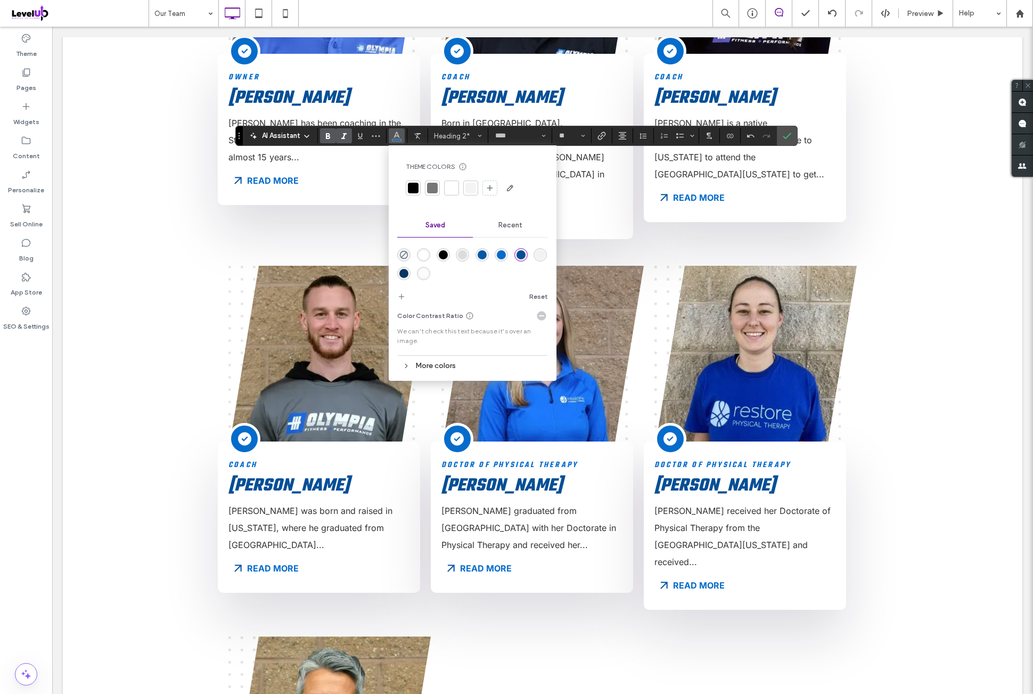
click at [501, 255] on div "rgba(5,108,203,1)" at bounding box center [501, 254] width 9 height 9
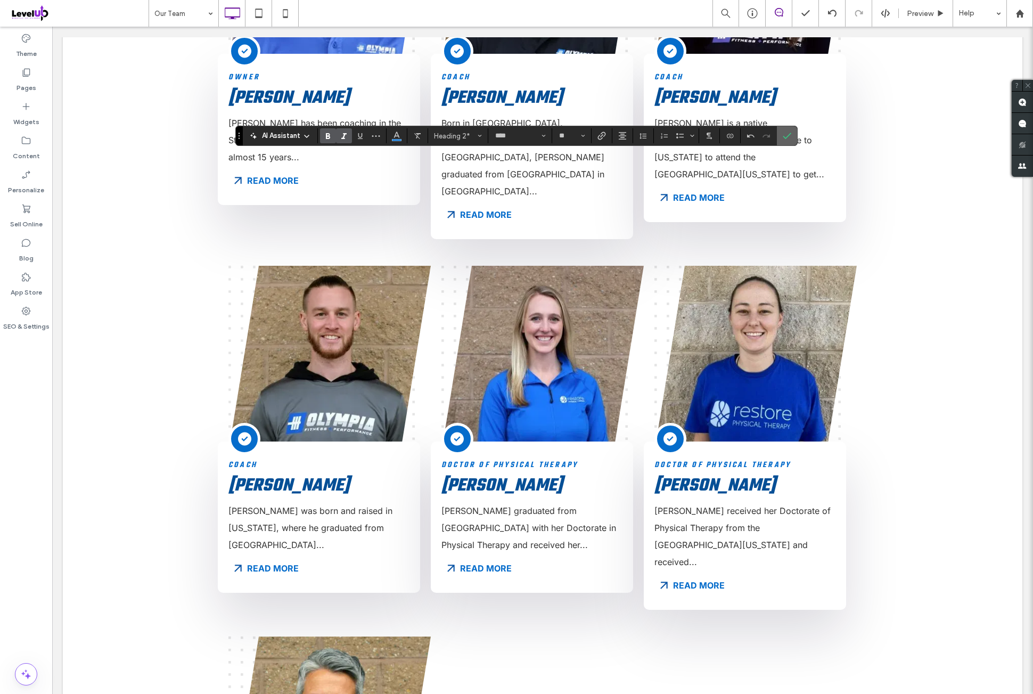
click at [785, 141] on span "Confirm" at bounding box center [787, 136] width 9 height 18
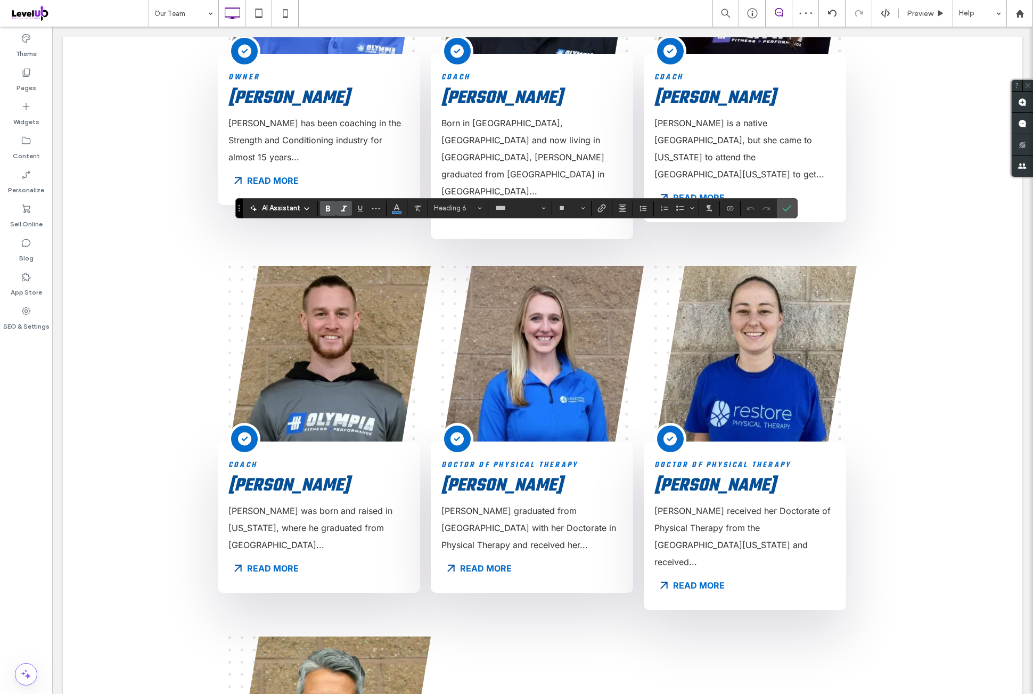
type input "*****"
click at [783, 209] on icon "Confirm" at bounding box center [787, 208] width 9 height 9
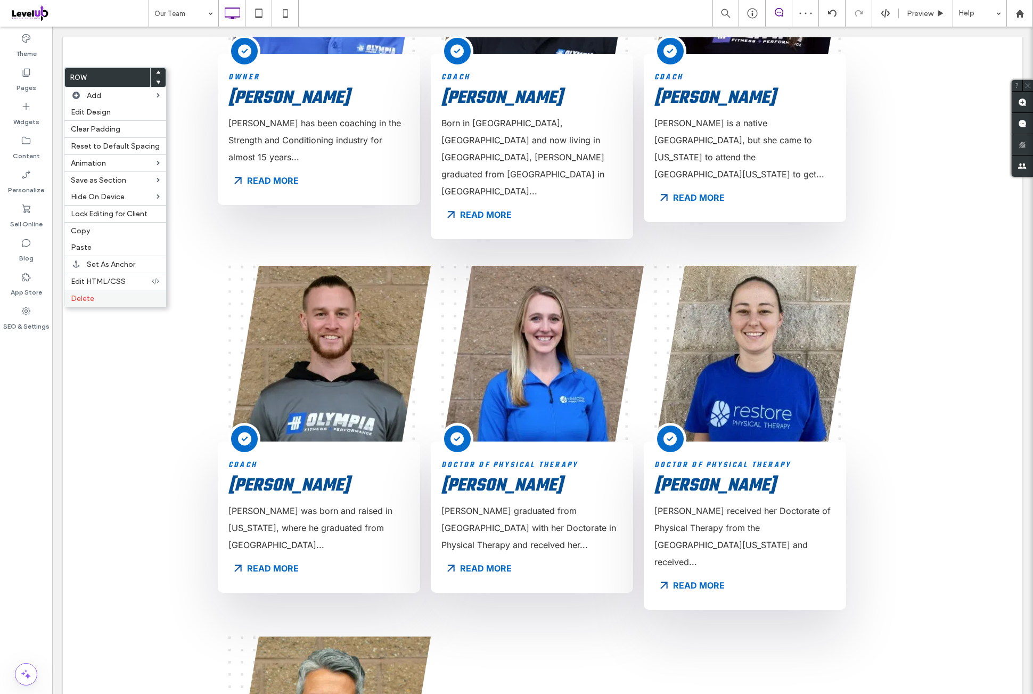
click at [99, 298] on label "Delete" at bounding box center [115, 298] width 89 height 9
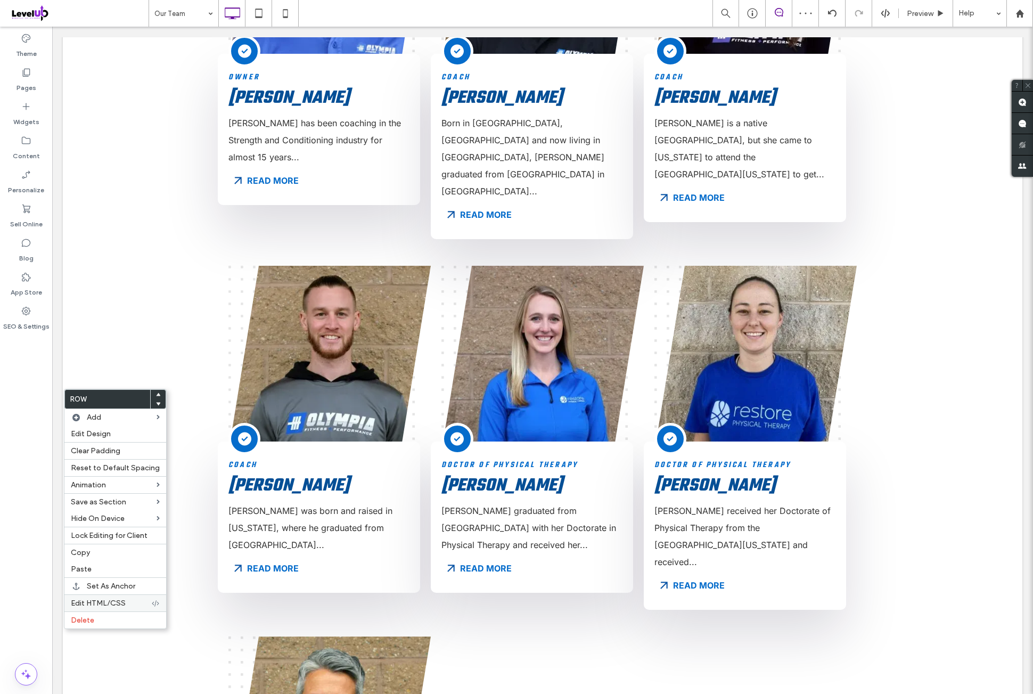
drag, startPoint x: 109, startPoint y: 620, endPoint x: 162, endPoint y: 596, distance: 58.6
click at [112, 619] on label "Delete" at bounding box center [115, 620] width 89 height 9
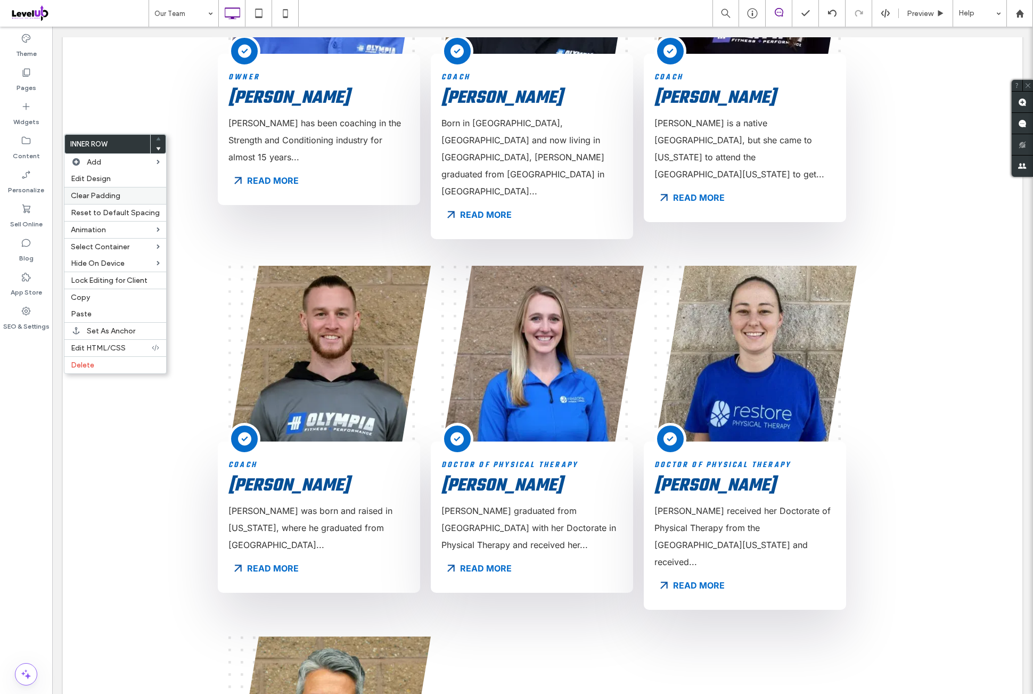
click at [129, 181] on label "Edit Design" at bounding box center [115, 178] width 89 height 9
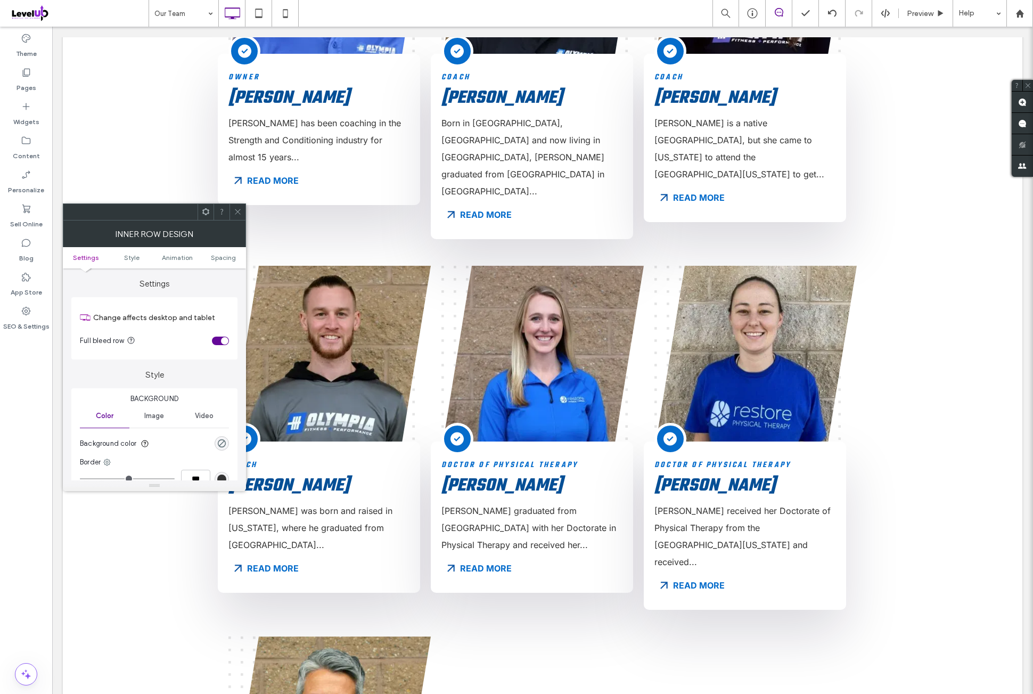
click at [222, 261] on ul "Settings Style Animation Spacing" at bounding box center [154, 257] width 183 height 21
click at [222, 259] on span "Spacing" at bounding box center [223, 257] width 25 height 8
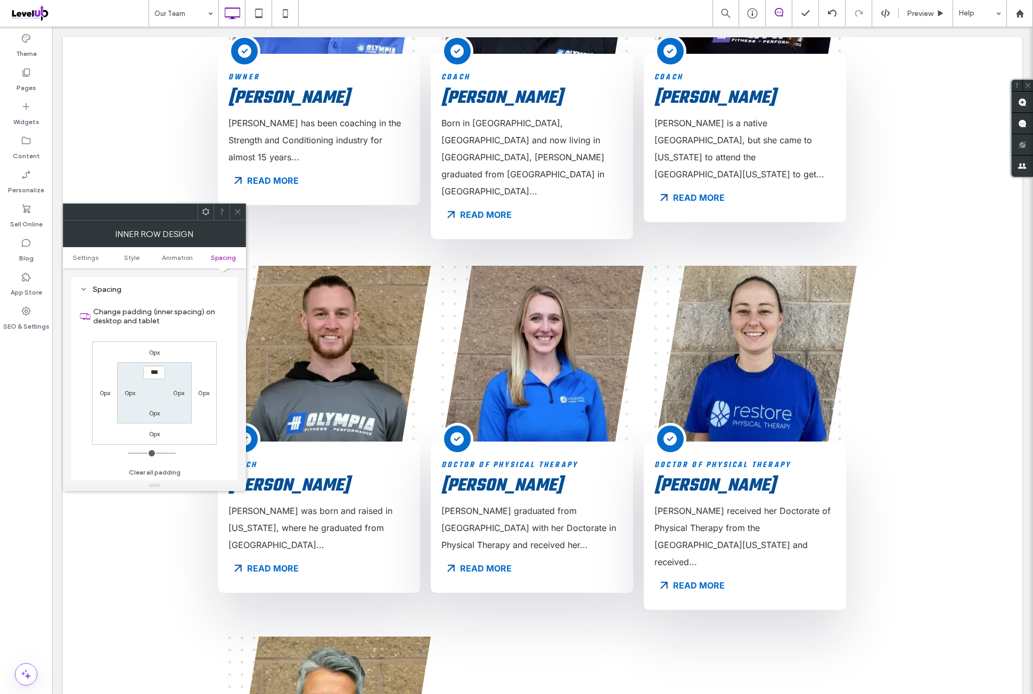
scroll to position [341, 0]
click at [157, 356] on div "0px 0px 0px 0px *** 0px 0px 0px" at bounding box center [154, 392] width 125 height 103
click at [158, 351] on label "0px" at bounding box center [154, 352] width 11 height 8
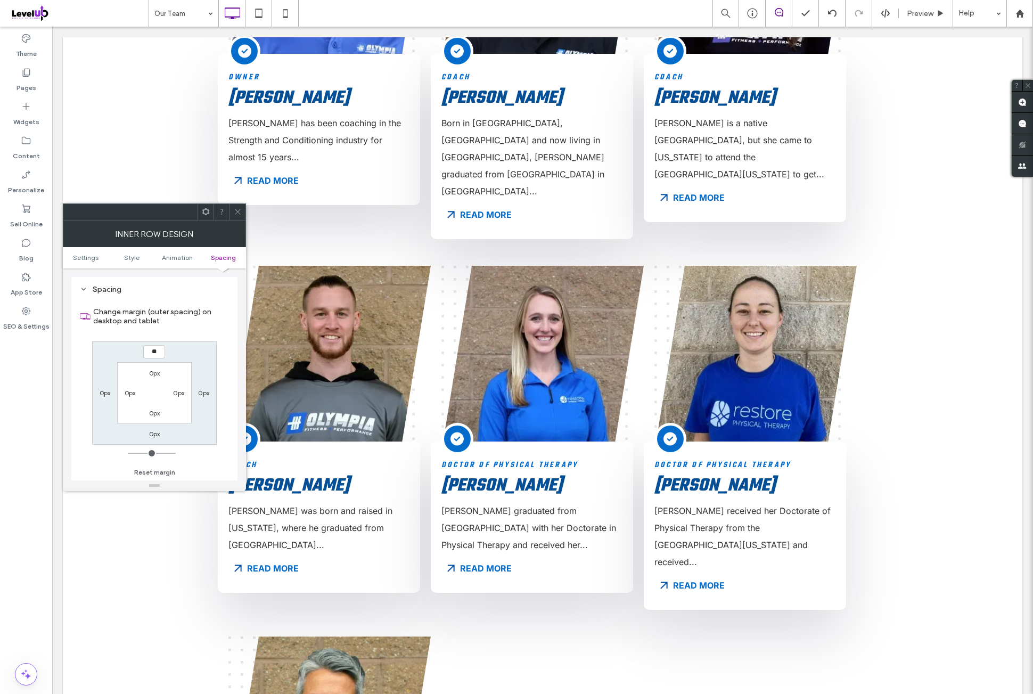
type input "**"
type input "*"
type input "****"
click at [192, 354] on div "**** 0px 0px 0px 0px 0px 0px 0px" at bounding box center [154, 392] width 125 height 103
click at [155, 356] on input "****" at bounding box center [154, 351] width 22 height 13
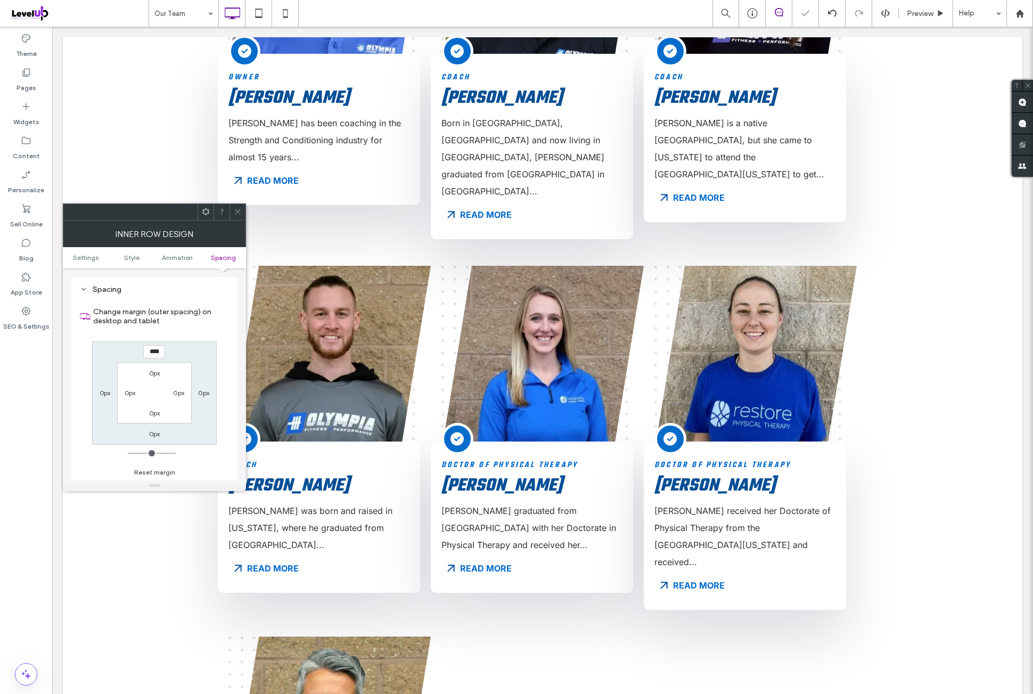
click at [240, 215] on span at bounding box center [238, 212] width 8 height 16
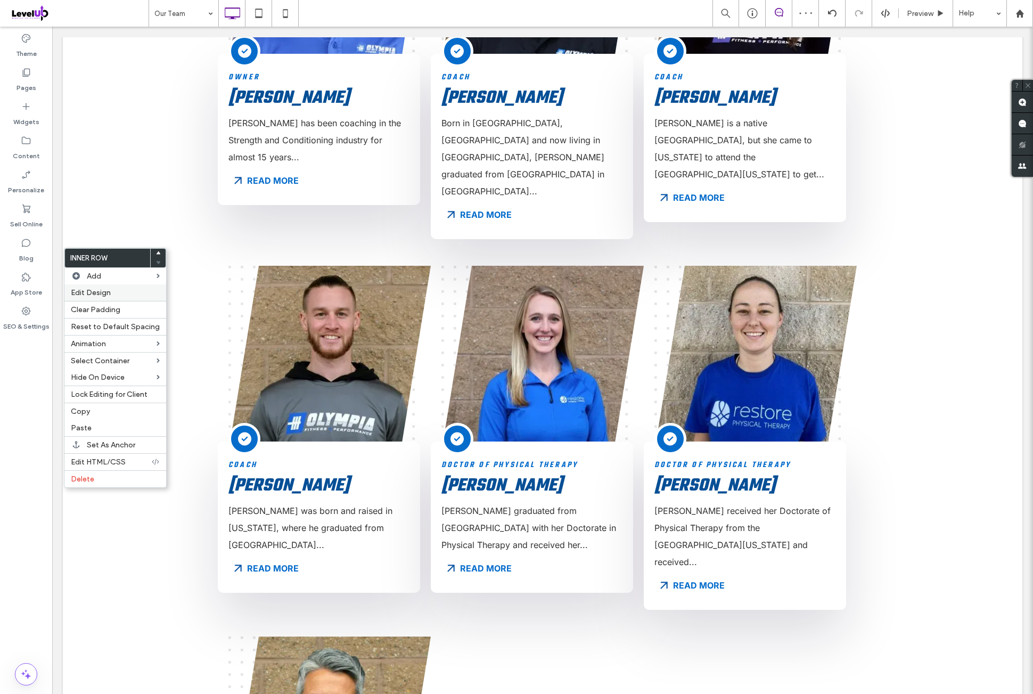
click at [133, 294] on label "Edit Design" at bounding box center [115, 292] width 89 height 9
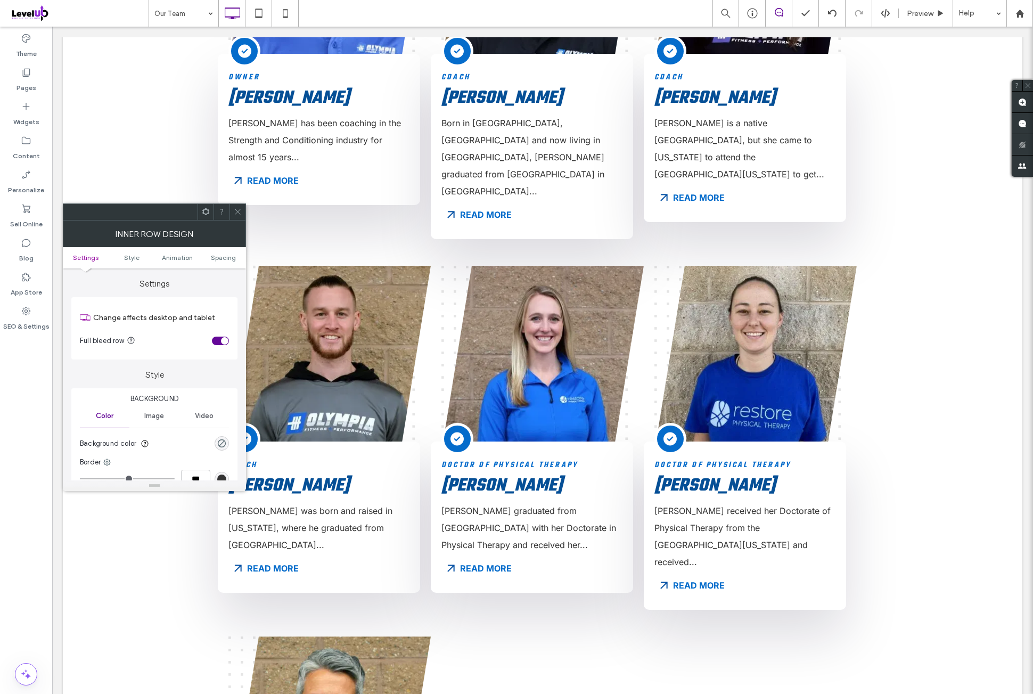
click at [230, 257] on span "Spacing" at bounding box center [223, 257] width 25 height 8
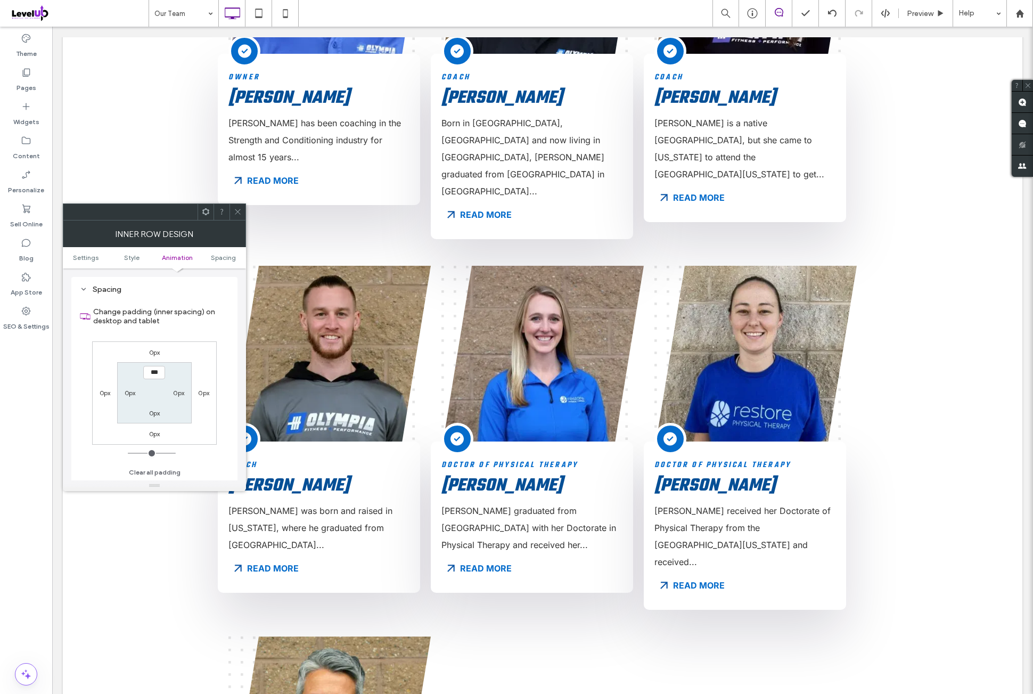
click at [154, 432] on label "0px" at bounding box center [154, 434] width 11 height 8
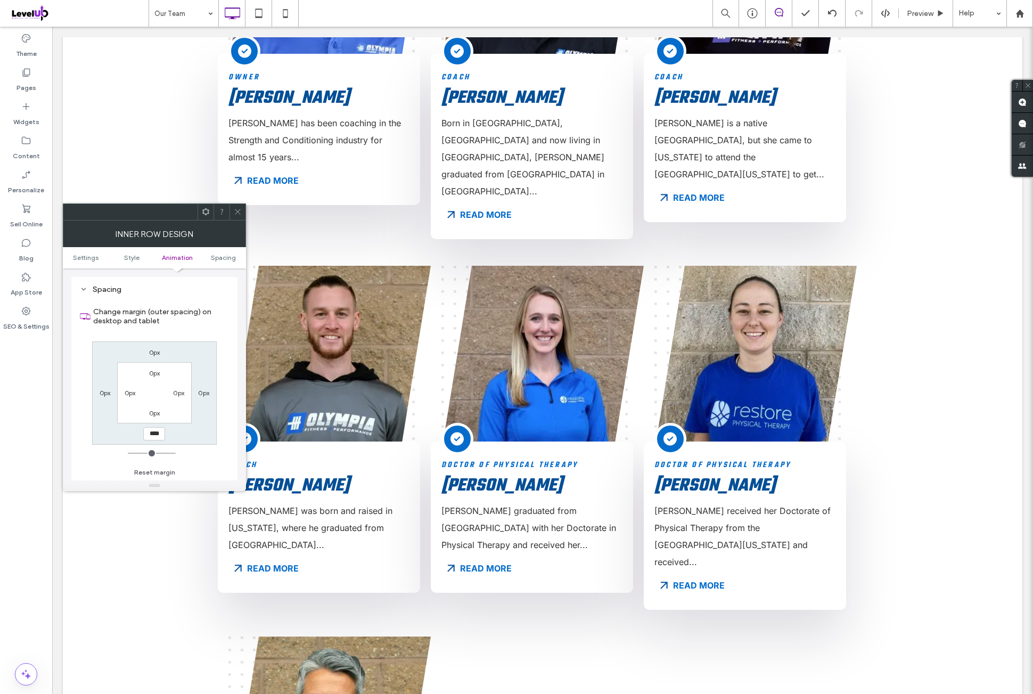
type input "****"
type input "*"
click at [194, 345] on div "0px 0px **** 0px 0px 0px 0px 0px" at bounding box center [154, 392] width 125 height 103
drag, startPoint x: 234, startPoint y: 213, endPoint x: 210, endPoint y: 244, distance: 38.8
click at [234, 212] on icon at bounding box center [238, 212] width 8 height 8
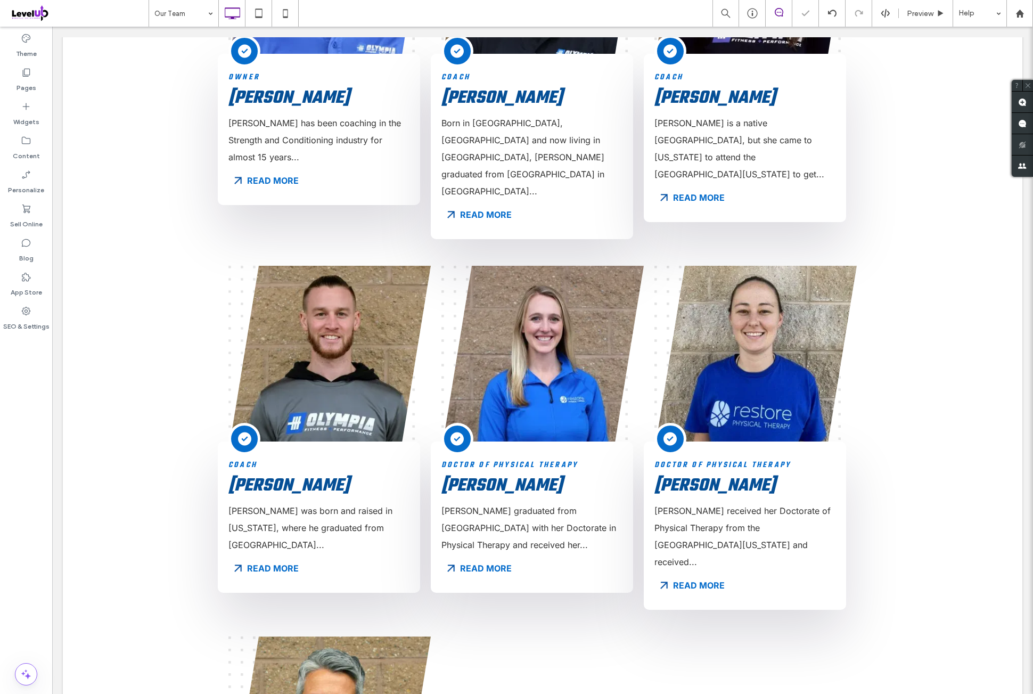
click at [23, 420] on div "Theme Pages Widgets Content Personalize Sell Online Blog App Store SEO & Settin…" at bounding box center [26, 360] width 52 height 667
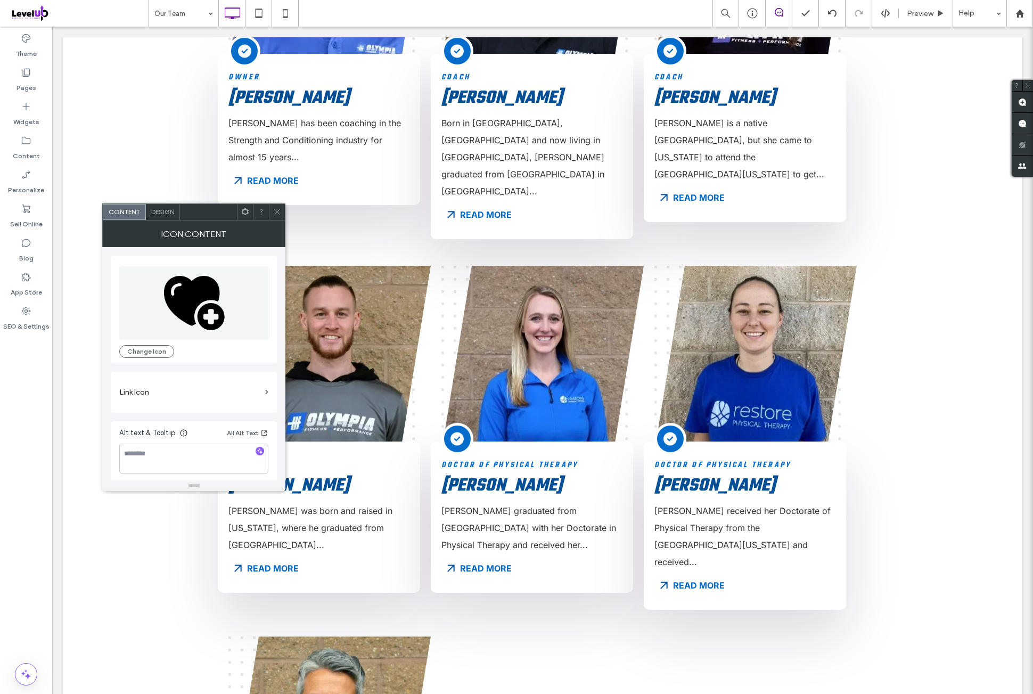
click at [277, 211] on use at bounding box center [277, 211] width 5 height 5
click at [225, 293] on icon at bounding box center [194, 302] width 150 height 73
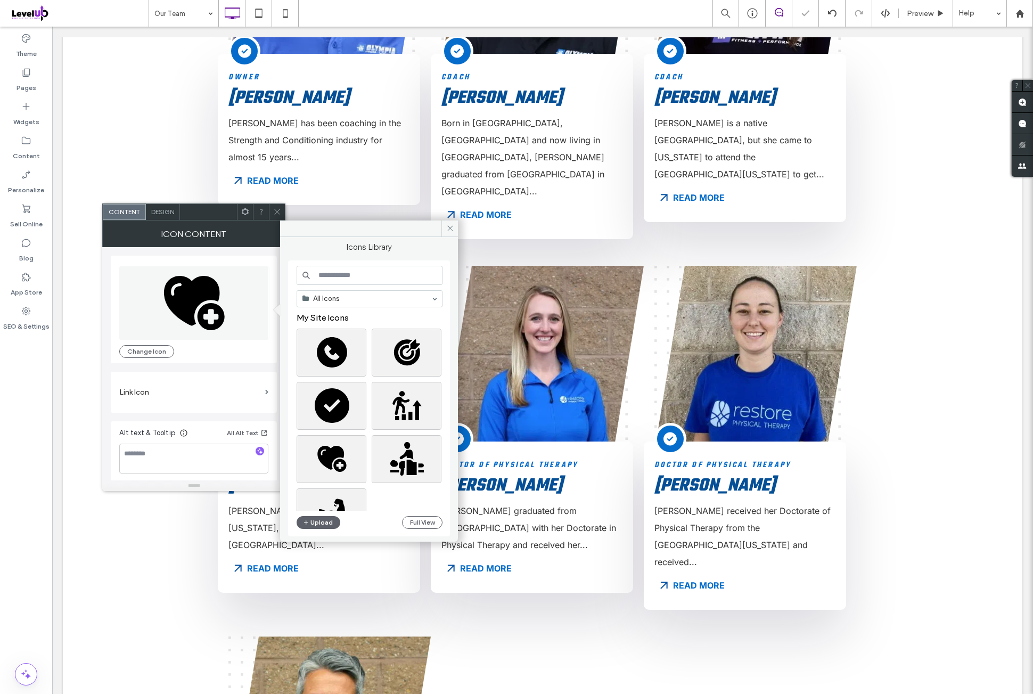
click at [360, 282] on input at bounding box center [370, 275] width 146 height 19
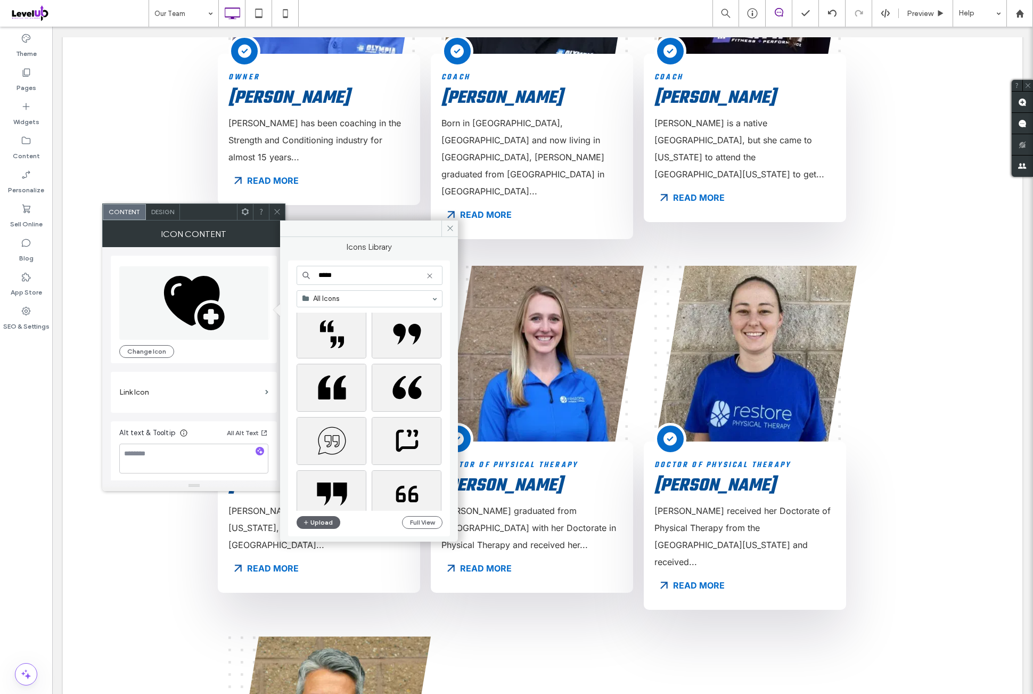
scroll to position [177, 0]
type input "*****"
click at [319, 394] on div at bounding box center [332, 388] width 70 height 48
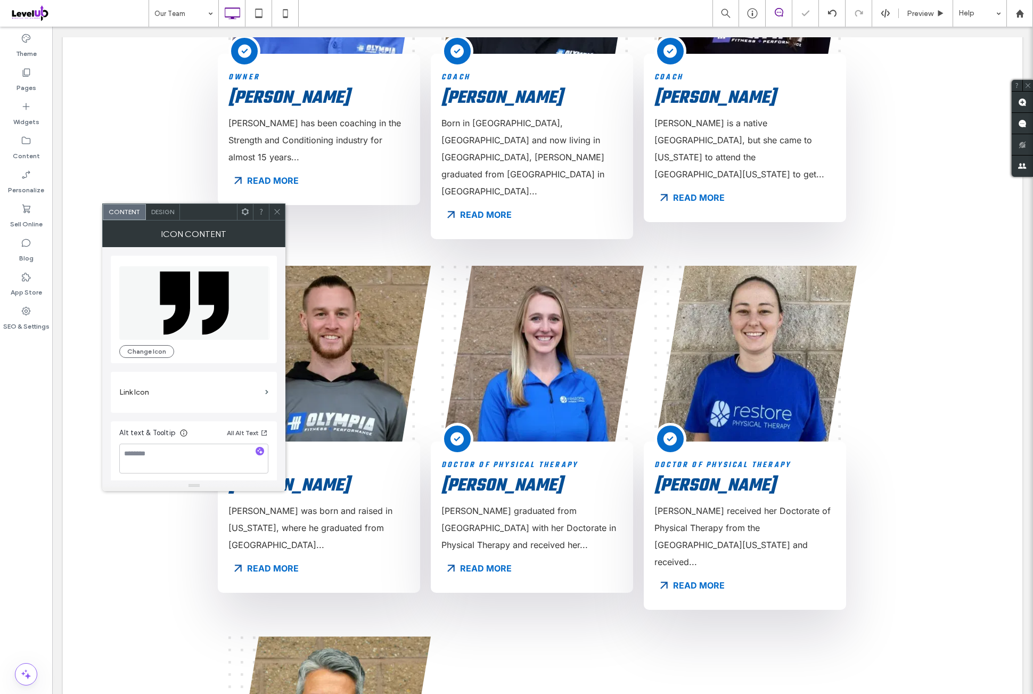
click at [162, 212] on span "Design" at bounding box center [162, 212] width 23 height 8
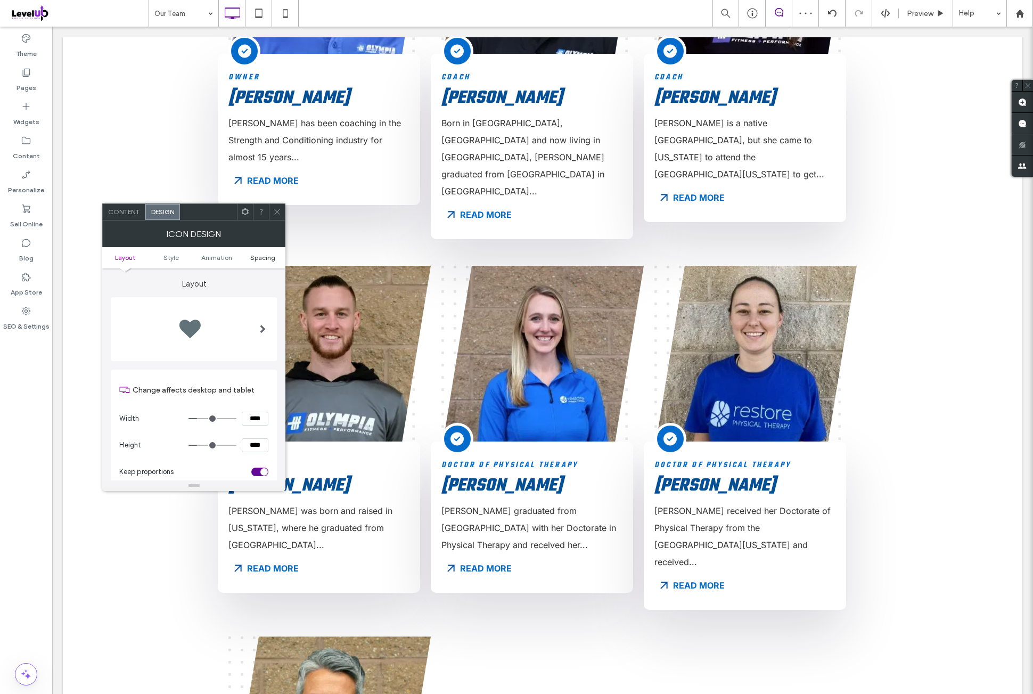
click at [262, 259] on span "Spacing" at bounding box center [262, 257] width 25 height 8
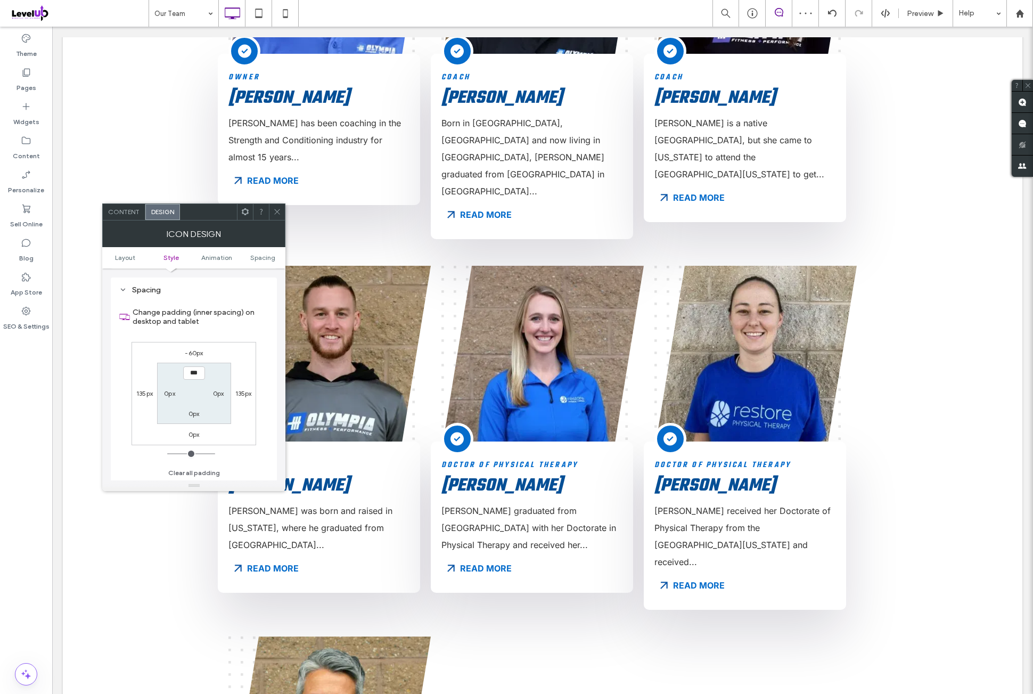
scroll to position [601, 0]
drag, startPoint x: 197, startPoint y: 354, endPoint x: 198, endPoint y: 361, distance: 7.0
click at [197, 353] on label "-60px" at bounding box center [194, 352] width 18 height 8
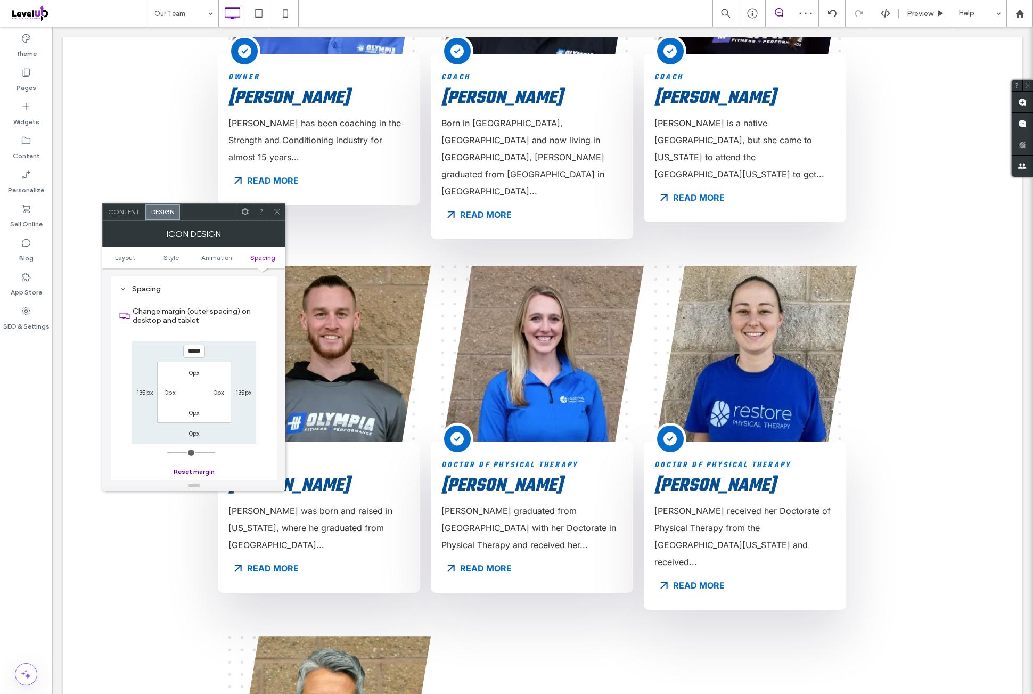
click at [195, 468] on button "Reset margin" at bounding box center [194, 471] width 41 height 13
type input "*"
type input "***"
drag, startPoint x: 240, startPoint y: 212, endPoint x: 249, endPoint y: 220, distance: 11.7
click at [242, 214] on div at bounding box center [245, 212] width 16 height 16
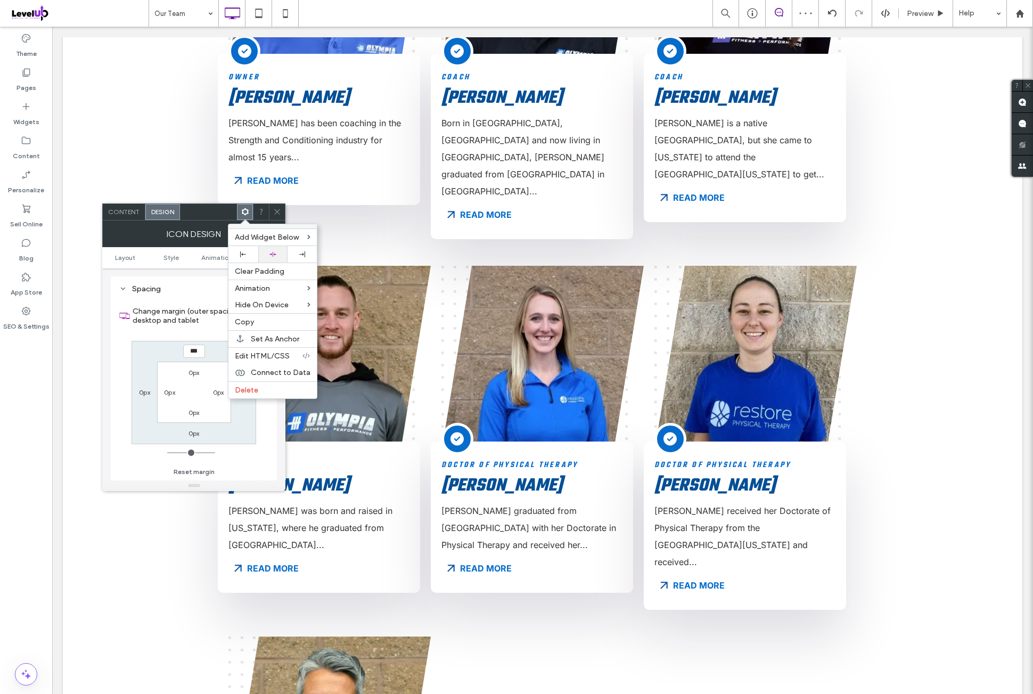
click at [273, 254] on icon at bounding box center [272, 254] width 7 height 7
click at [277, 214] on icon at bounding box center [277, 212] width 8 height 8
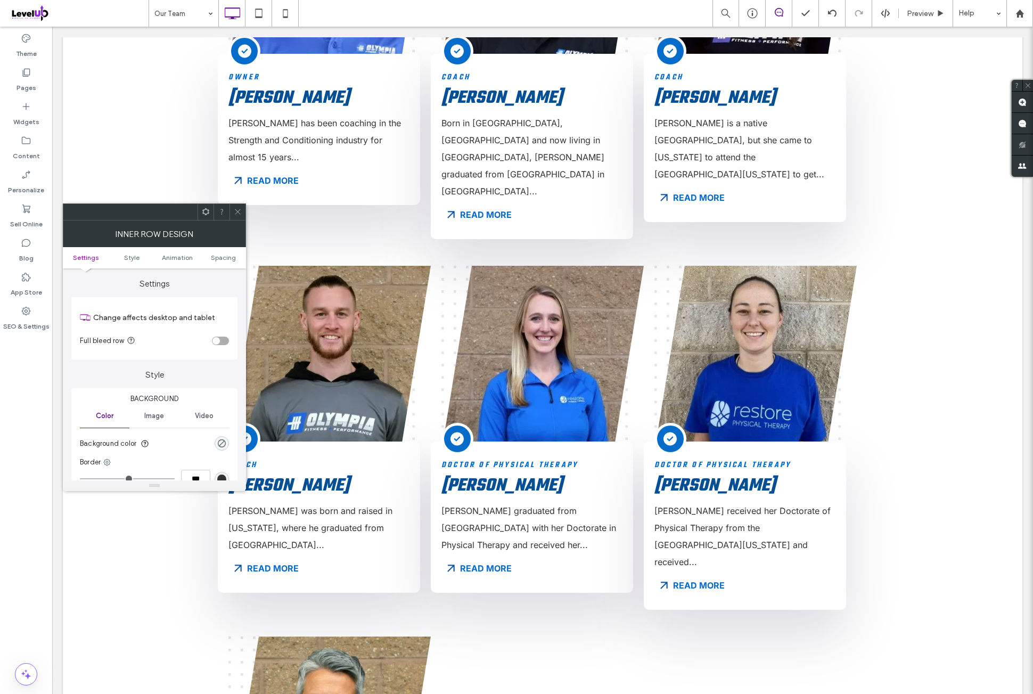
click at [242, 212] on icon at bounding box center [238, 212] width 8 height 8
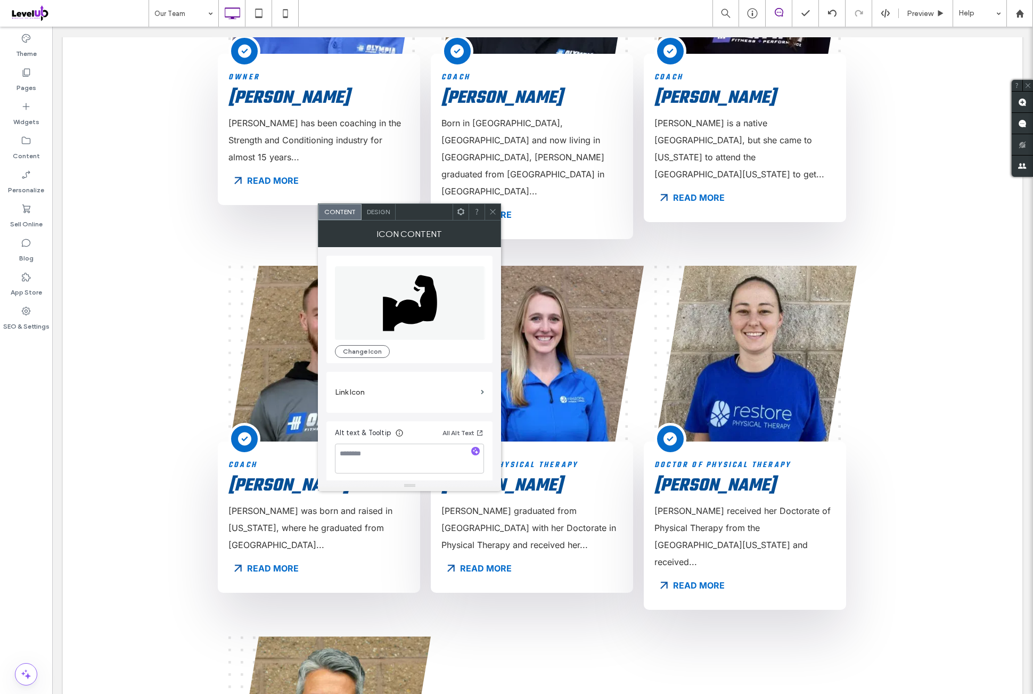
click at [389, 318] on icon at bounding box center [410, 303] width 54 height 56
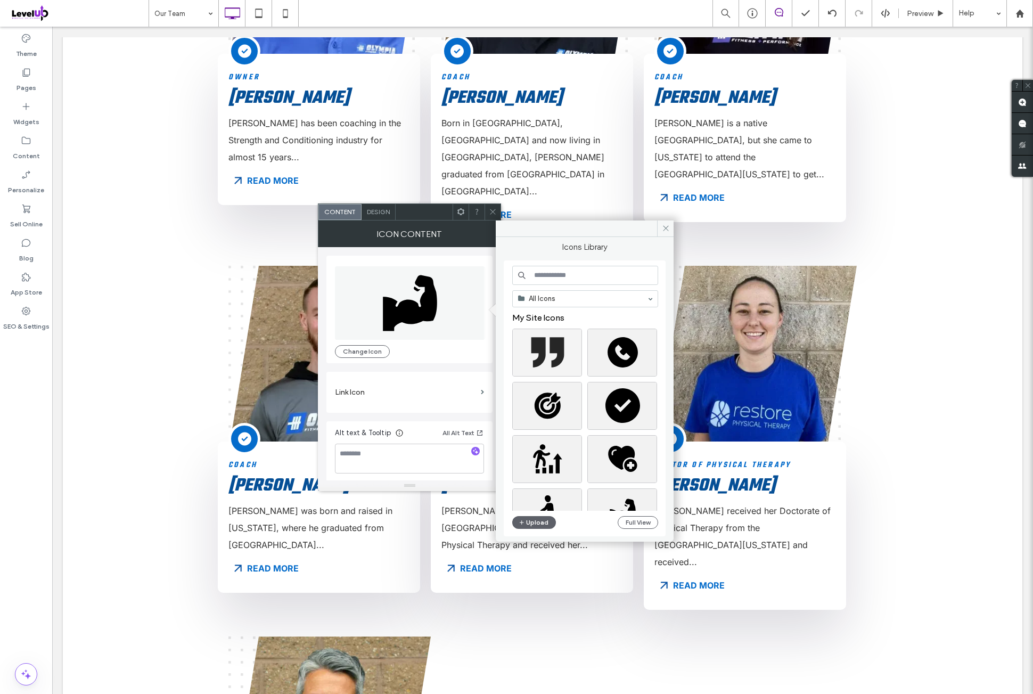
click at [546, 329] on div at bounding box center [547, 353] width 70 height 48
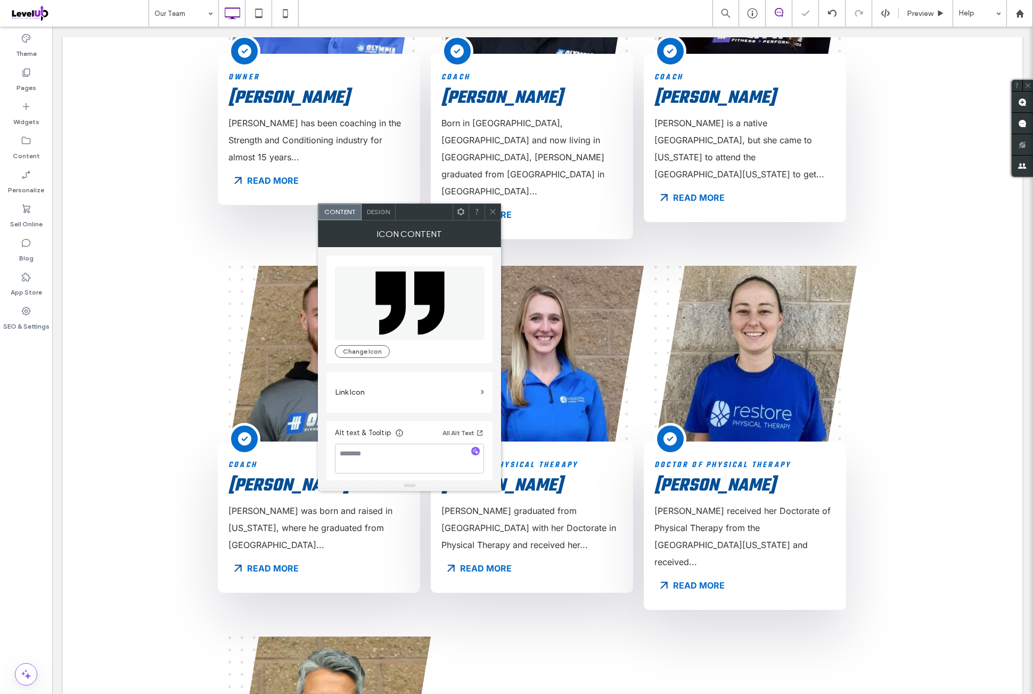
click at [388, 217] on div "Design" at bounding box center [379, 212] width 34 height 16
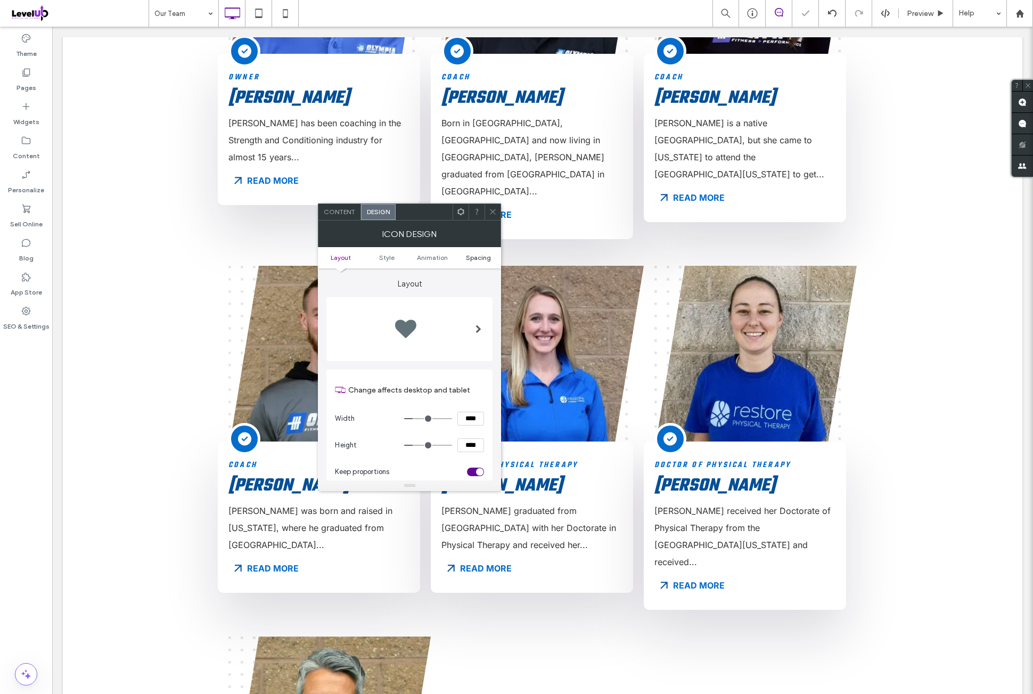
click at [476, 258] on span "Spacing" at bounding box center [478, 257] width 25 height 8
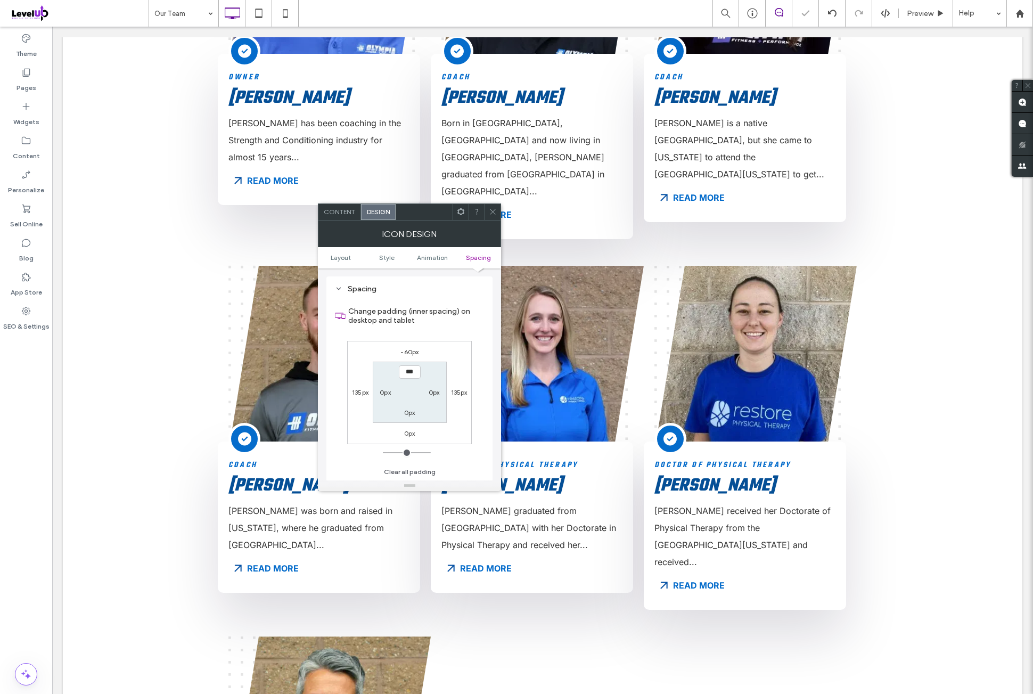
click at [415, 352] on label "-60px" at bounding box center [409, 352] width 18 height 8
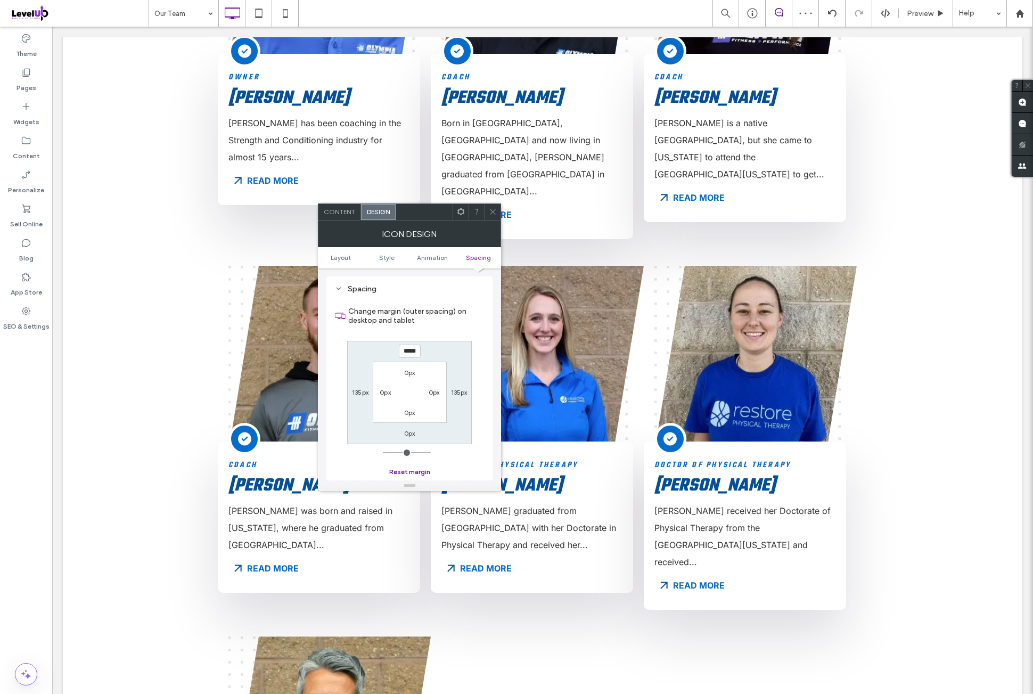
click at [411, 474] on button "Reset margin" at bounding box center [409, 471] width 41 height 13
type input "*"
type input "***"
click at [464, 216] on span at bounding box center [461, 212] width 8 height 16
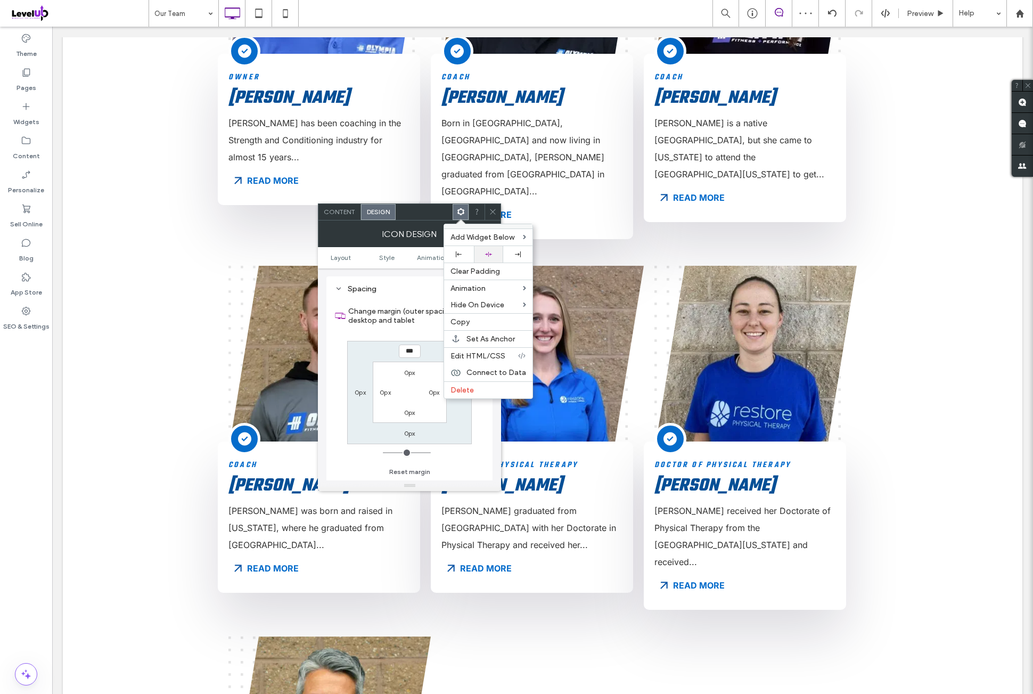
click at [495, 251] on div at bounding box center [488, 254] width 19 height 7
click at [494, 214] on icon at bounding box center [493, 212] width 8 height 8
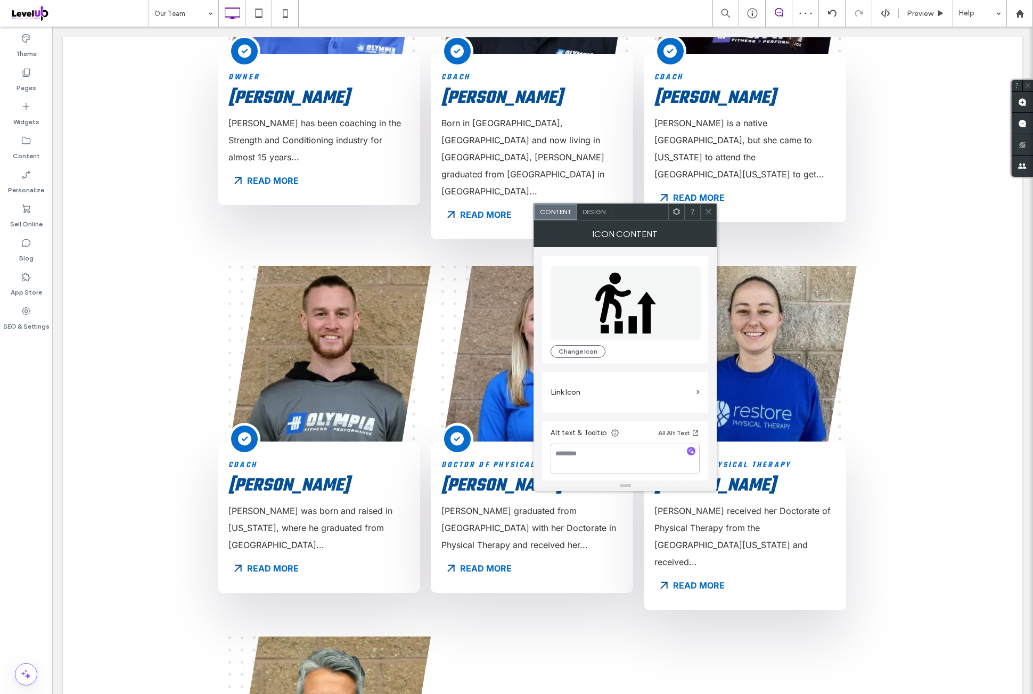
click at [621, 299] on icon at bounding box center [626, 302] width 150 height 73
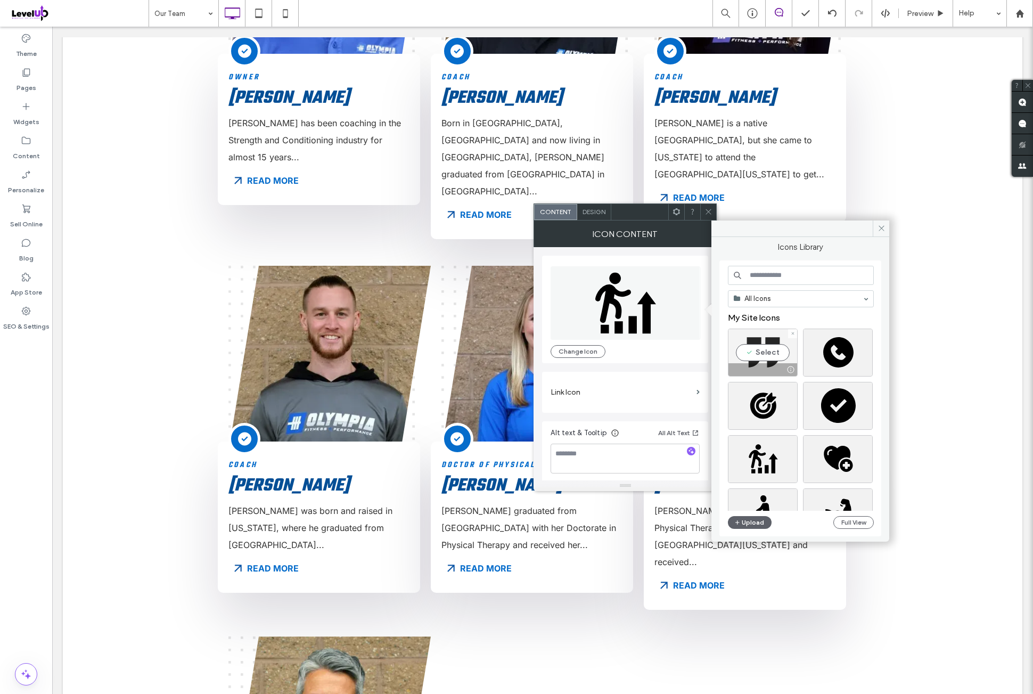
drag, startPoint x: 773, startPoint y: 346, endPoint x: 693, endPoint y: 299, distance: 92.9
click at [773, 346] on div "Select" at bounding box center [763, 353] width 70 height 48
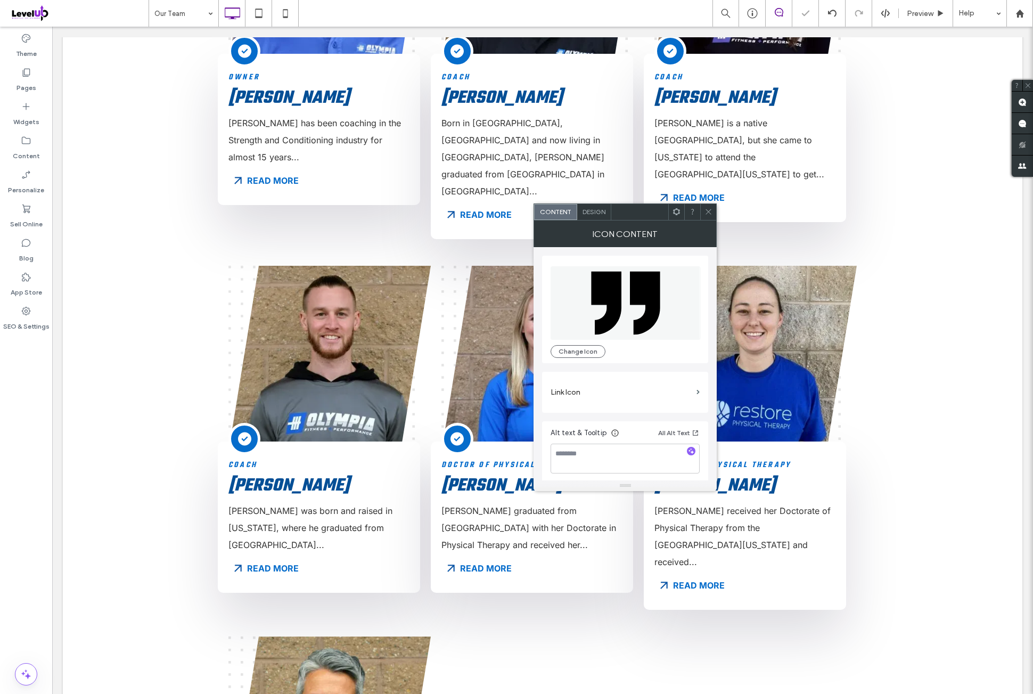
click at [601, 217] on div "Design" at bounding box center [594, 212] width 34 height 16
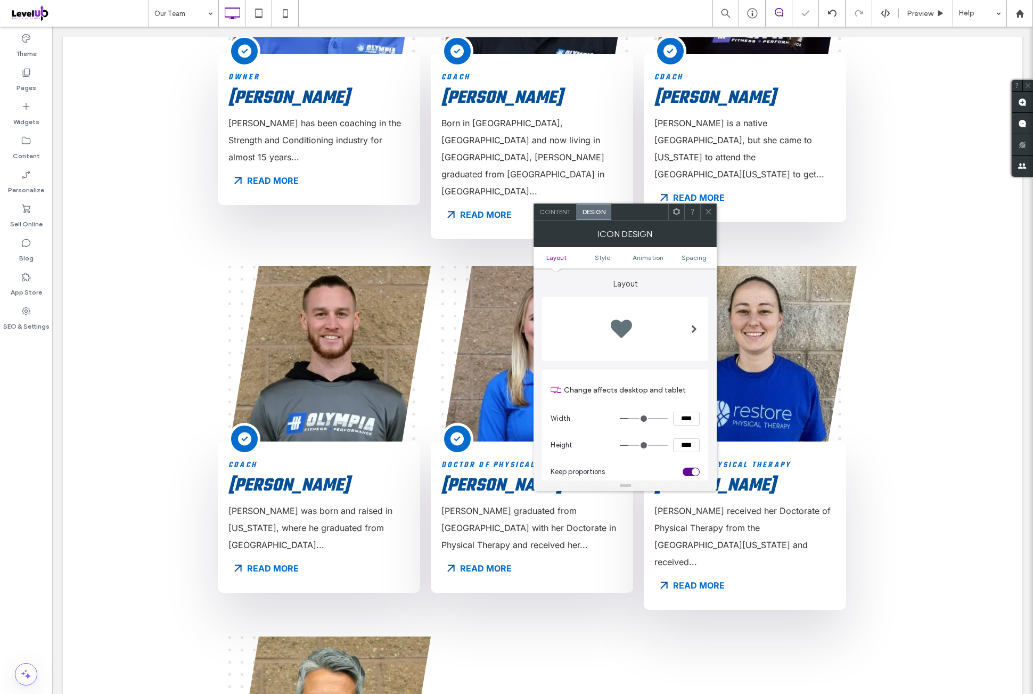
drag, startPoint x: 690, startPoint y: 254, endPoint x: 693, endPoint y: 270, distance: 16.3
click at [691, 258] on span "Spacing" at bounding box center [694, 257] width 25 height 8
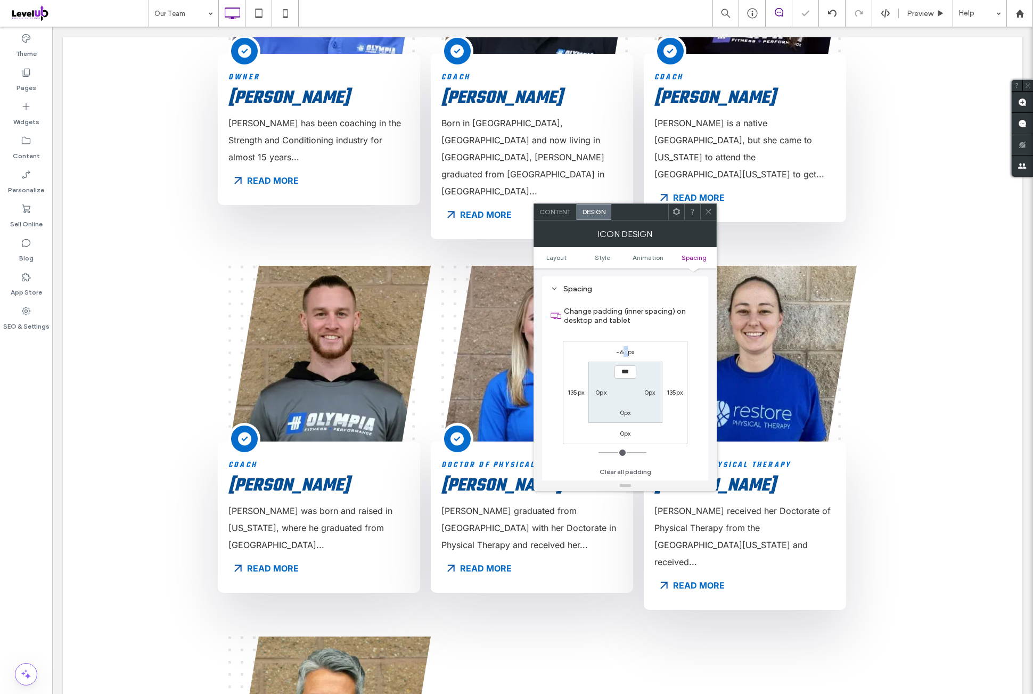
drag, startPoint x: 625, startPoint y: 353, endPoint x: 631, endPoint y: 462, distance: 108.8
click at [625, 353] on label "-60px" at bounding box center [625, 352] width 18 height 8
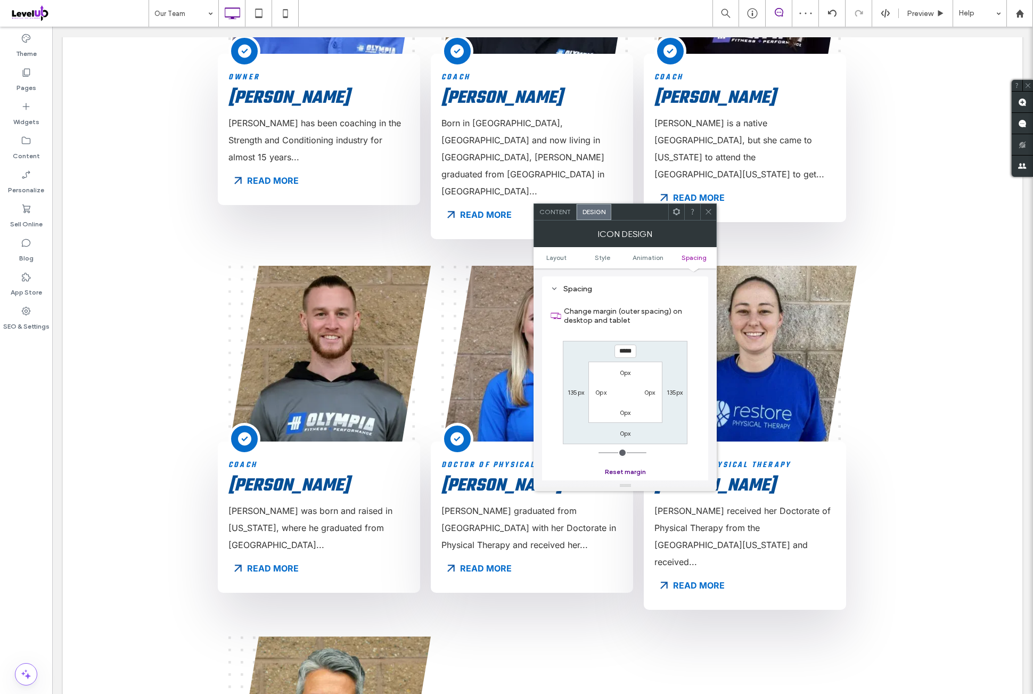
click at [630, 475] on button "Reset margin" at bounding box center [625, 471] width 41 height 13
type input "*"
type input "***"
click at [677, 215] on icon at bounding box center [677, 212] width 8 height 8
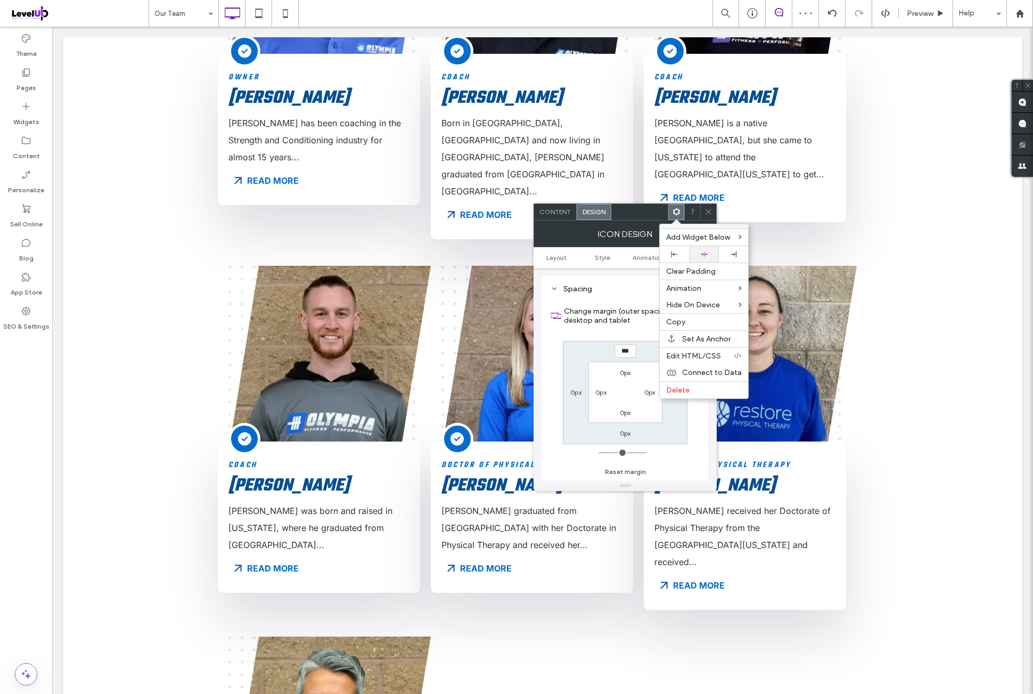
click at [710, 251] on div at bounding box center [704, 254] width 19 height 7
click at [711, 210] on icon at bounding box center [709, 212] width 8 height 8
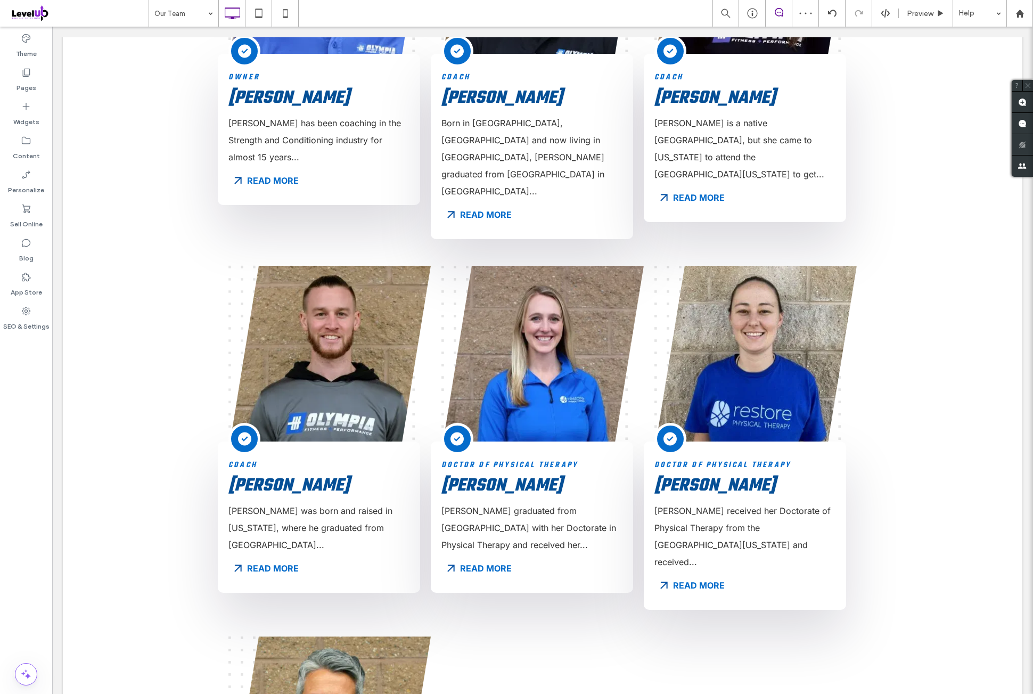
type input "****"
type input "**"
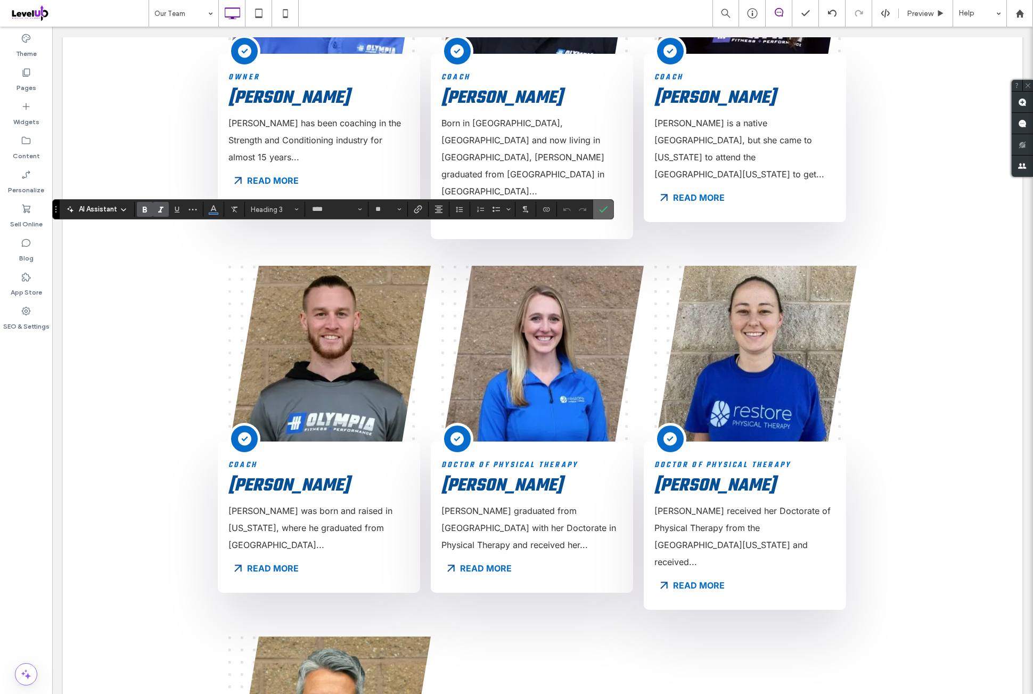
click at [599, 206] on icon "Confirm" at bounding box center [603, 209] width 9 height 9
type input "*****"
type input "**"
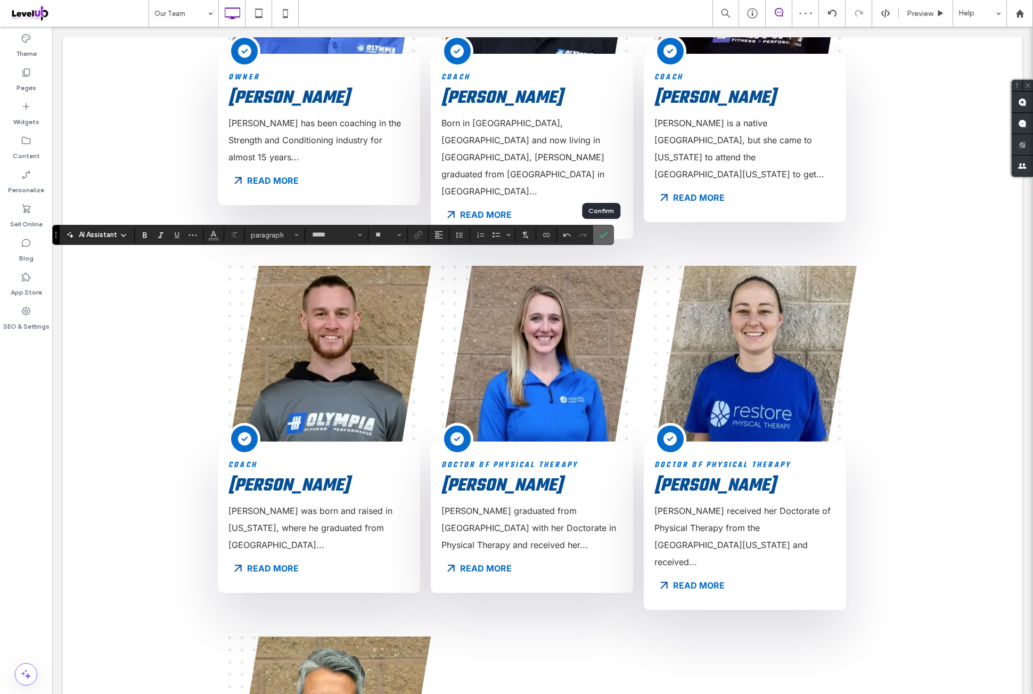
click at [600, 235] on icon "Confirm" at bounding box center [603, 235] width 9 height 9
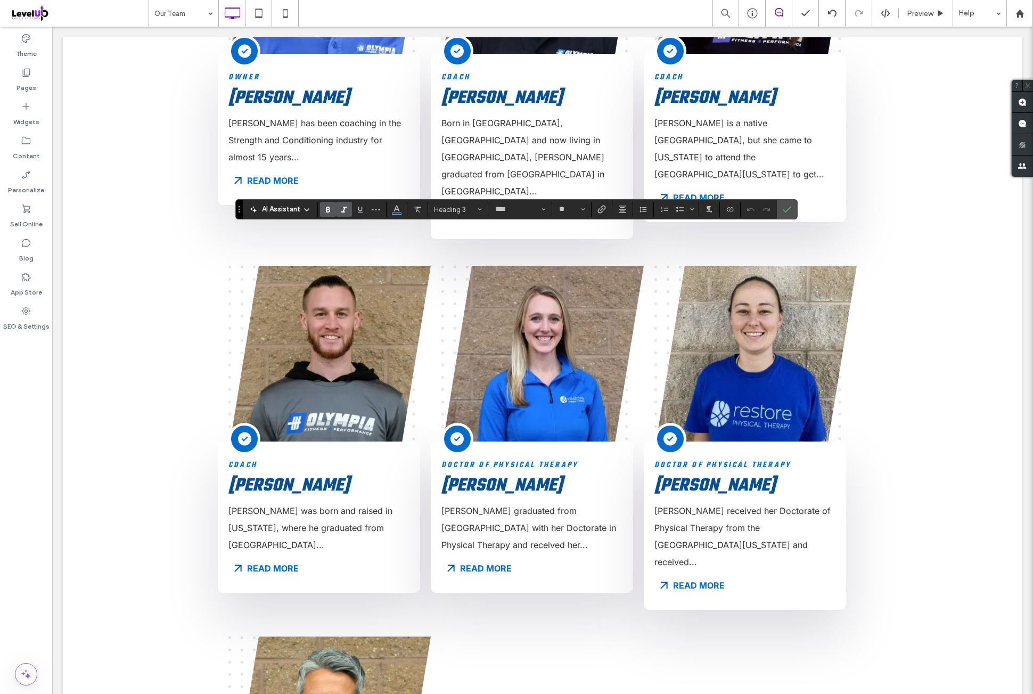
type input "*****"
type input "**"
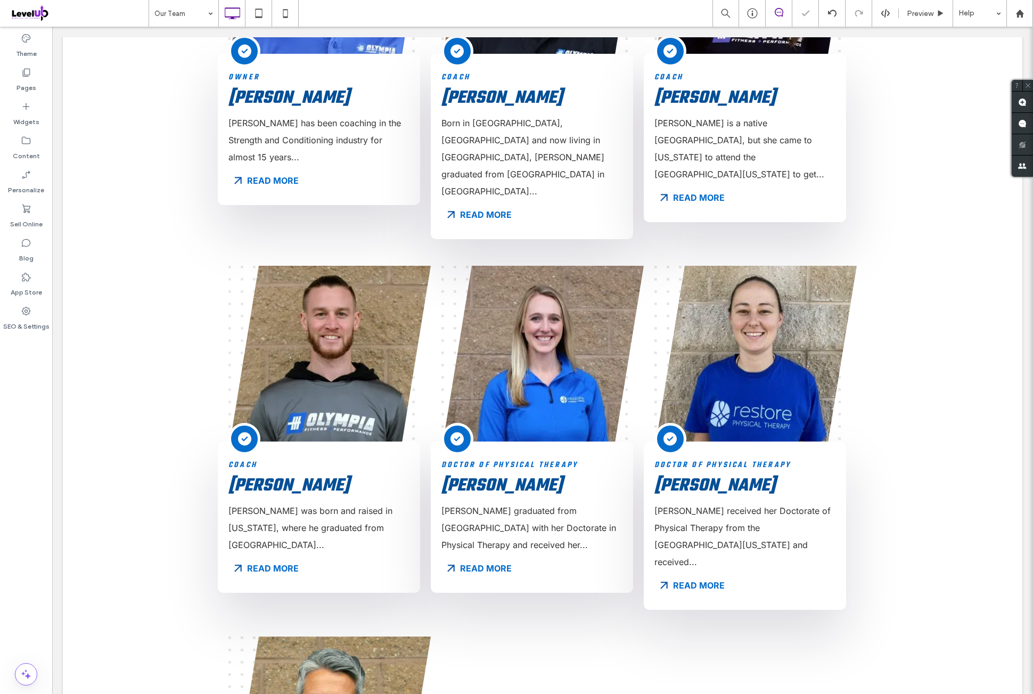
type input "*****"
type input "**"
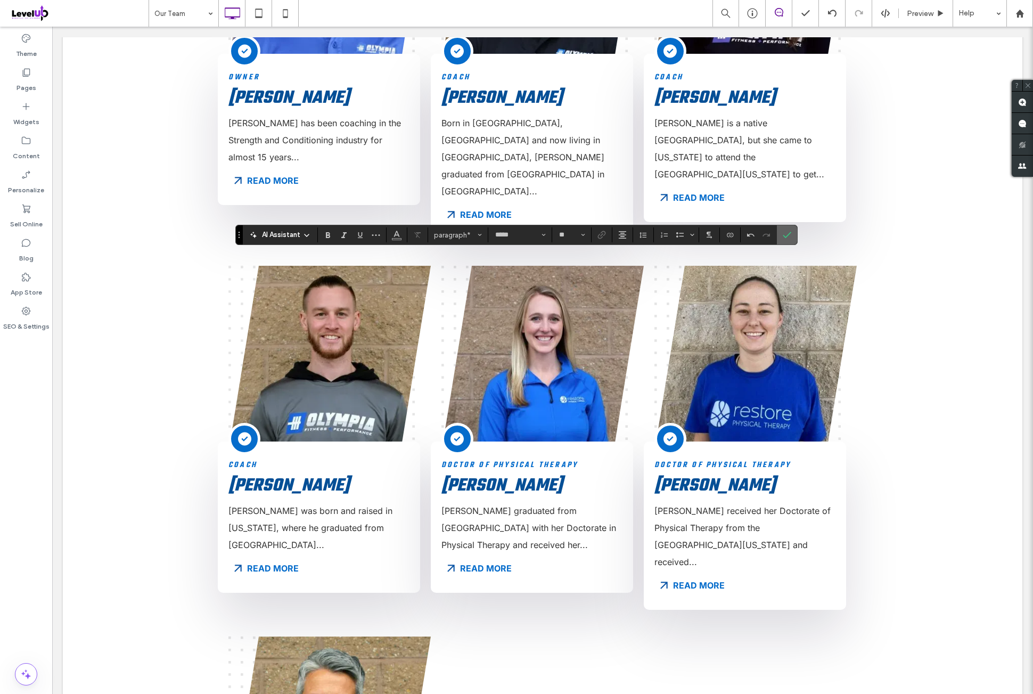
click at [783, 234] on icon "Confirm" at bounding box center [787, 235] width 9 height 9
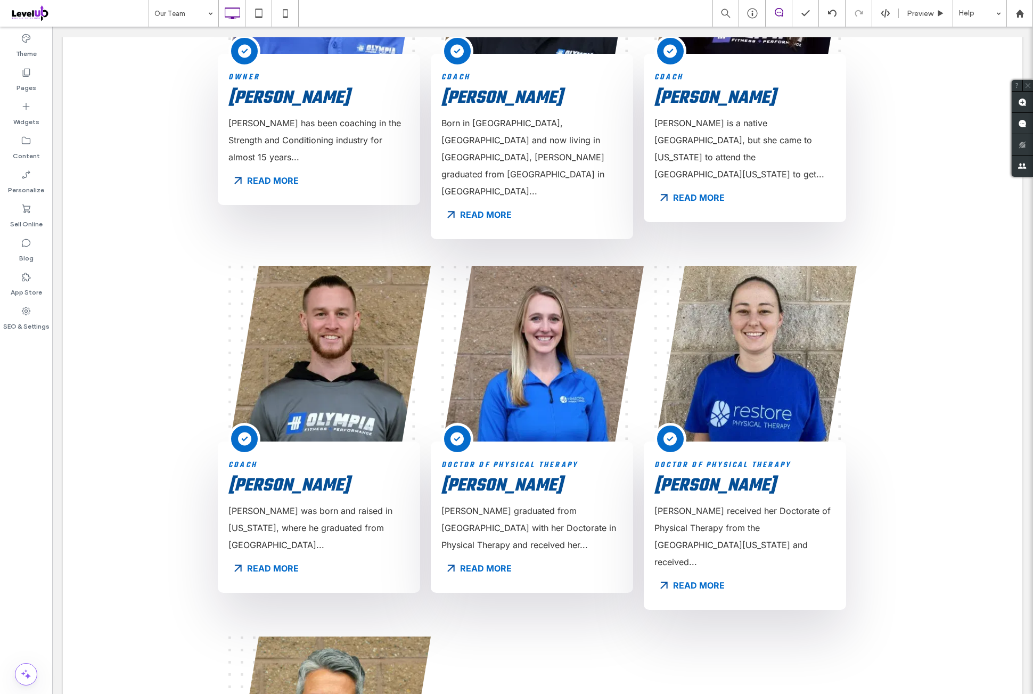
type input "****"
type input "**"
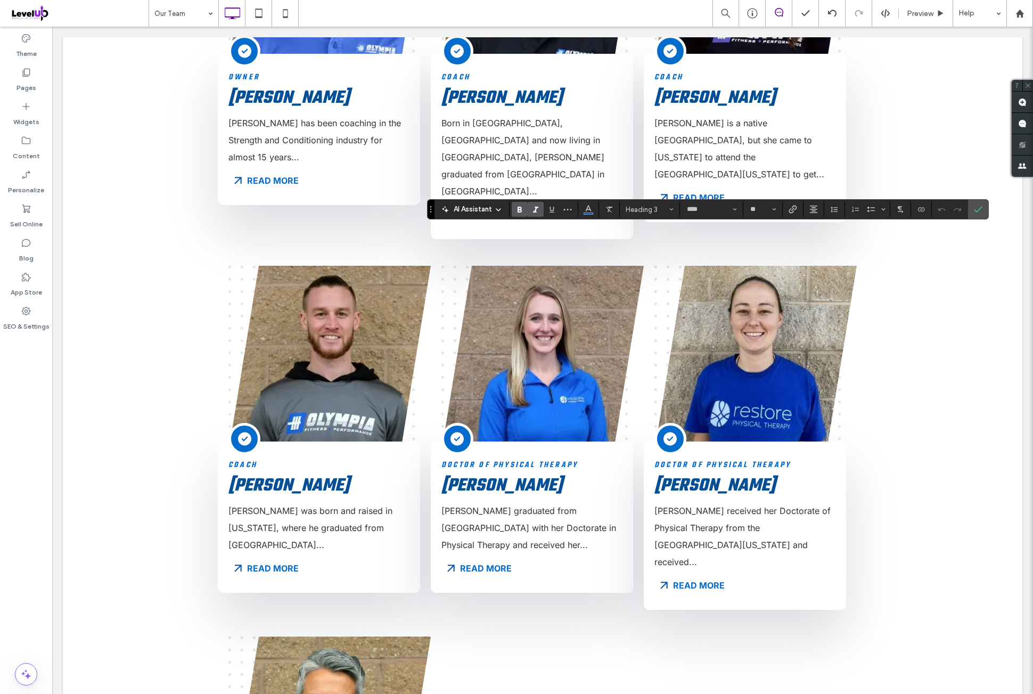
type input "*****"
type input "**"
click at [979, 212] on label "Confirm" at bounding box center [978, 209] width 16 height 19
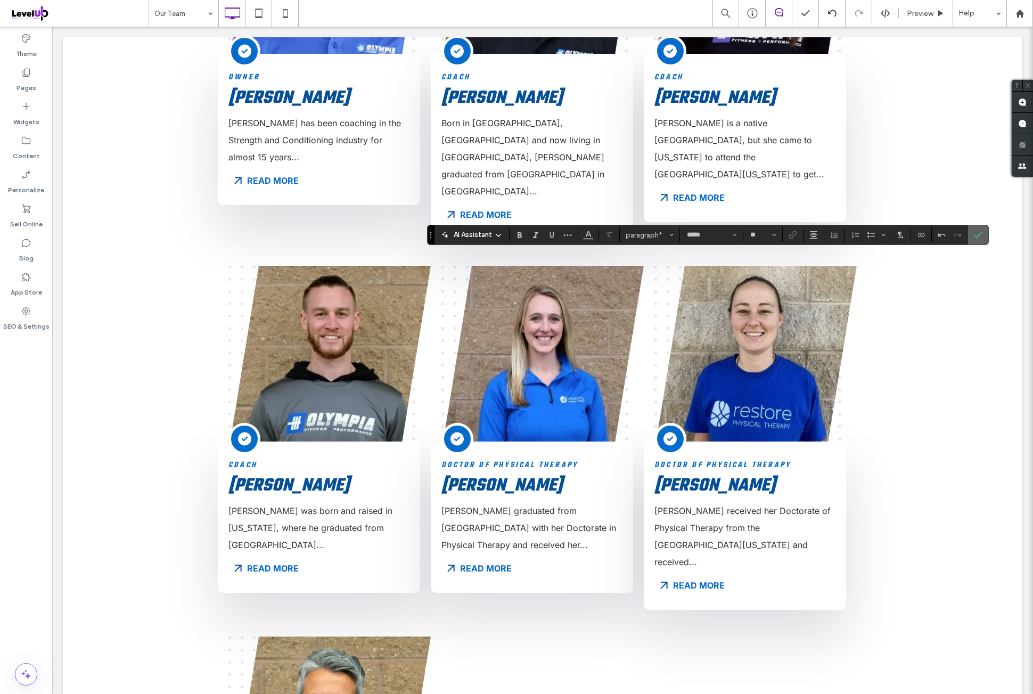
click at [977, 238] on icon "Confirm" at bounding box center [978, 235] width 9 height 9
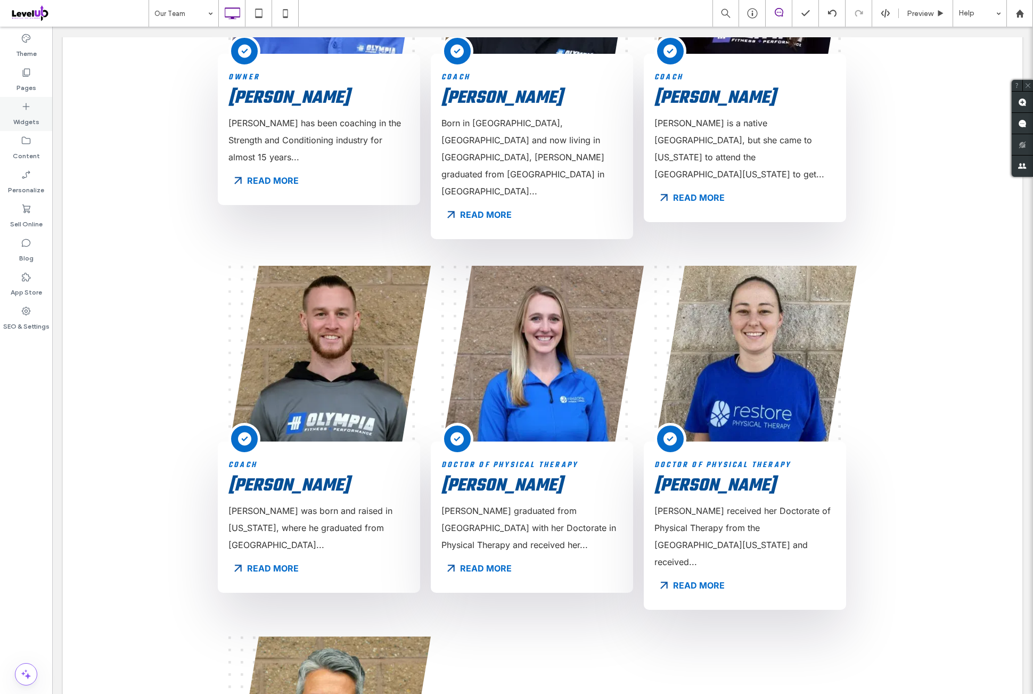
click at [25, 108] on icon at bounding box center [26, 106] width 11 height 11
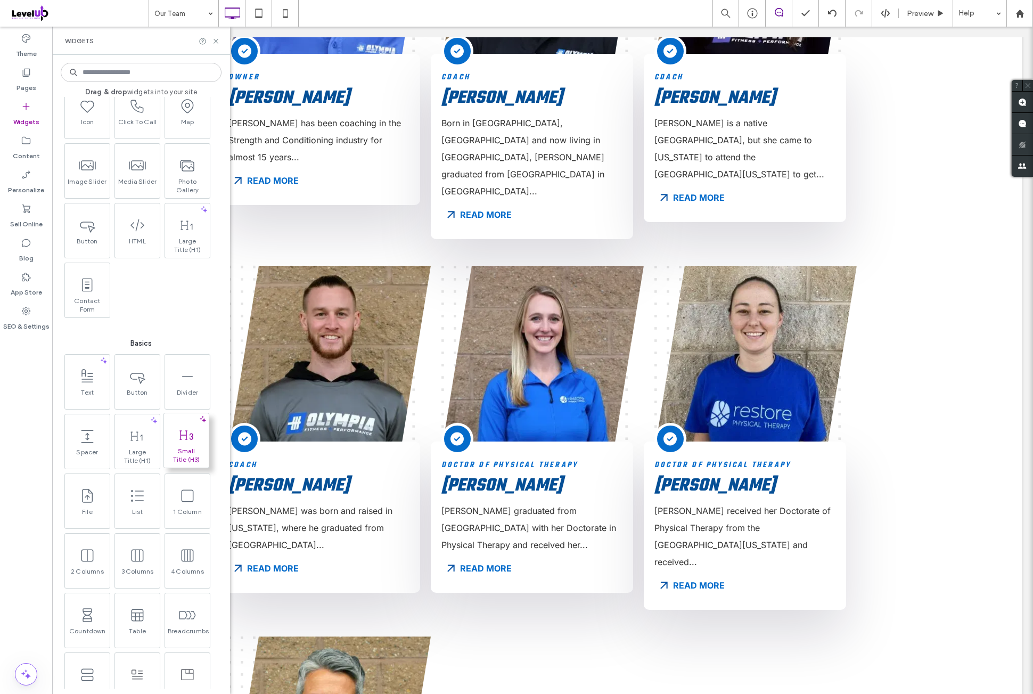
scroll to position [266, 0]
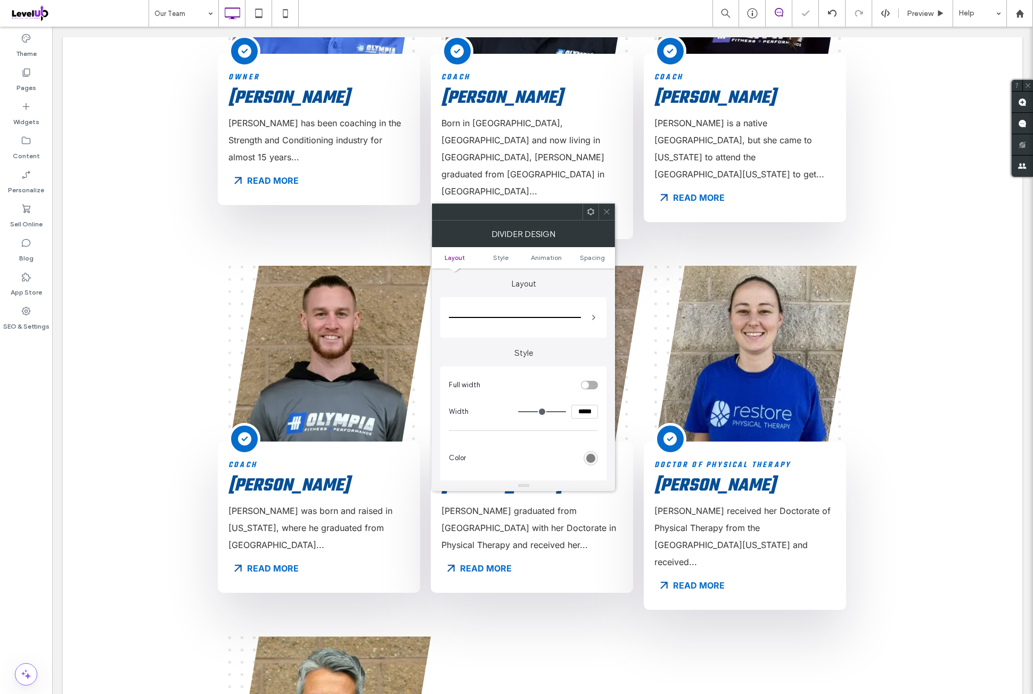
click at [589, 385] on div "toggle" at bounding box center [589, 385] width 17 height 9
click at [593, 345] on div "rgb(128, 128, 128)" at bounding box center [590, 343] width 9 height 9
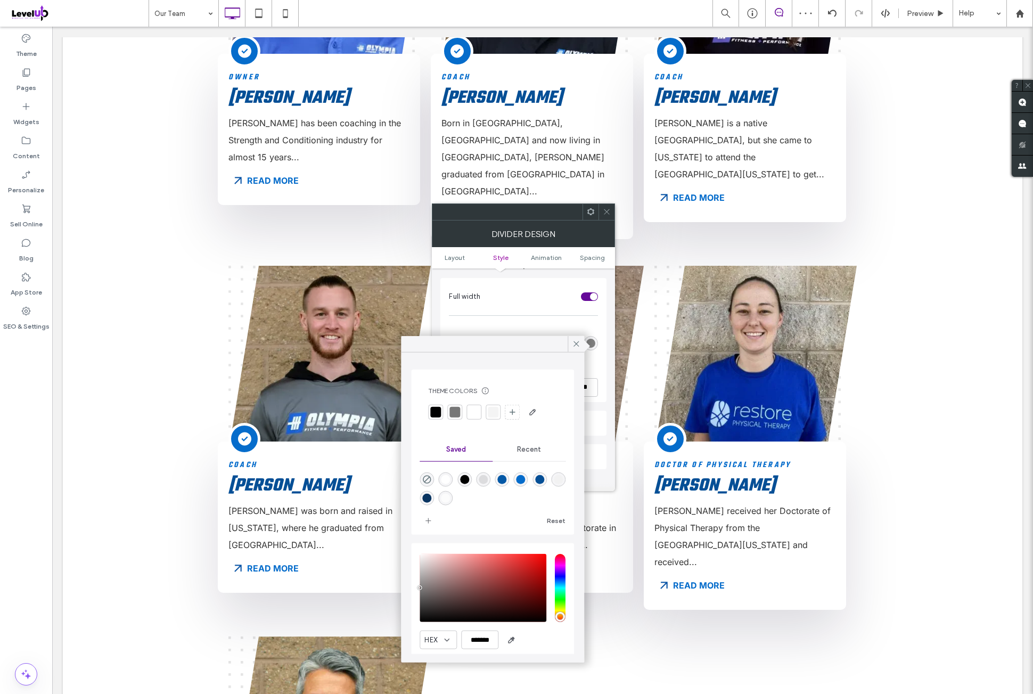
click at [554, 484] on div "rgba(242,242,242,1)" at bounding box center [558, 479] width 9 height 9
type input "*******"
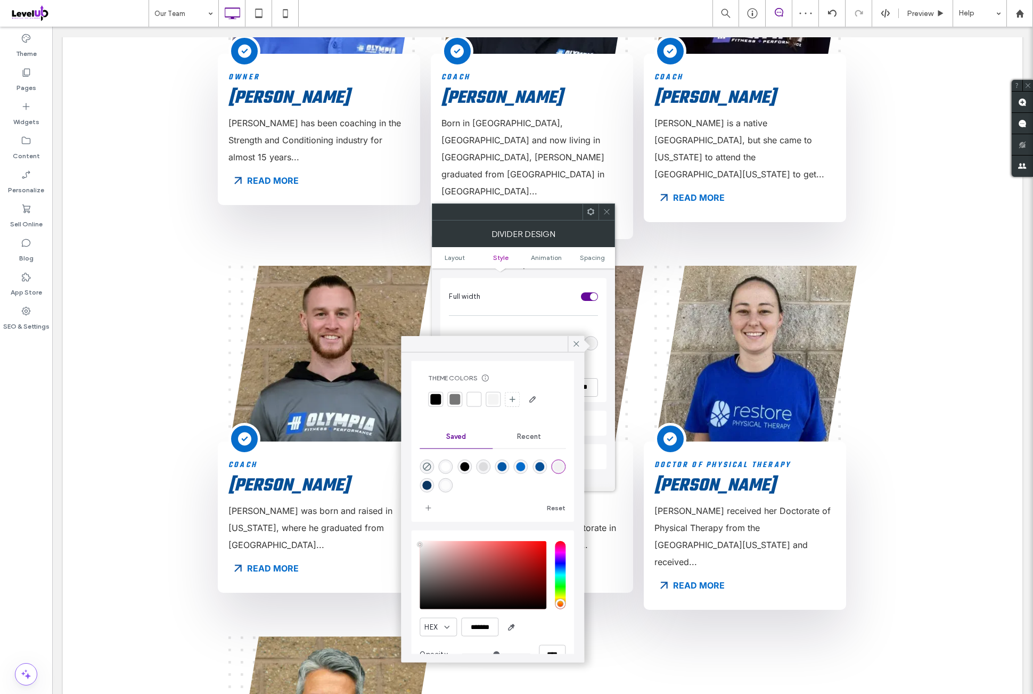
scroll to position [35, 0]
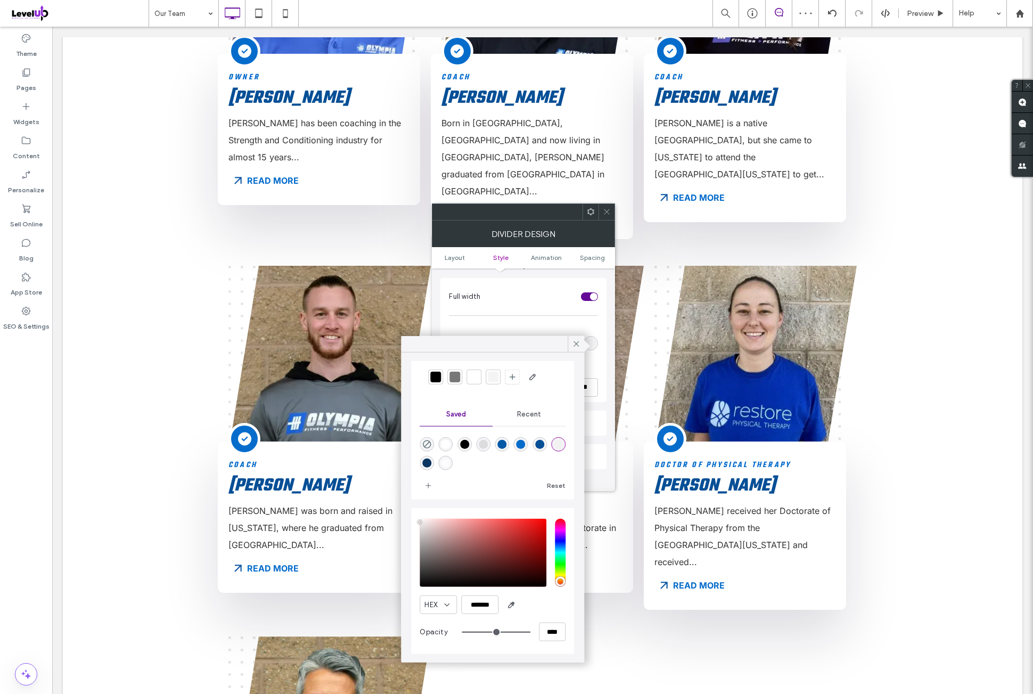
click at [579, 348] on icon at bounding box center [576, 344] width 10 height 10
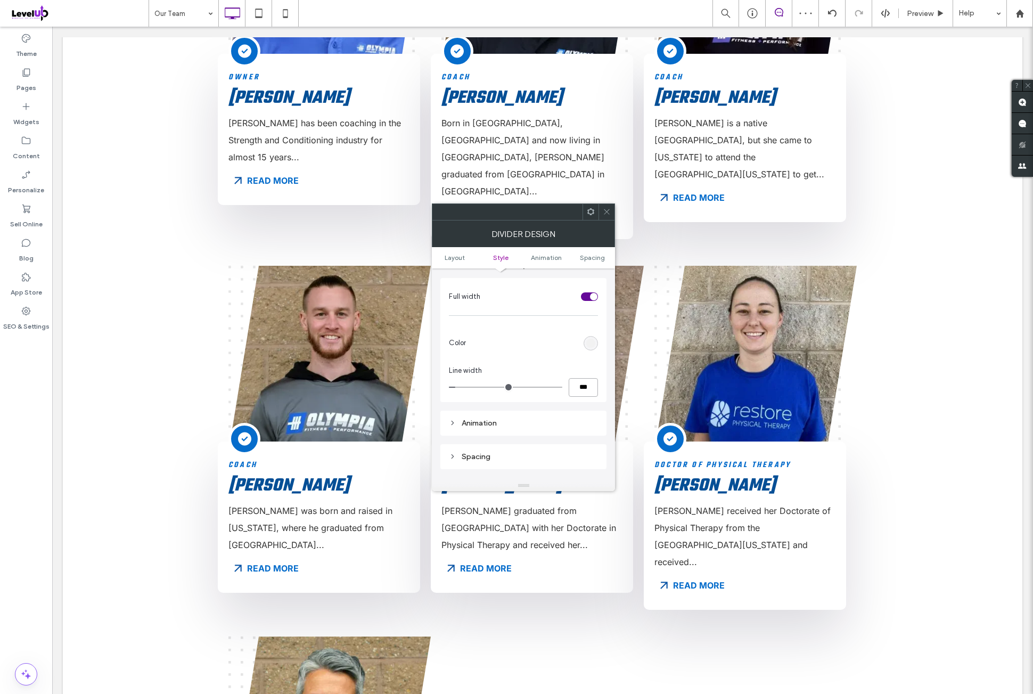
drag, startPoint x: 578, startPoint y: 394, endPoint x: 581, endPoint y: 378, distance: 15.8
click at [578, 393] on input "***" at bounding box center [583, 387] width 29 height 19
type input "*"
type input "***"
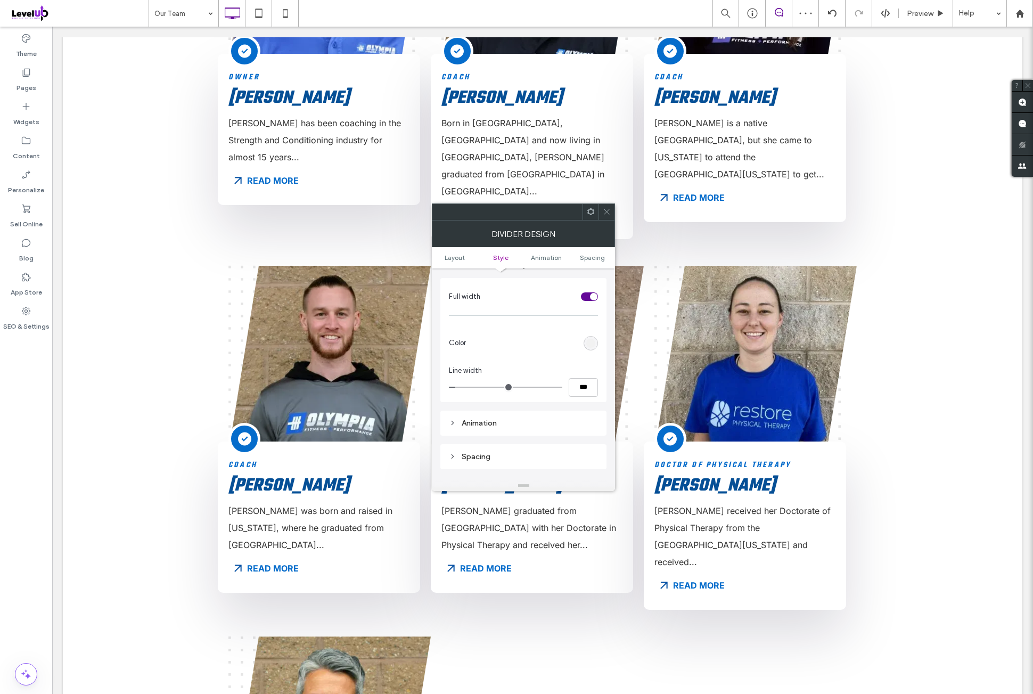
click at [583, 369] on div "Line width" at bounding box center [523, 370] width 149 height 11
click at [605, 214] on icon at bounding box center [607, 212] width 8 height 8
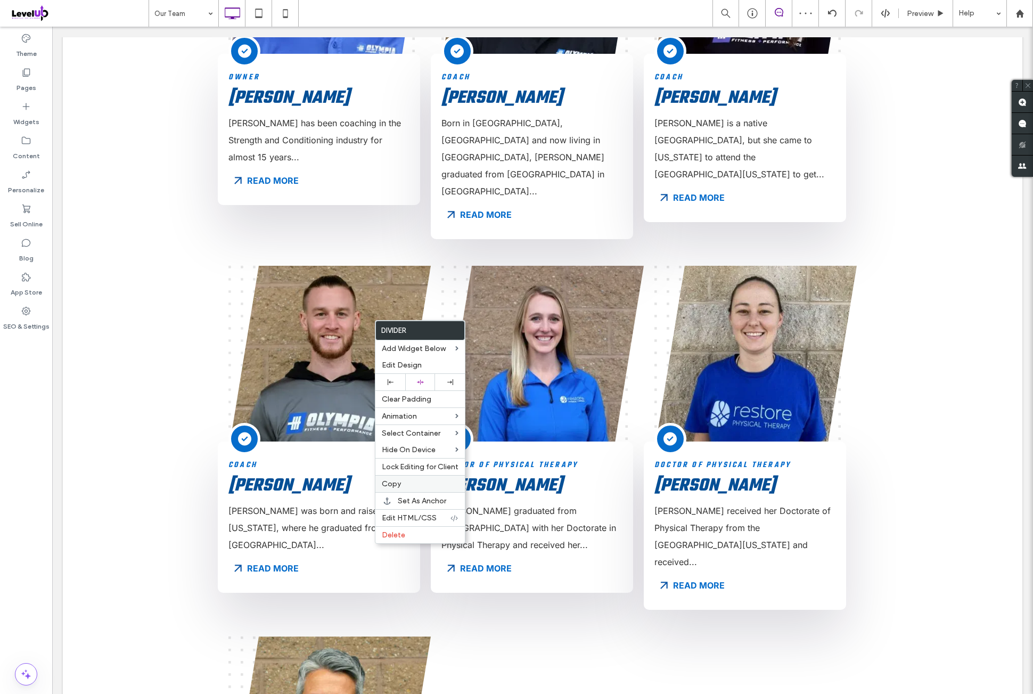
click at [420, 479] on label "Copy" at bounding box center [420, 483] width 77 height 9
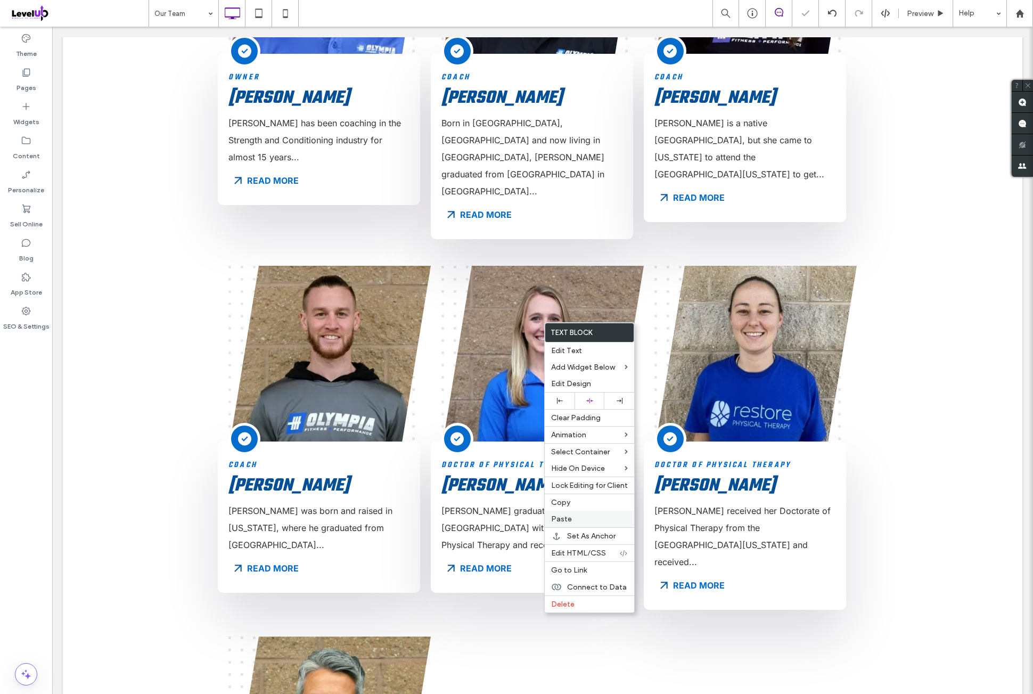
click at [584, 518] on label "Paste" at bounding box center [589, 518] width 77 height 9
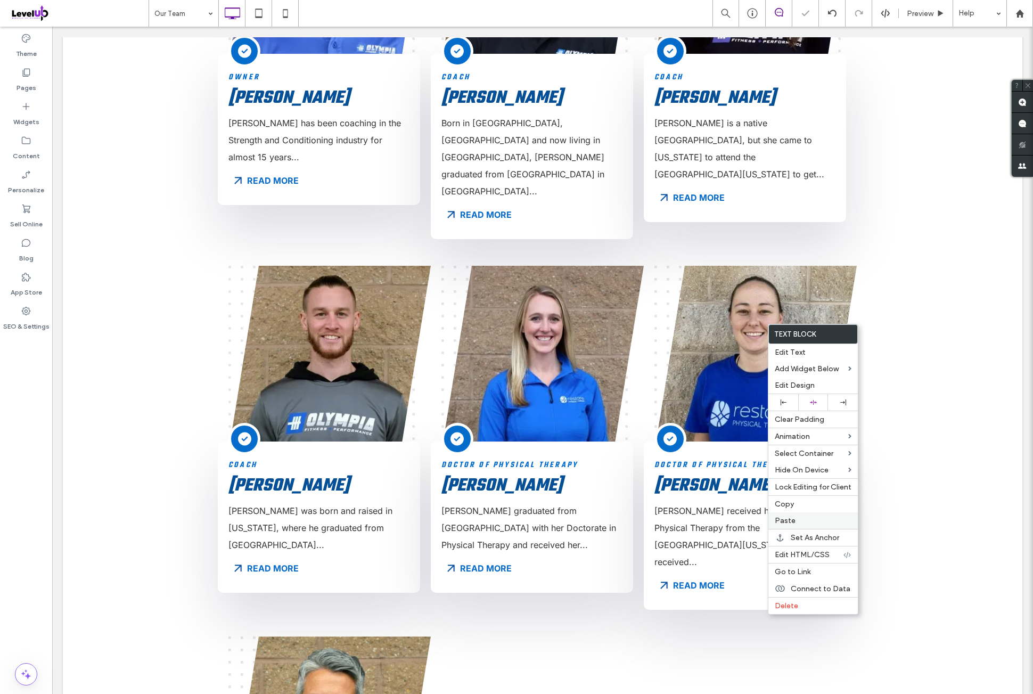
click at [798, 522] on div "Paste" at bounding box center [812, 520] width 89 height 17
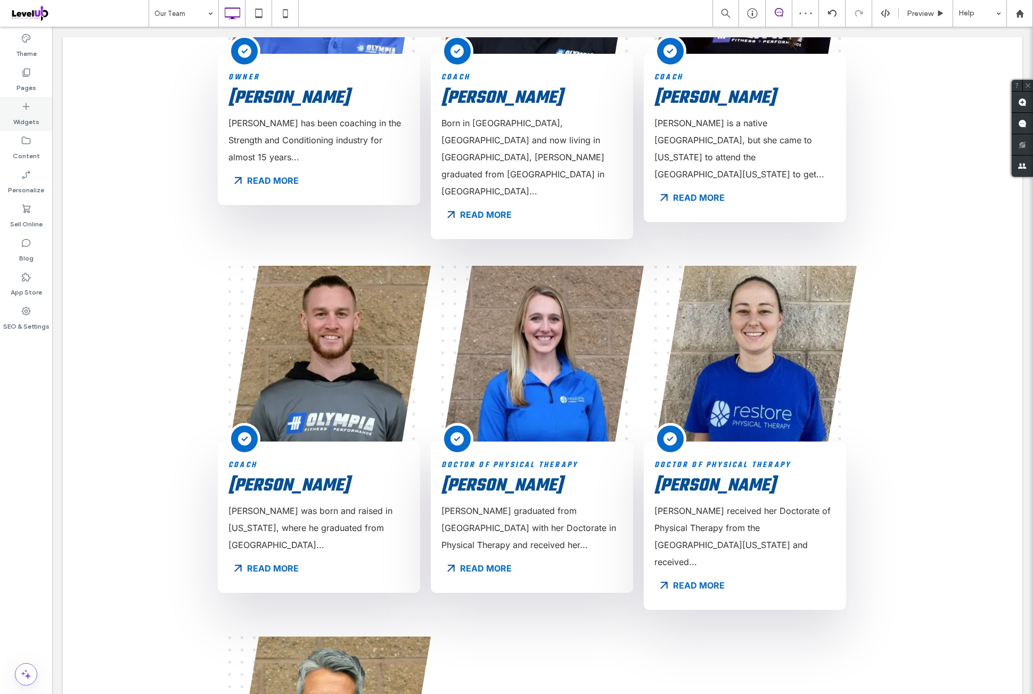
click at [9, 108] on div "Widgets" at bounding box center [26, 114] width 52 height 34
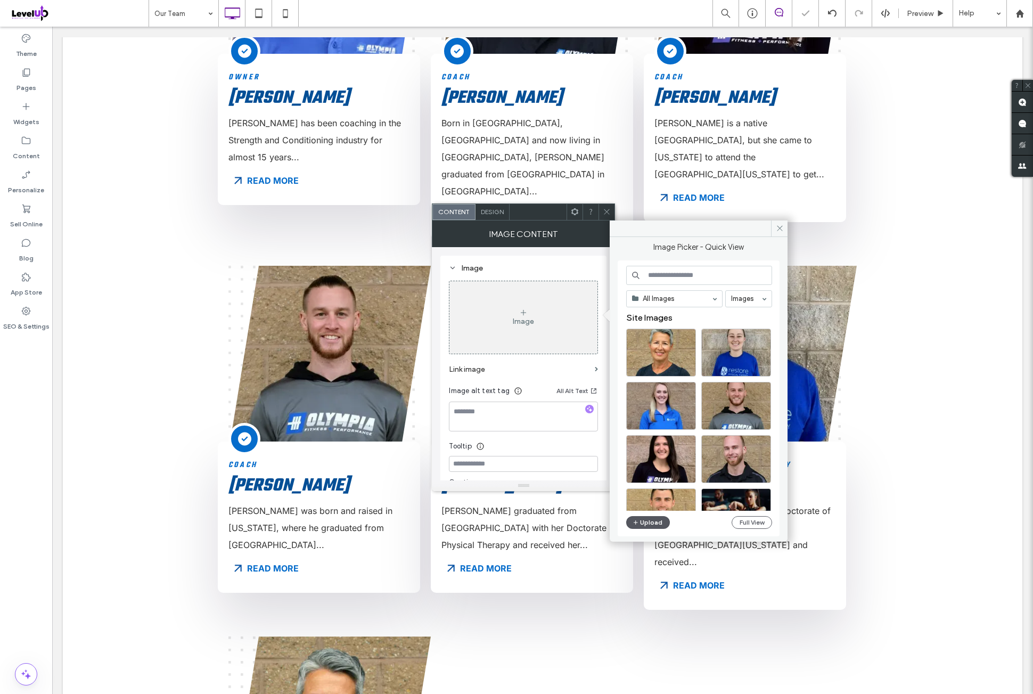
click at [659, 525] on button "Upload" at bounding box center [648, 522] width 44 height 13
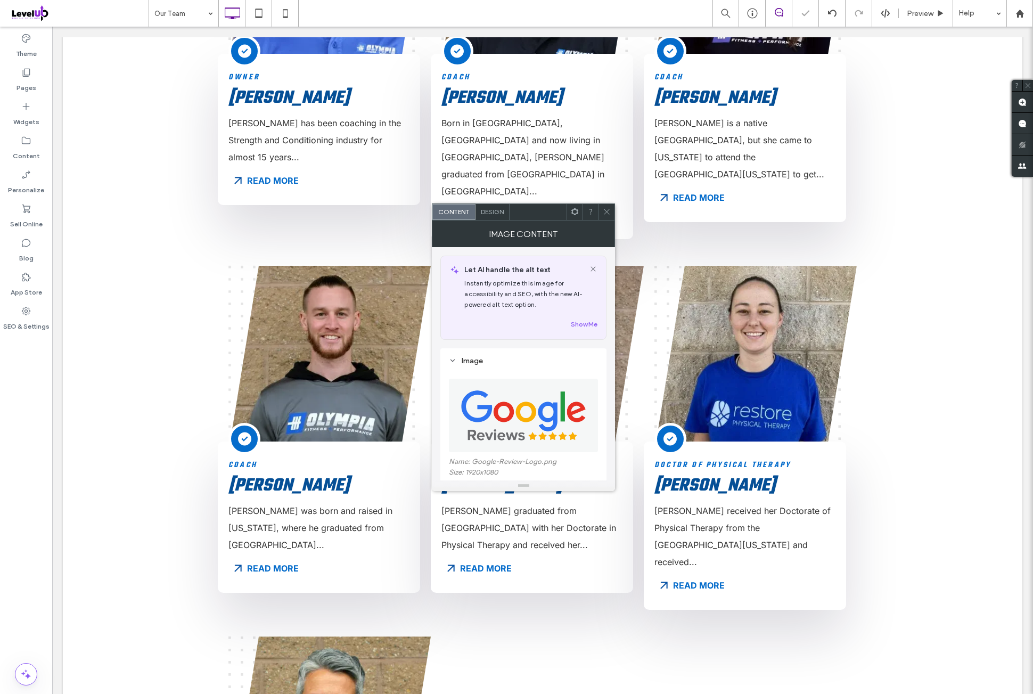
click at [482, 208] on span "Design" at bounding box center [492, 212] width 23 height 8
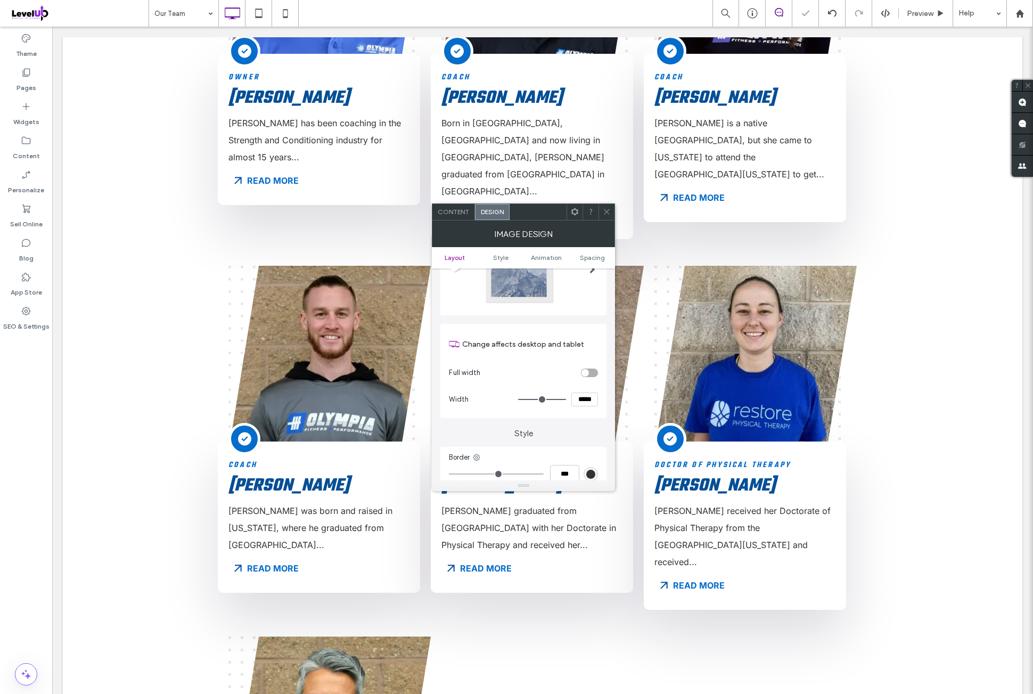
scroll to position [88, 0]
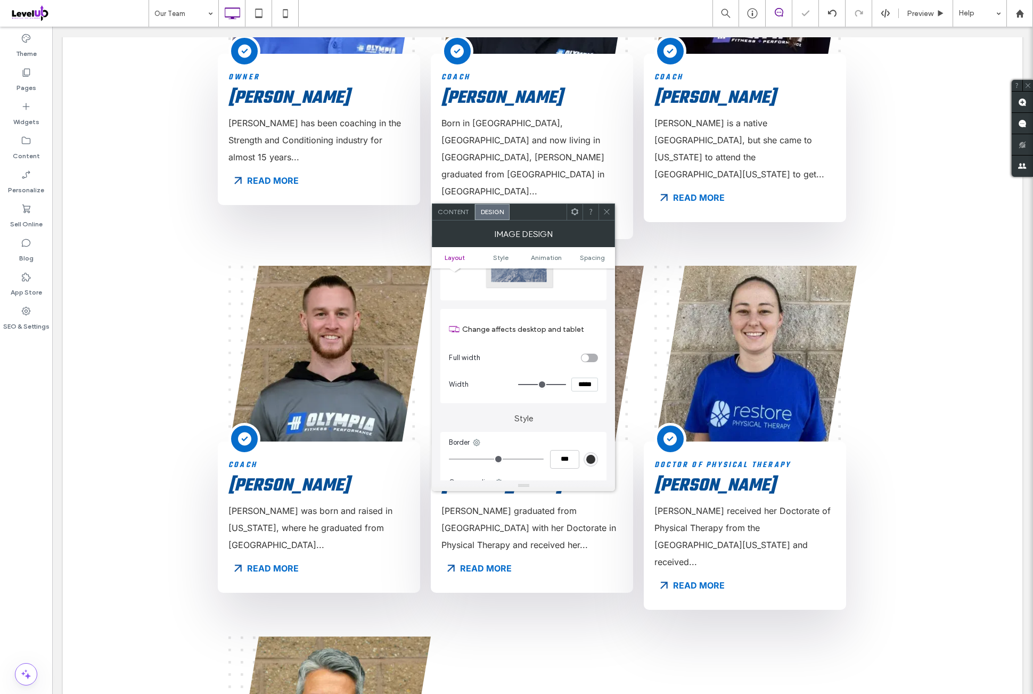
click at [584, 378] on input "*****" at bounding box center [584, 385] width 27 height 14
type input "***"
click at [577, 415] on label "Style" at bounding box center [523, 413] width 166 height 20
click at [581, 389] on input "*****" at bounding box center [584, 385] width 27 height 14
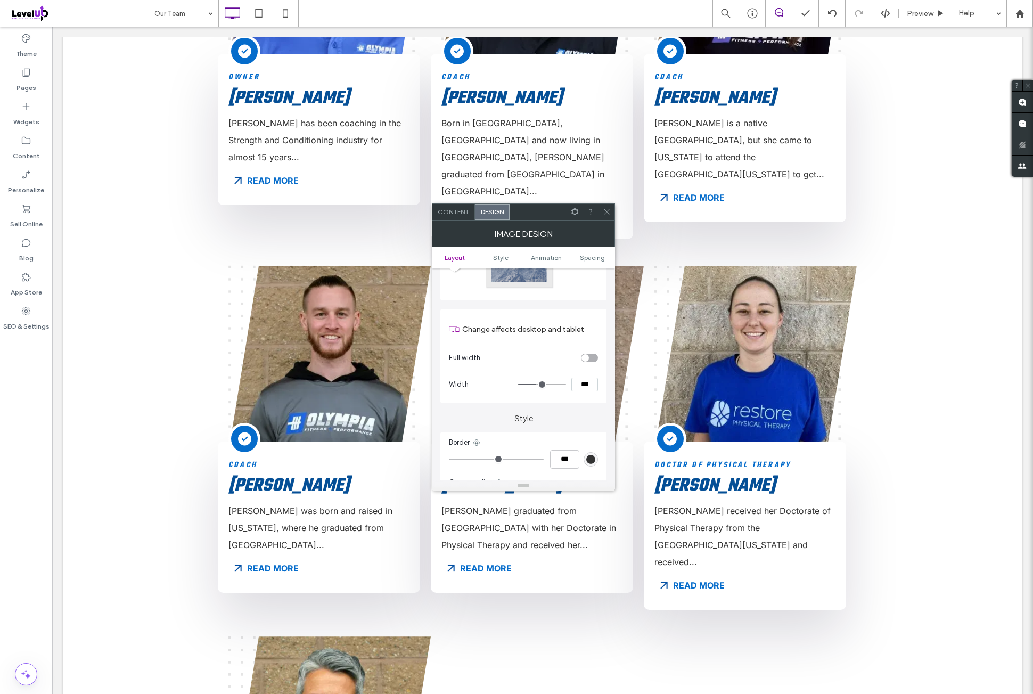
type input "***"
type input "*****"
click at [580, 409] on label "Style" at bounding box center [523, 413] width 166 height 20
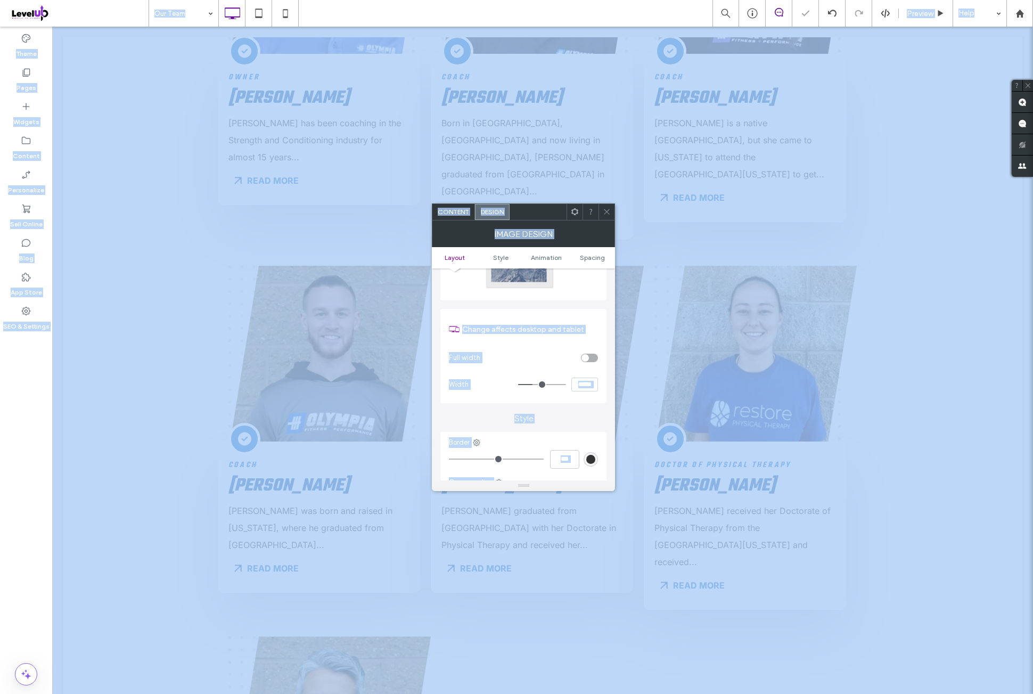
click at [583, 386] on input "*****" at bounding box center [584, 385] width 27 height 14
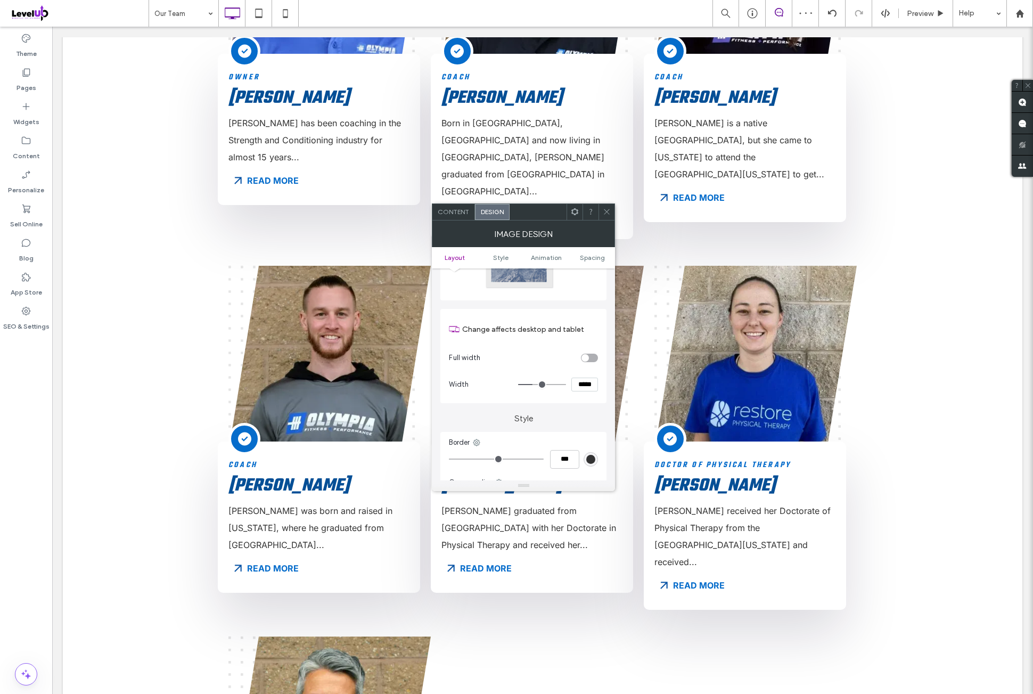
click at [575, 210] on icon at bounding box center [575, 212] width 8 height 8
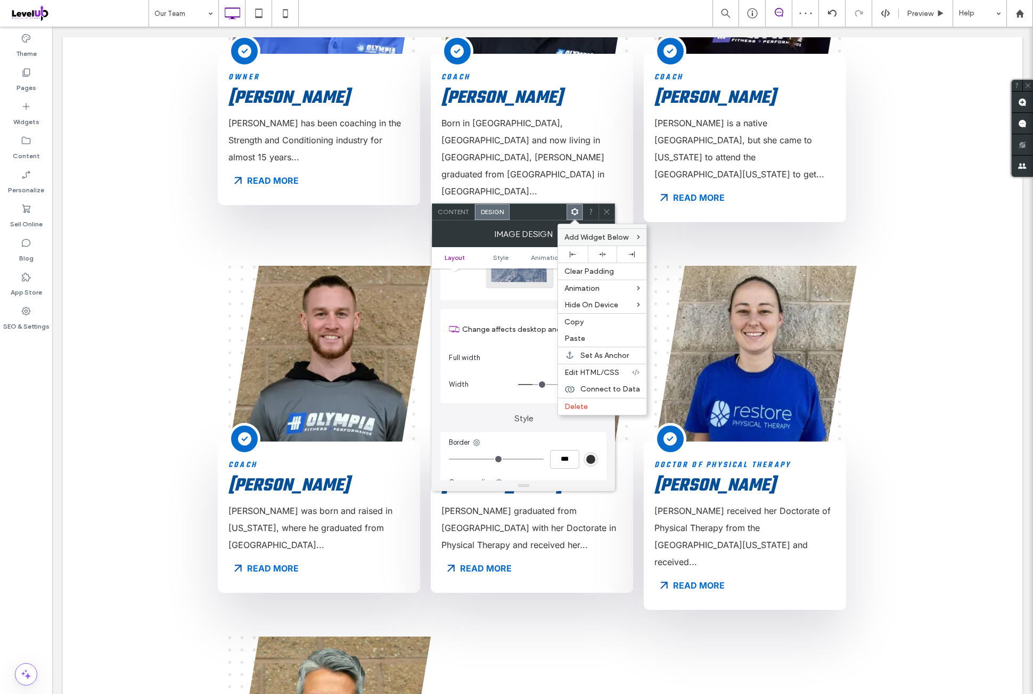
drag, startPoint x: 603, startPoint y: 249, endPoint x: 610, endPoint y: 228, distance: 21.9
click at [603, 251] on icon at bounding box center [602, 254] width 7 height 7
click at [609, 210] on icon at bounding box center [607, 212] width 8 height 8
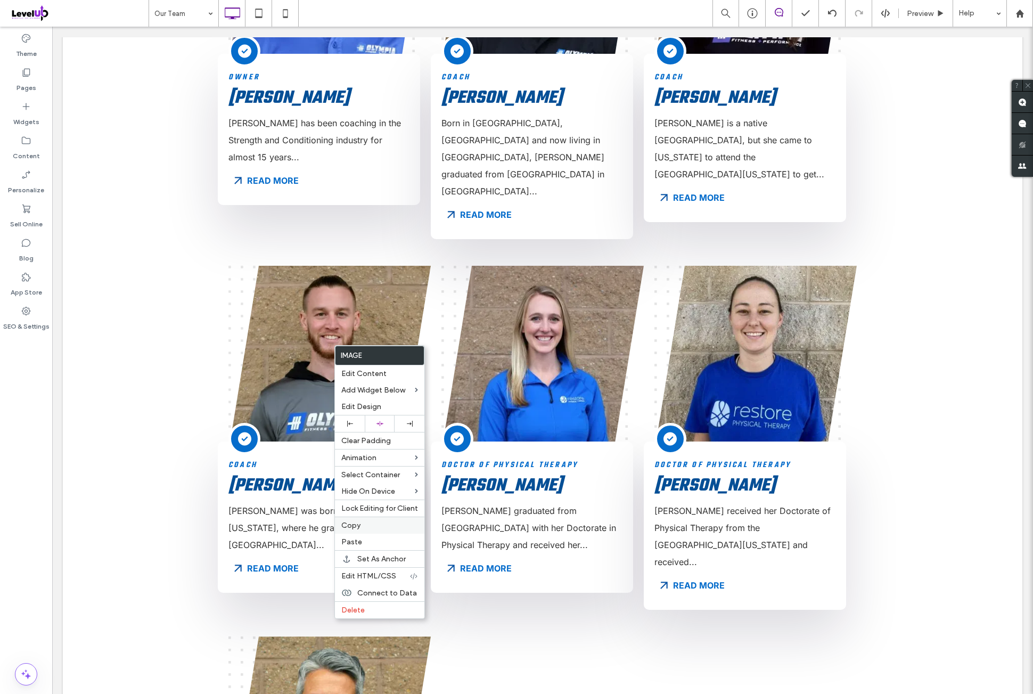
click at [378, 521] on label "Copy" at bounding box center [379, 525] width 77 height 9
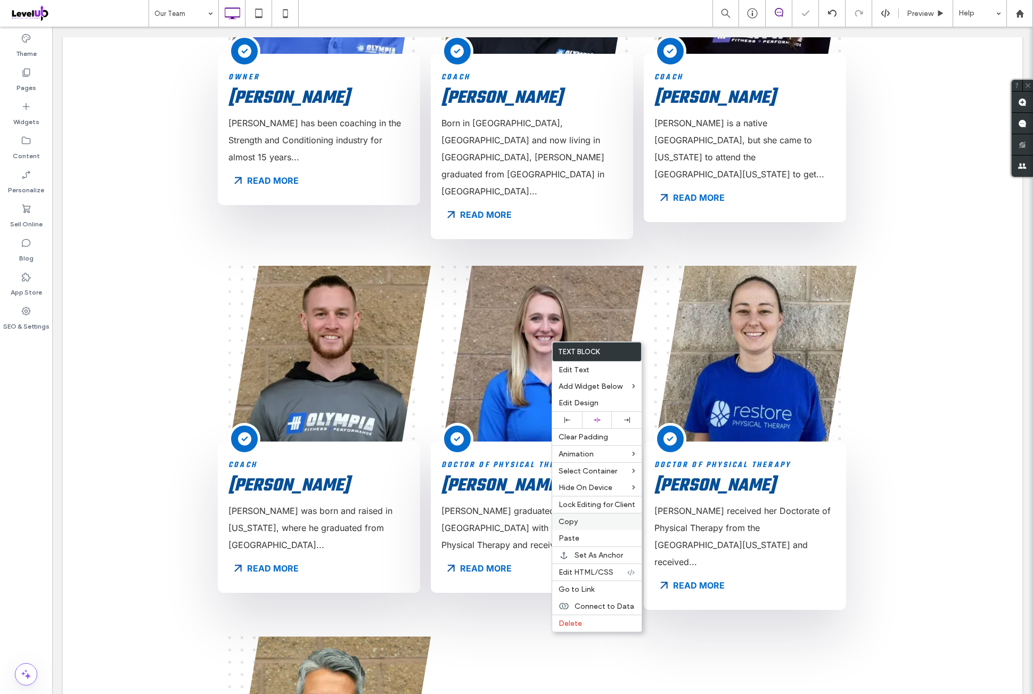
drag, startPoint x: 585, startPoint y: 534, endPoint x: 608, endPoint y: 517, distance: 28.2
click at [585, 534] on label "Paste" at bounding box center [597, 538] width 77 height 9
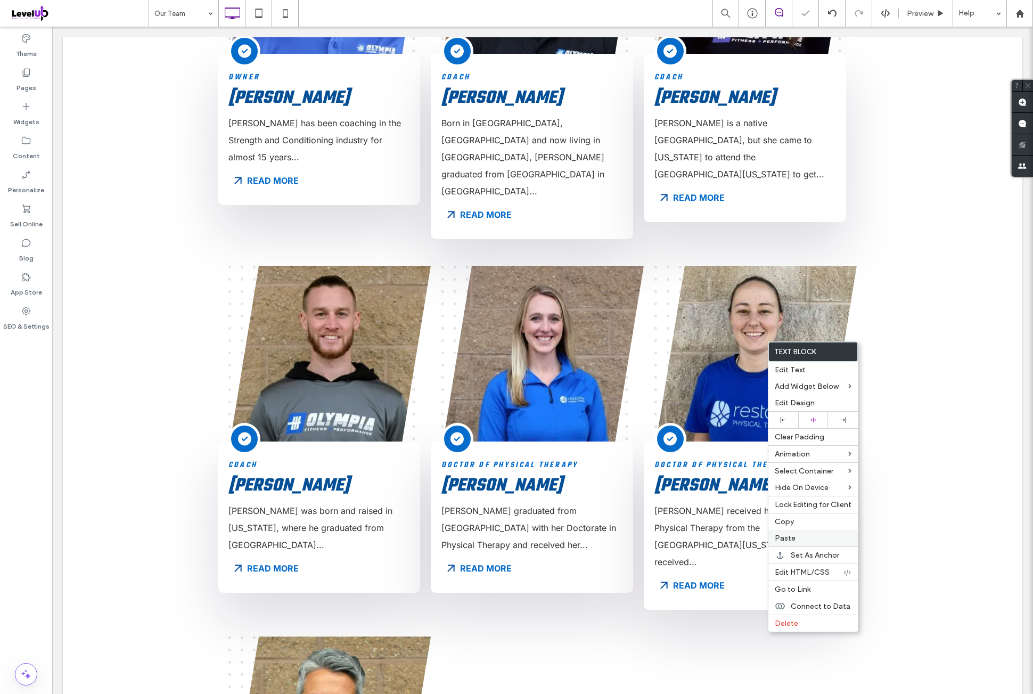
click at [799, 539] on div "Paste" at bounding box center [812, 538] width 89 height 17
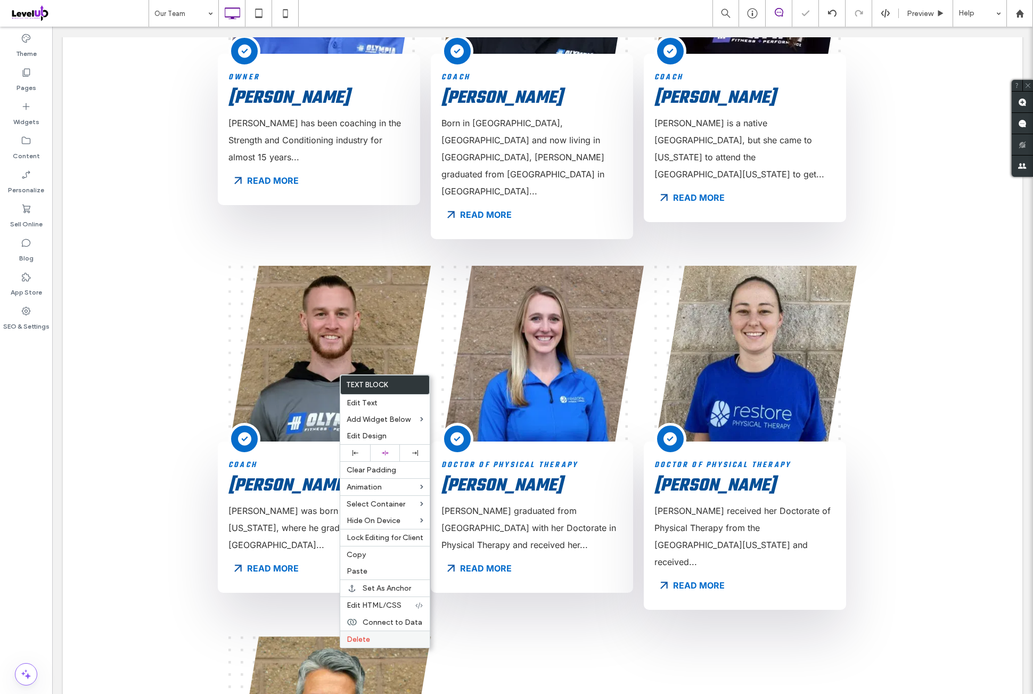
click at [372, 635] on label "Delete" at bounding box center [385, 639] width 77 height 9
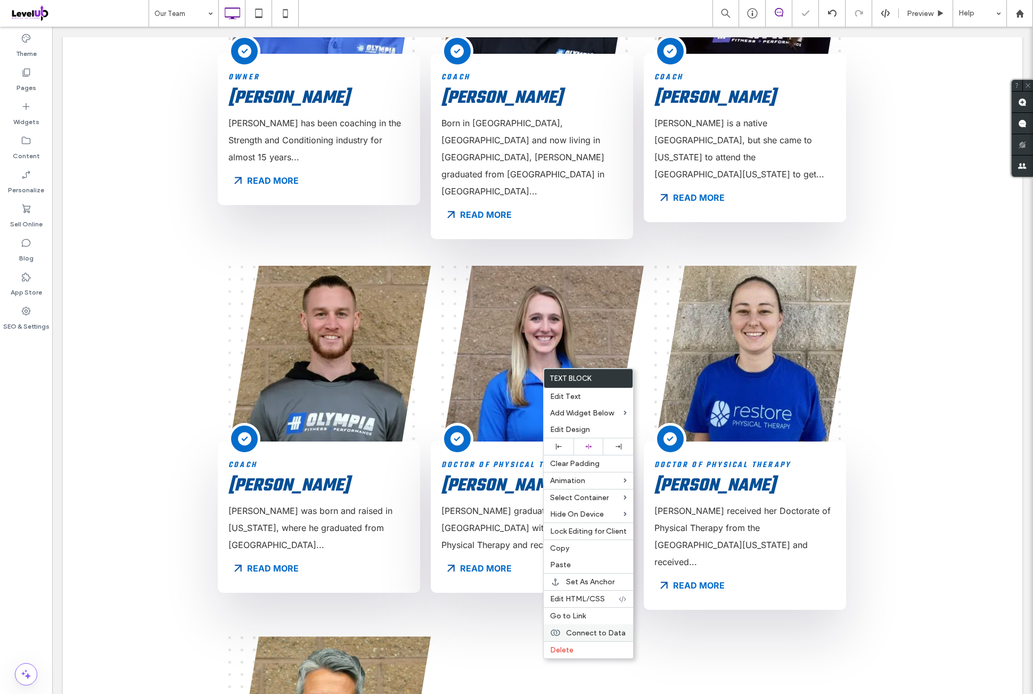
drag, startPoint x: 572, startPoint y: 646, endPoint x: 588, endPoint y: 630, distance: 23.0
click at [573, 646] on label "Delete" at bounding box center [588, 649] width 77 height 9
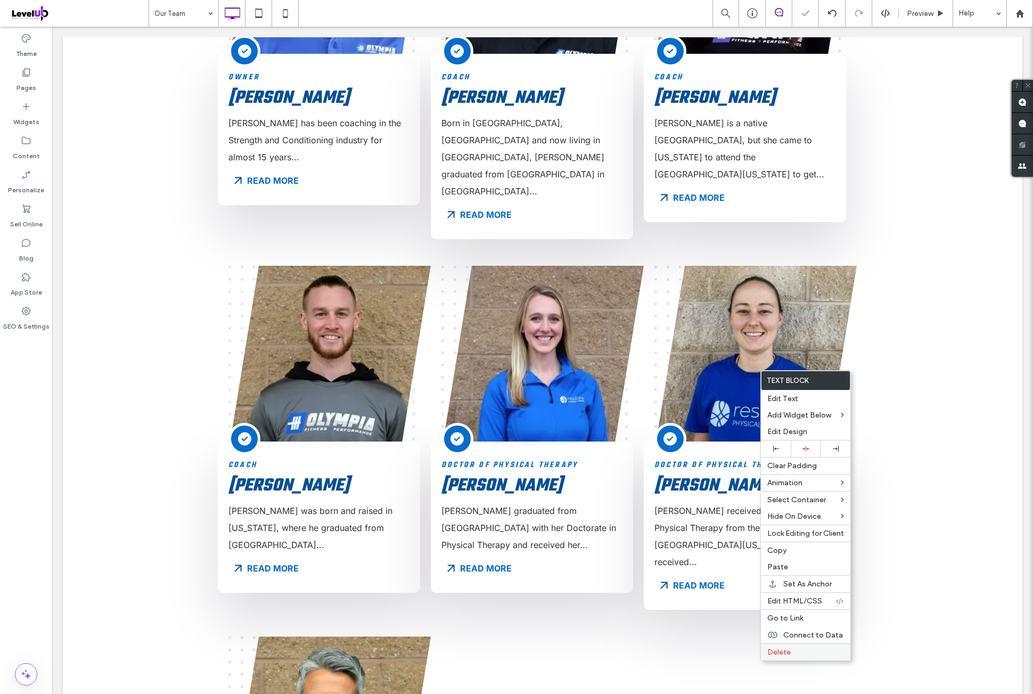
click at [775, 649] on span "Delete" at bounding box center [778, 652] width 23 height 9
